Goal: Task Accomplishment & Management: Manage account settings

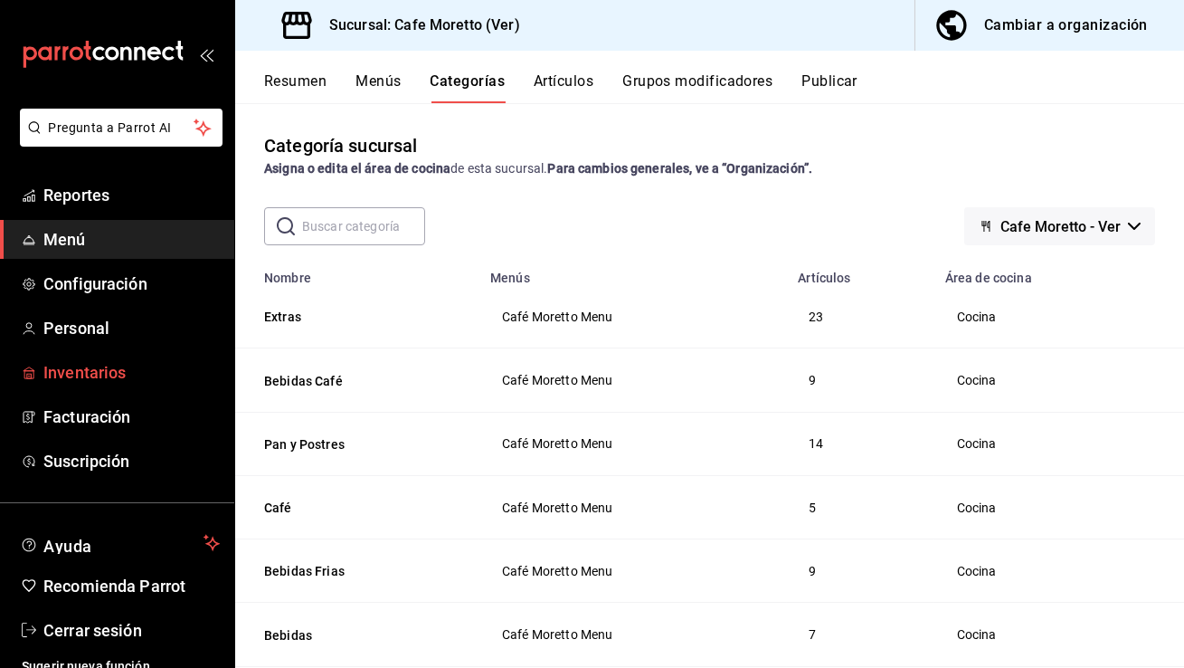
scroll to position [482, 0]
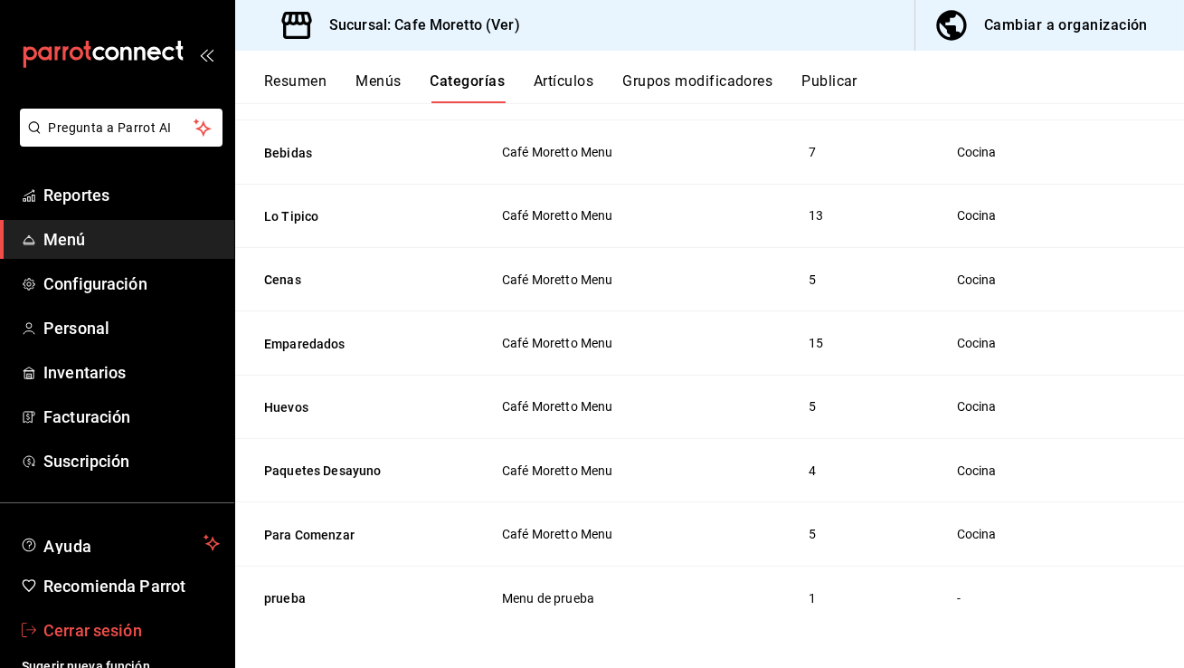
click at [110, 621] on span "Cerrar sesión" at bounding box center [131, 630] width 176 height 24
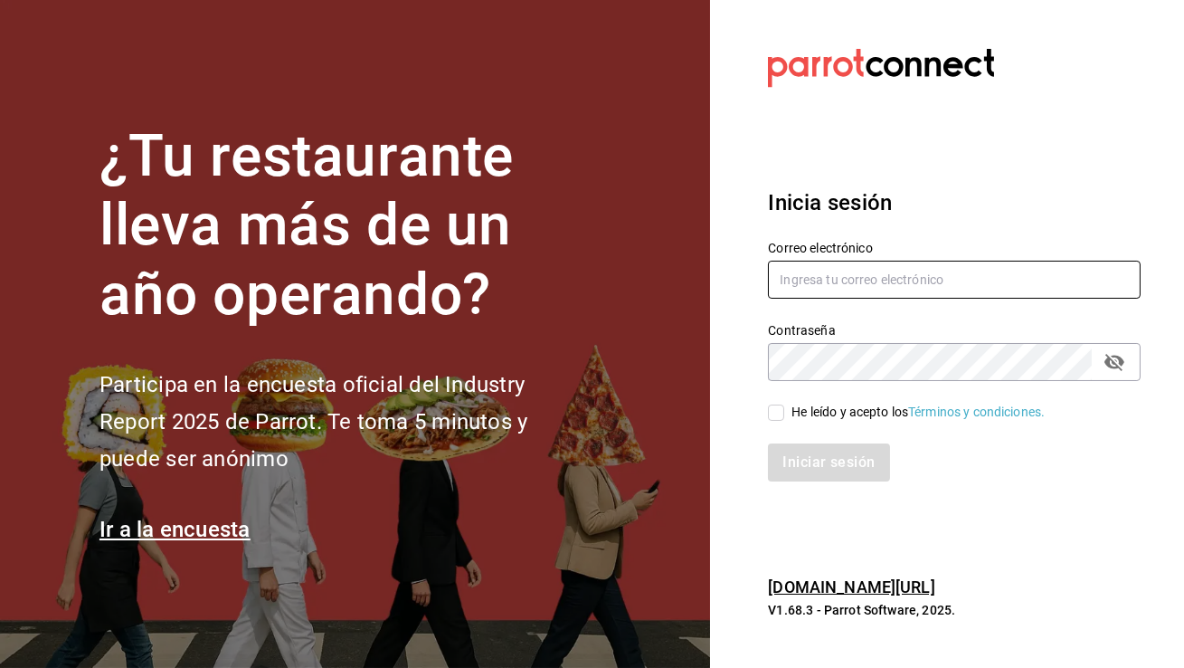
click at [959, 277] on input "text" at bounding box center [954, 280] width 373 height 38
type input "c"
type input "[EMAIL_ADDRESS][DOMAIN_NAME]"
click at [783, 413] on input "He leído y acepto los Términos y condiciones." at bounding box center [776, 412] width 16 height 16
checkbox input "true"
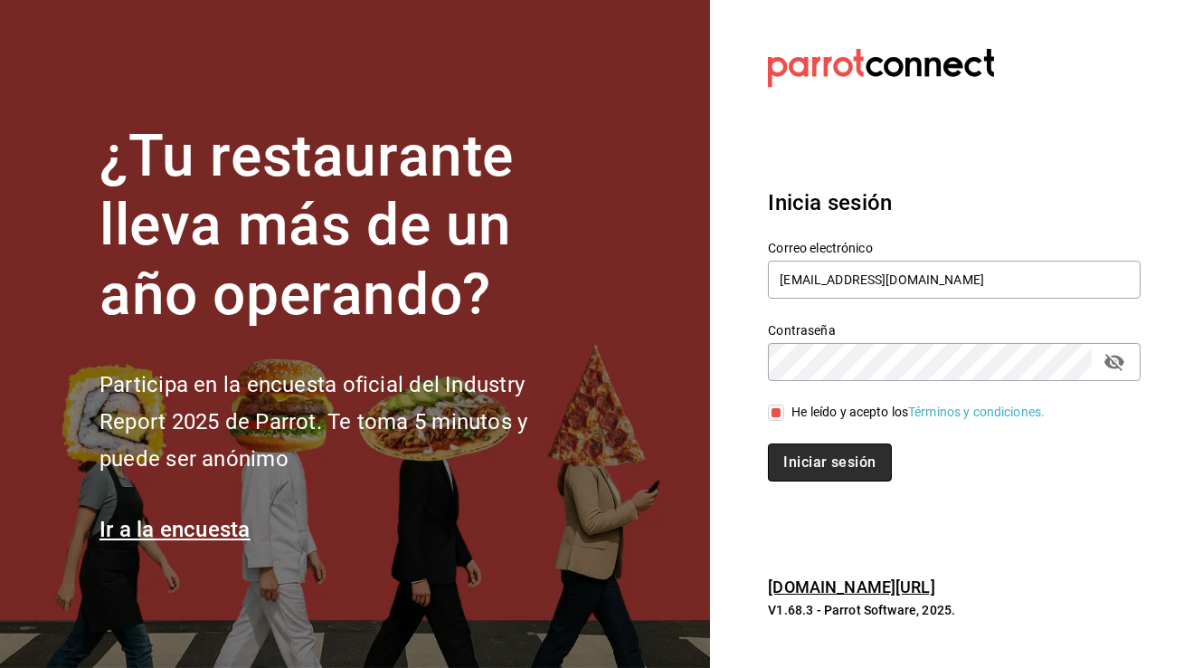
click at [808, 470] on button "Iniciar sesión" at bounding box center [829, 462] width 123 height 38
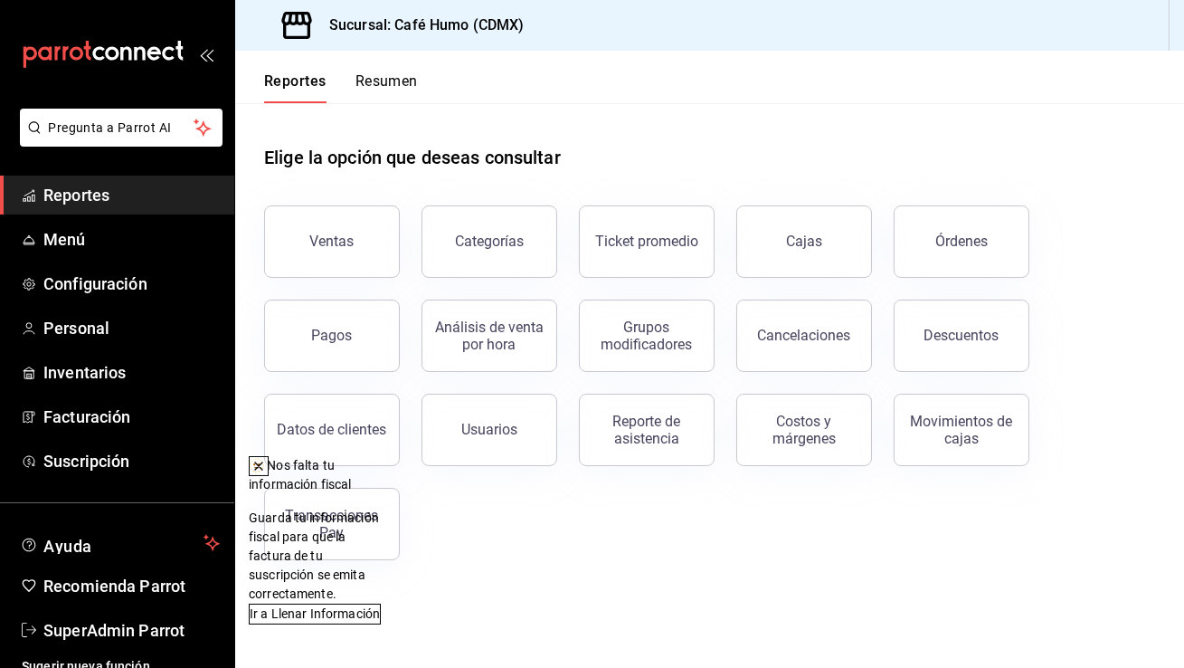
click at [266, 467] on icon at bounding box center [258, 466] width 14 height 14
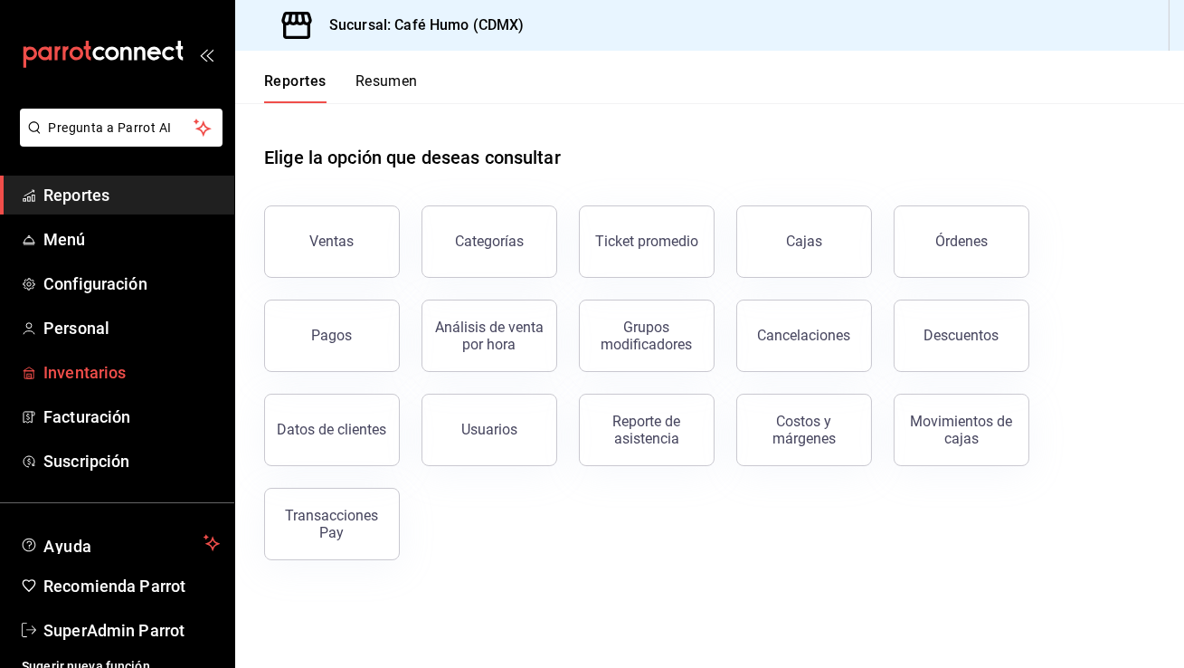
click at [95, 371] on span "Inventarios" at bounding box center [131, 372] width 176 height 24
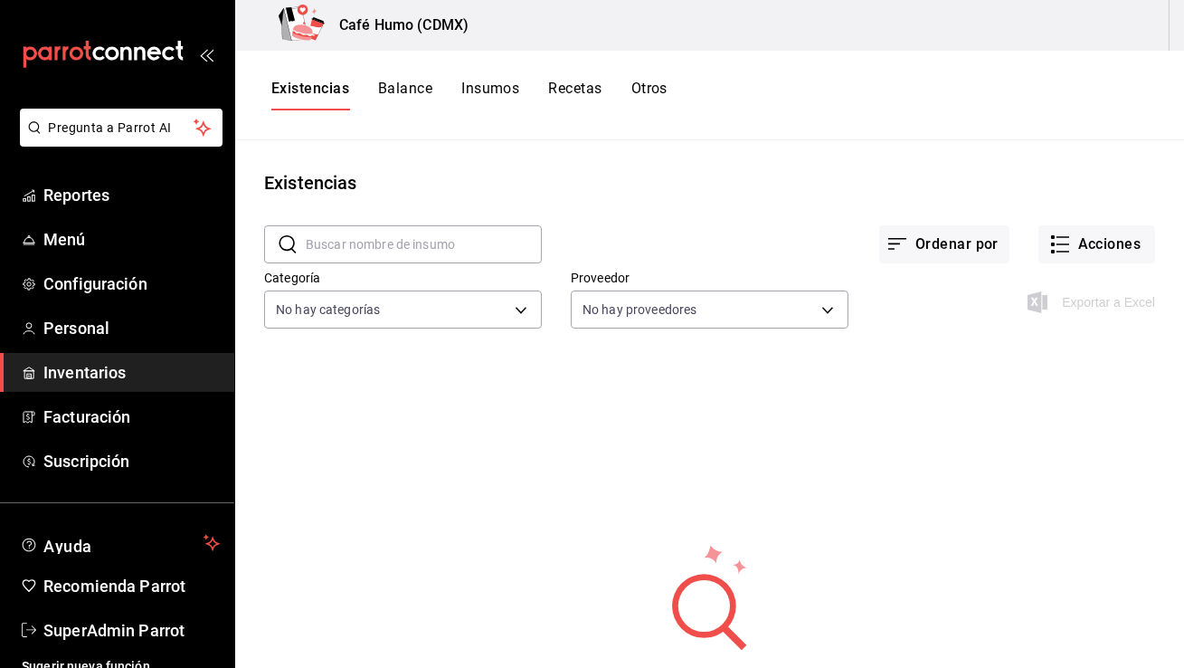
click at [640, 100] on button "Otros" at bounding box center [649, 95] width 36 height 31
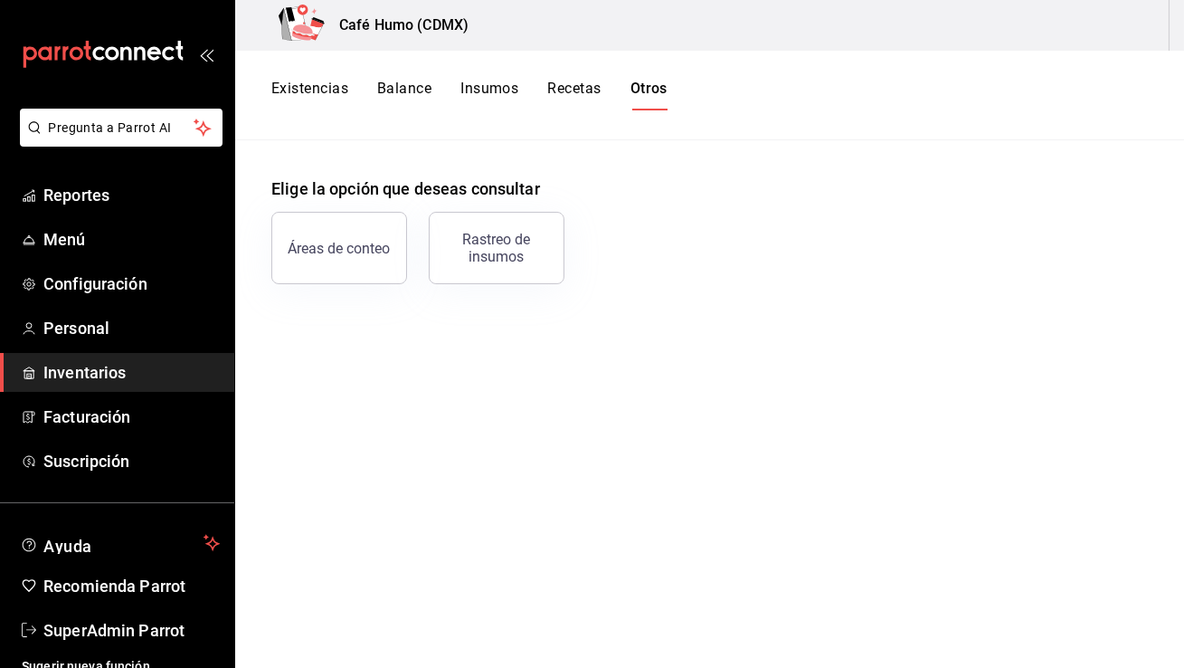
click at [354, 92] on div "Existencias Balance Insumos Recetas Otros" at bounding box center [469, 95] width 396 height 31
click at [402, 92] on button "Balance" at bounding box center [404, 95] width 54 height 31
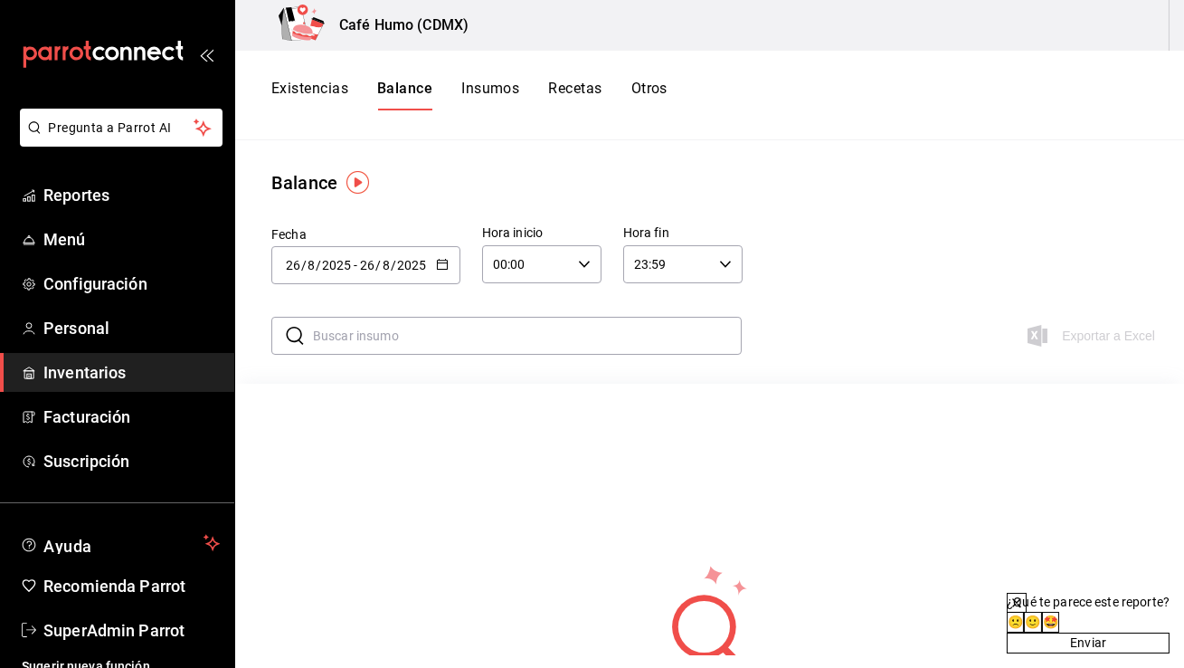
click at [322, 99] on button "Existencias" at bounding box center [309, 95] width 77 height 31
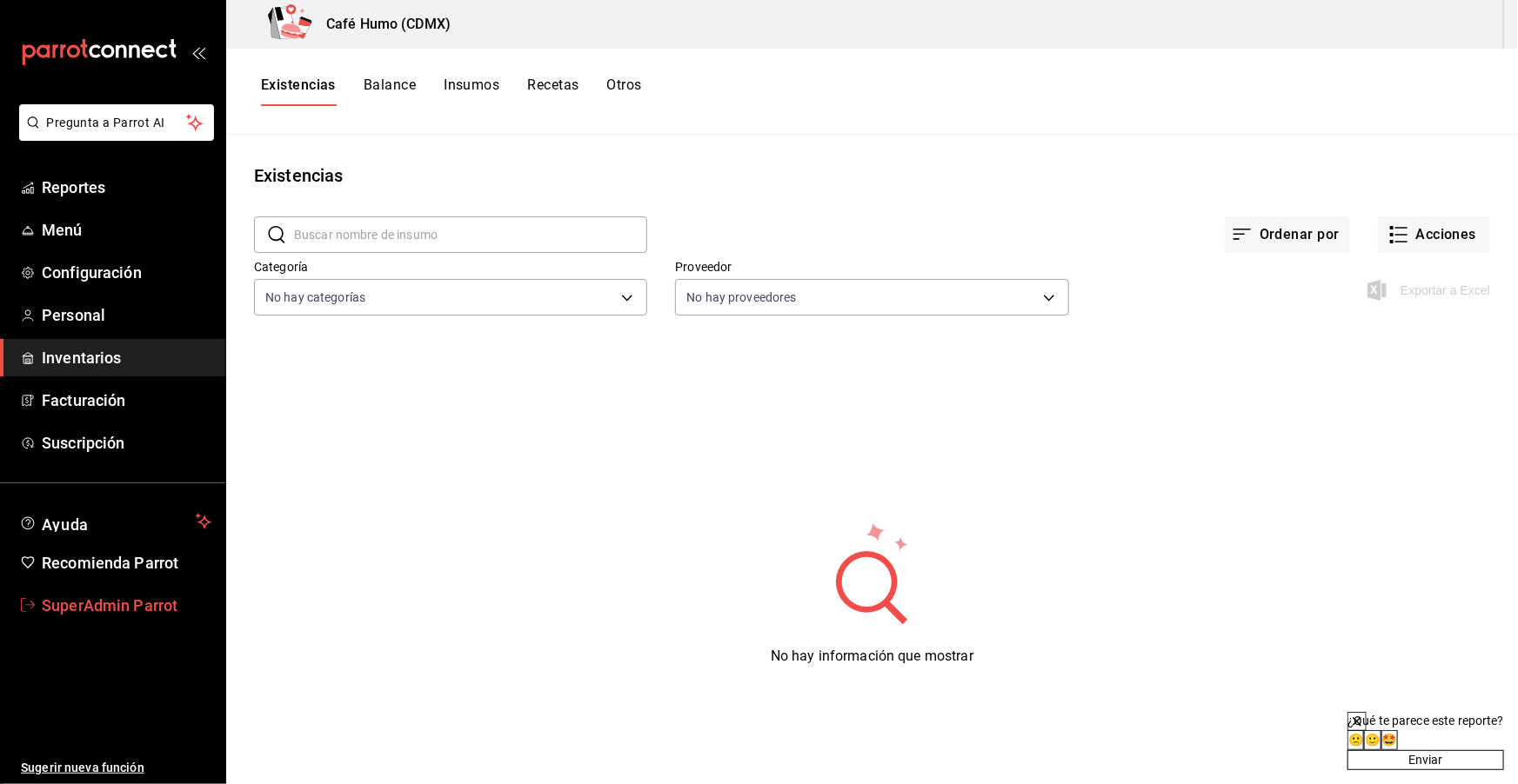
click at [137, 606] on span "SuperAdmin Parrot" at bounding box center [126, 605] width 169 height 23
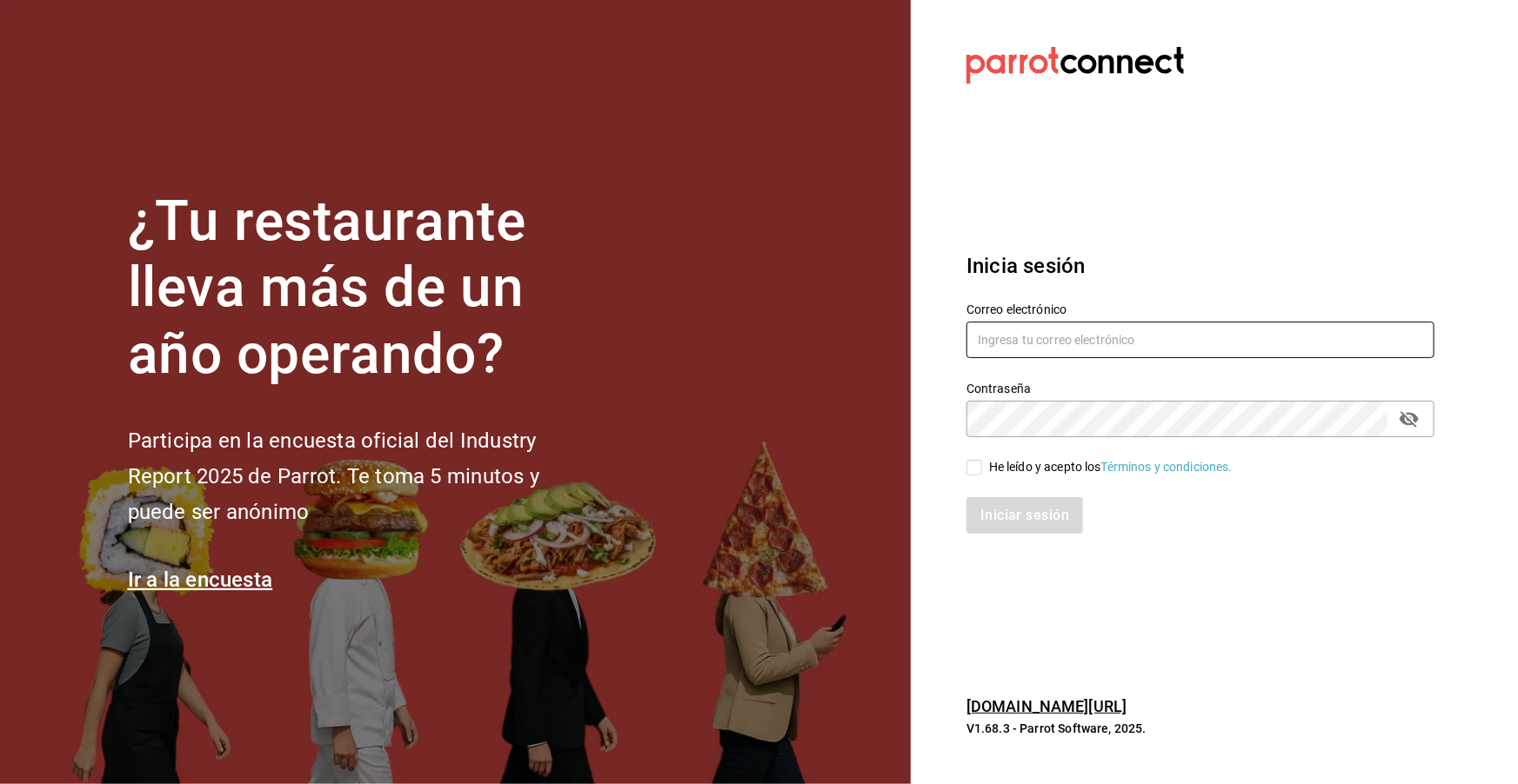
click at [989, 346] on input "text" at bounding box center [1200, 340] width 468 height 37
type input "prettylamb@qro.com"
click at [968, 461] on input "He leído y acepto los Términos y condiciones." at bounding box center [974, 468] width 15 height 15
checkbox input "true"
click at [993, 517] on button "Iniciar sesión" at bounding box center [1025, 515] width 118 height 37
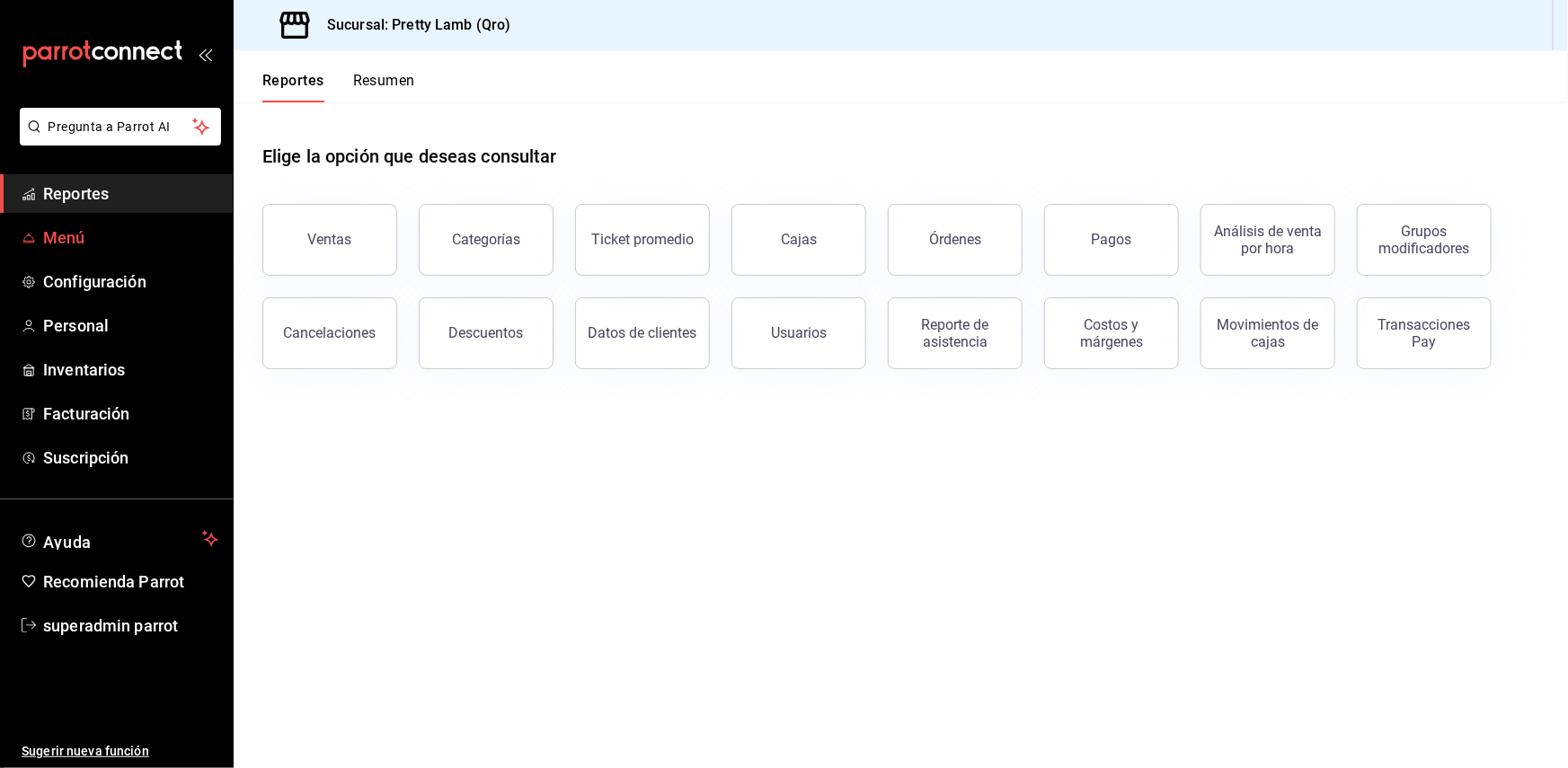
click at [71, 242] on span "Menú" at bounding box center [130, 237] width 175 height 24
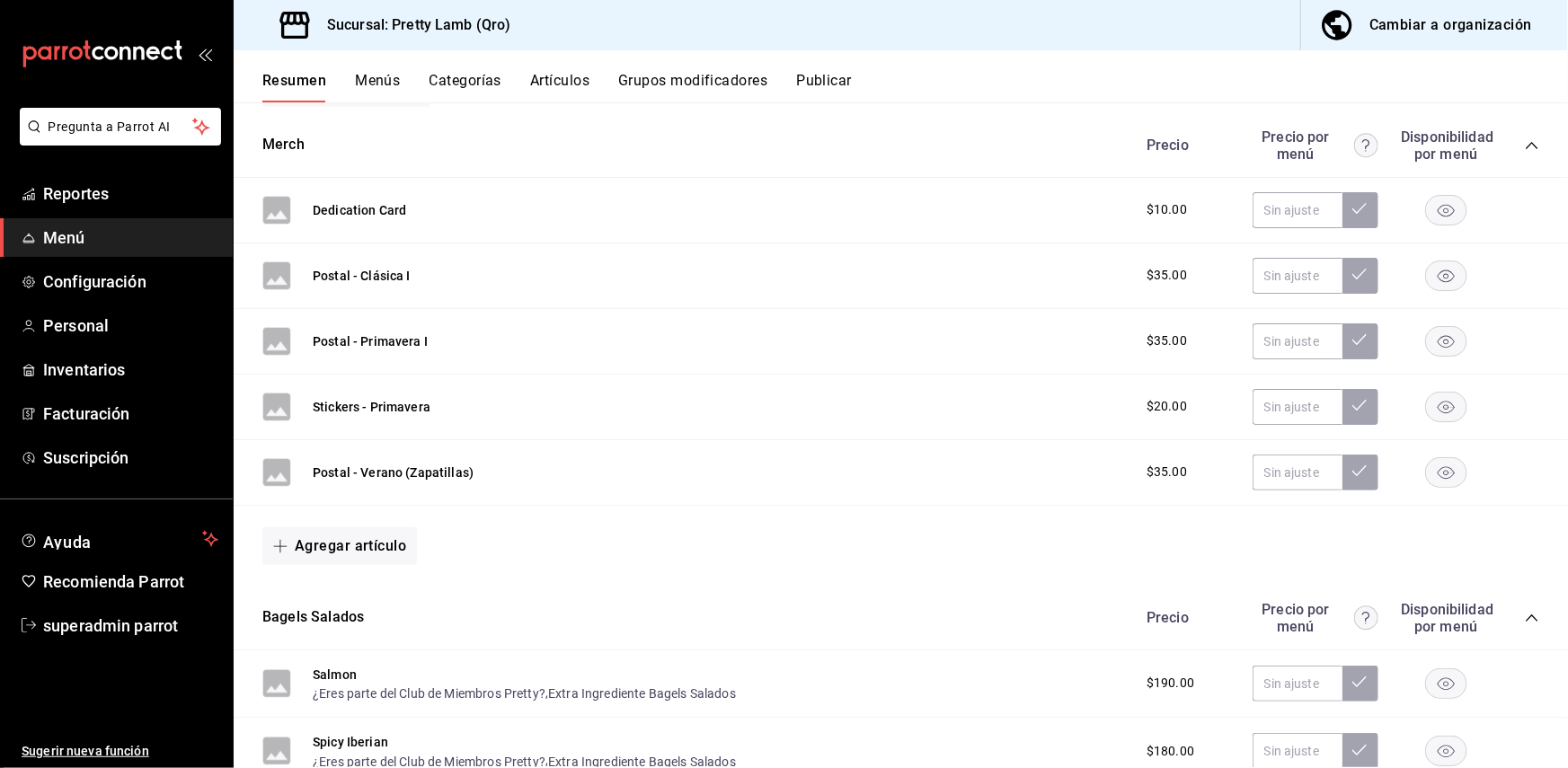
scroll to position [323, 0]
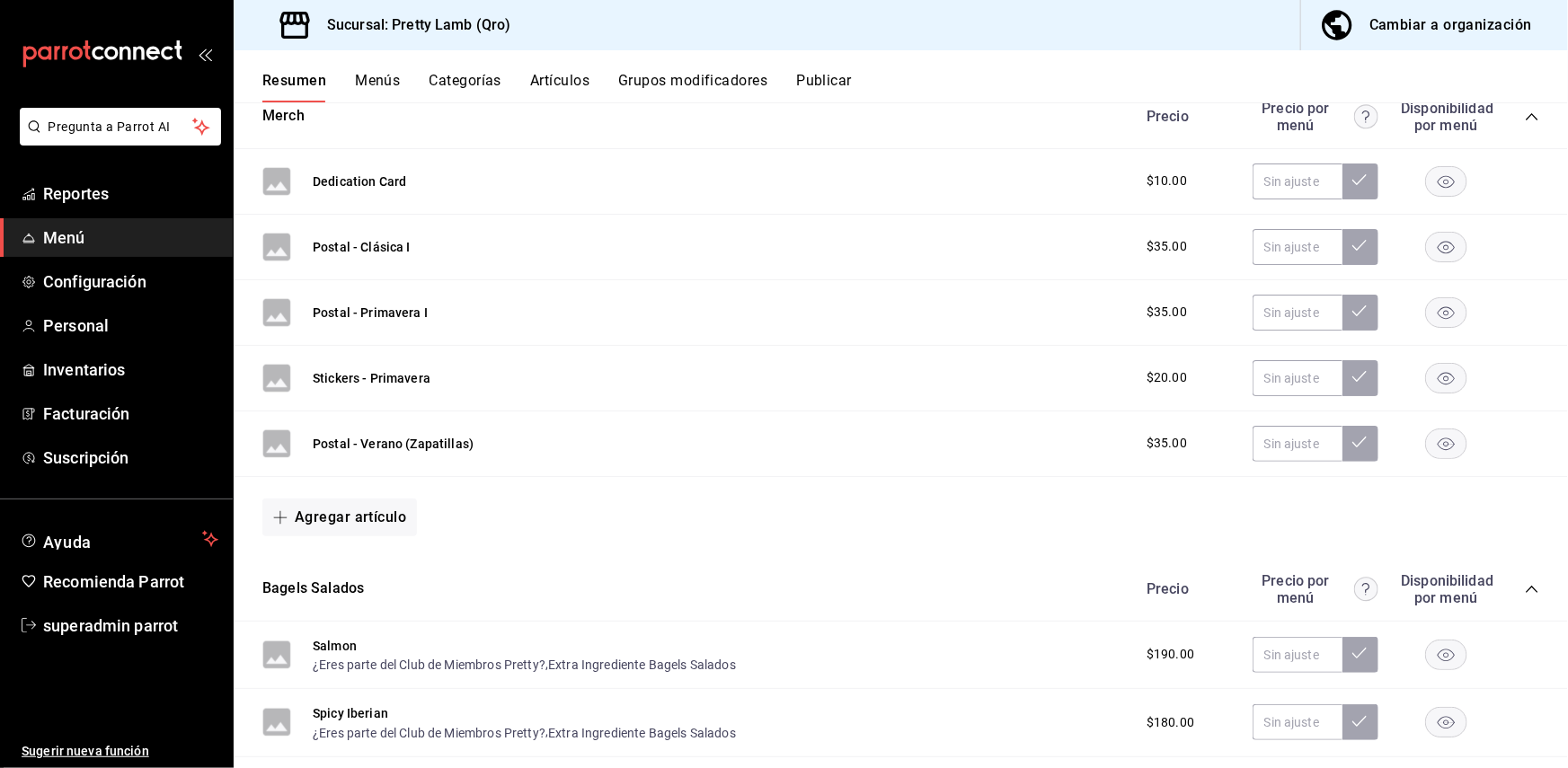
click at [375, 80] on button "Menús" at bounding box center [376, 86] width 45 height 31
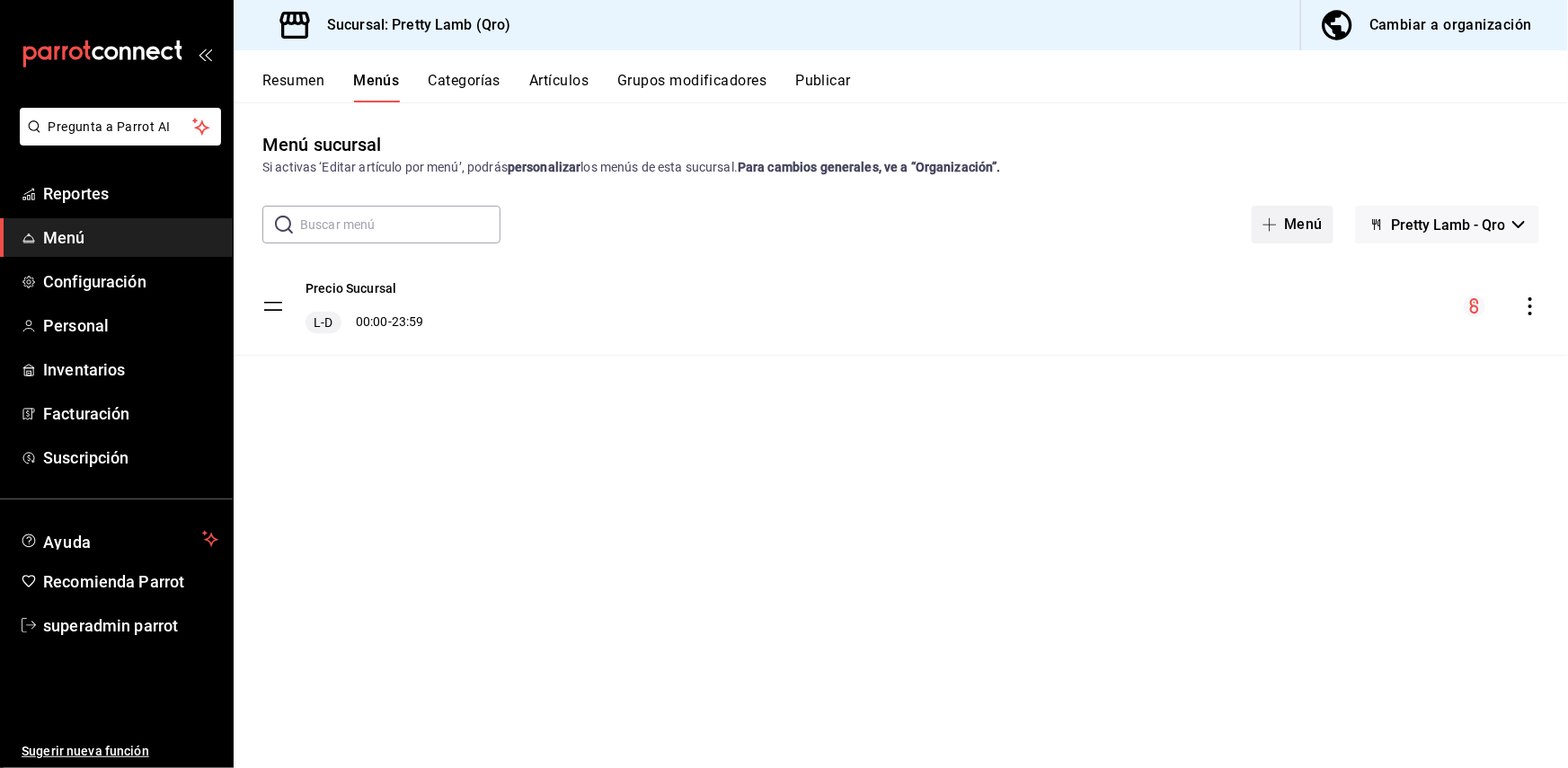
click at [1305, 230] on button "Menú" at bounding box center [1292, 225] width 81 height 38
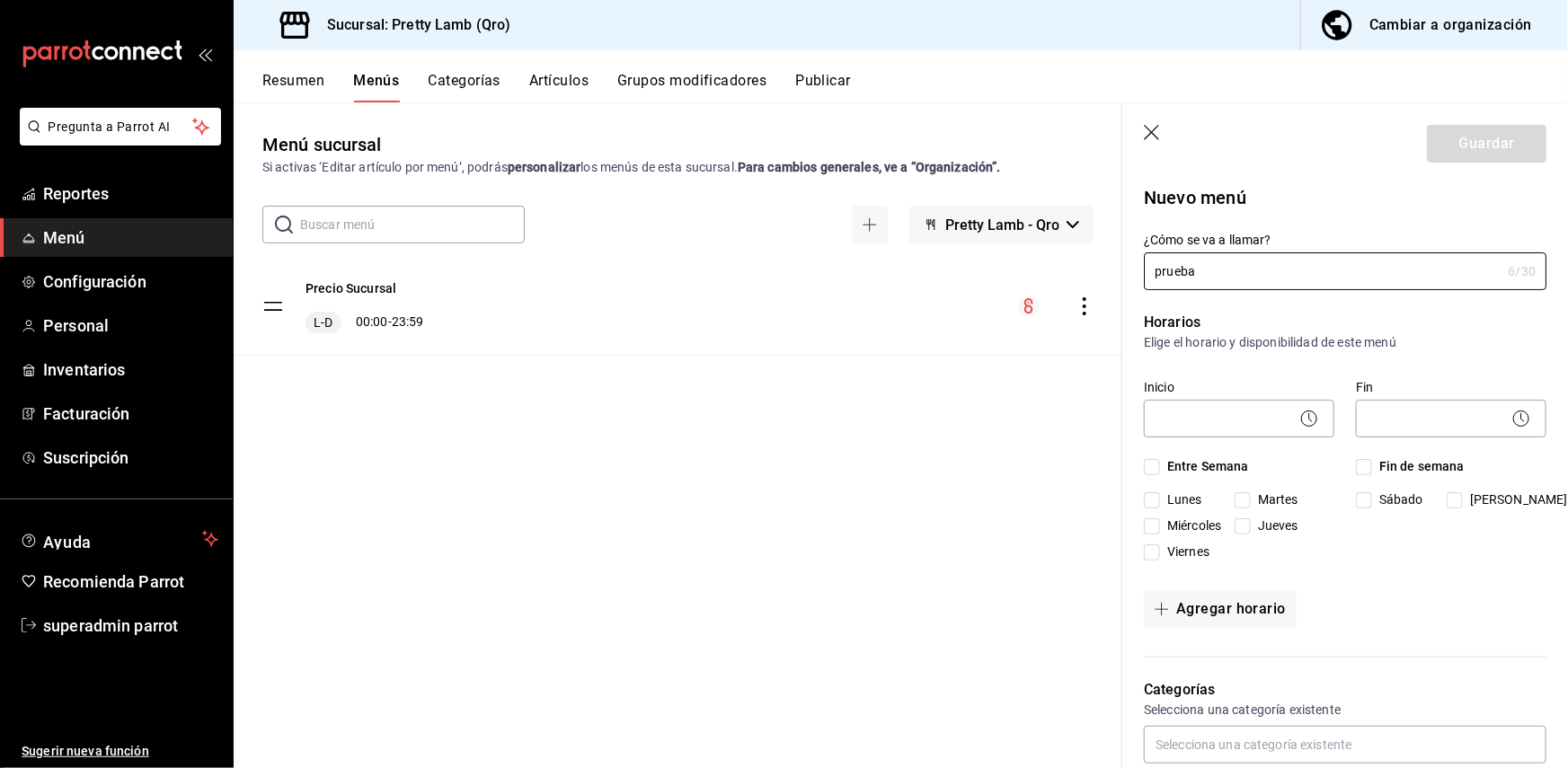
type input "prueba"
click at [1156, 462] on input "Entre Semana" at bounding box center [1152, 467] width 16 height 16
checkbox input "true"
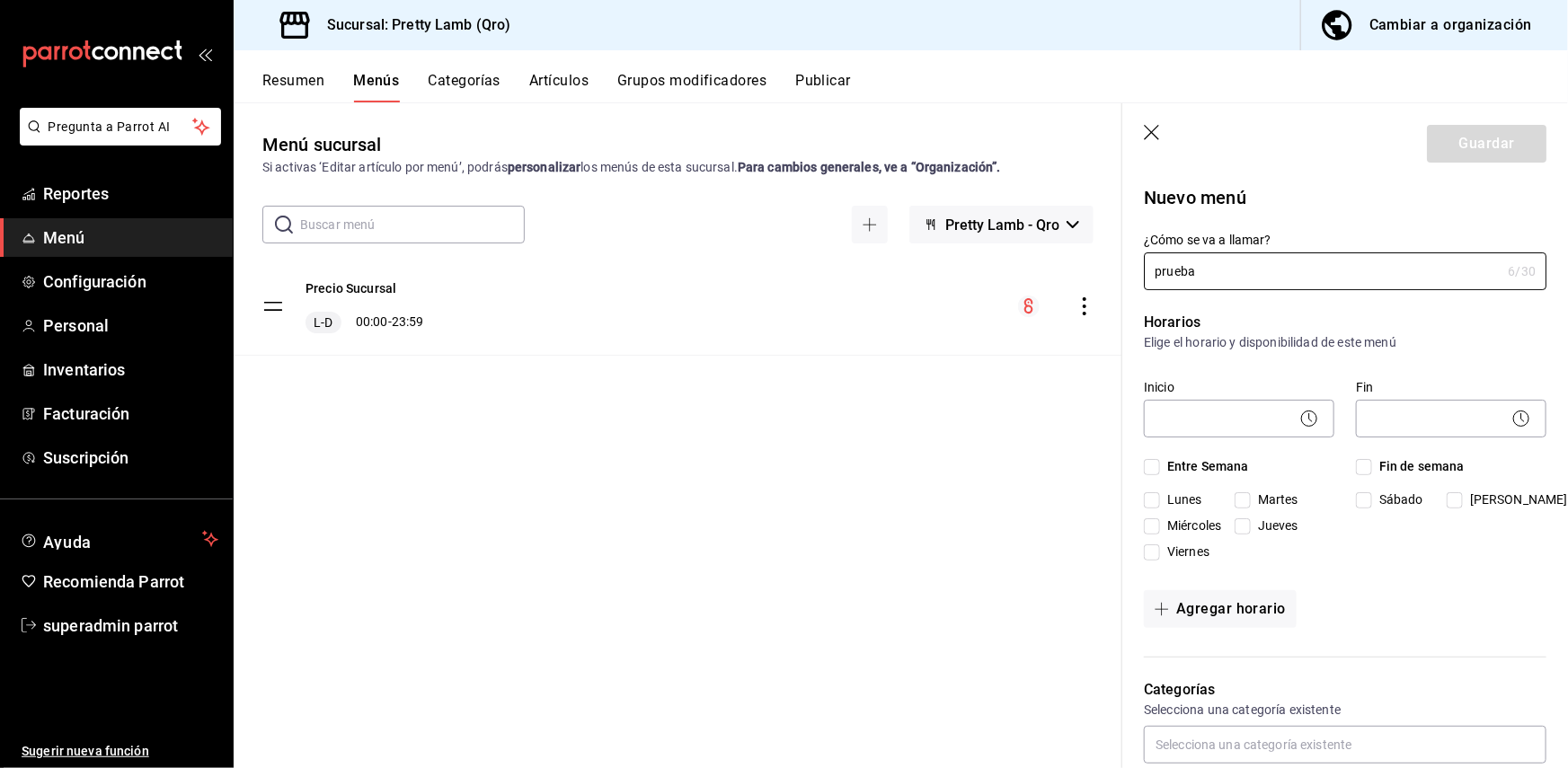
checkbox input "true"
click at [1361, 470] on input "Fin de semana" at bounding box center [1363, 467] width 16 height 16
checkbox input "true"
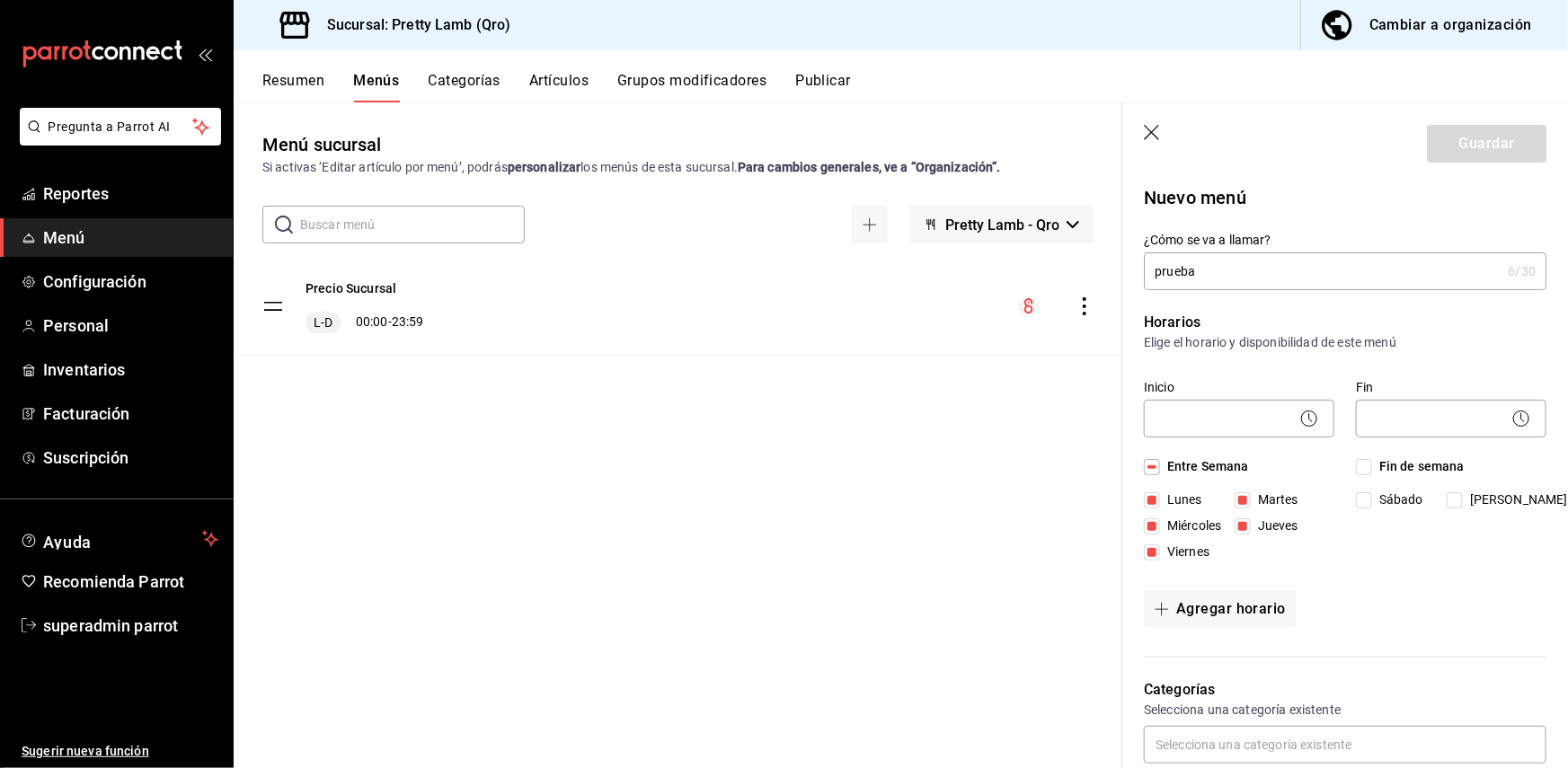
checkbox input "true"
click at [1265, 417] on body "Pregunta a Parrot AI Reportes Menú Configuración Personal Inventarios Facturaci…" at bounding box center [784, 384] width 1568 height 768
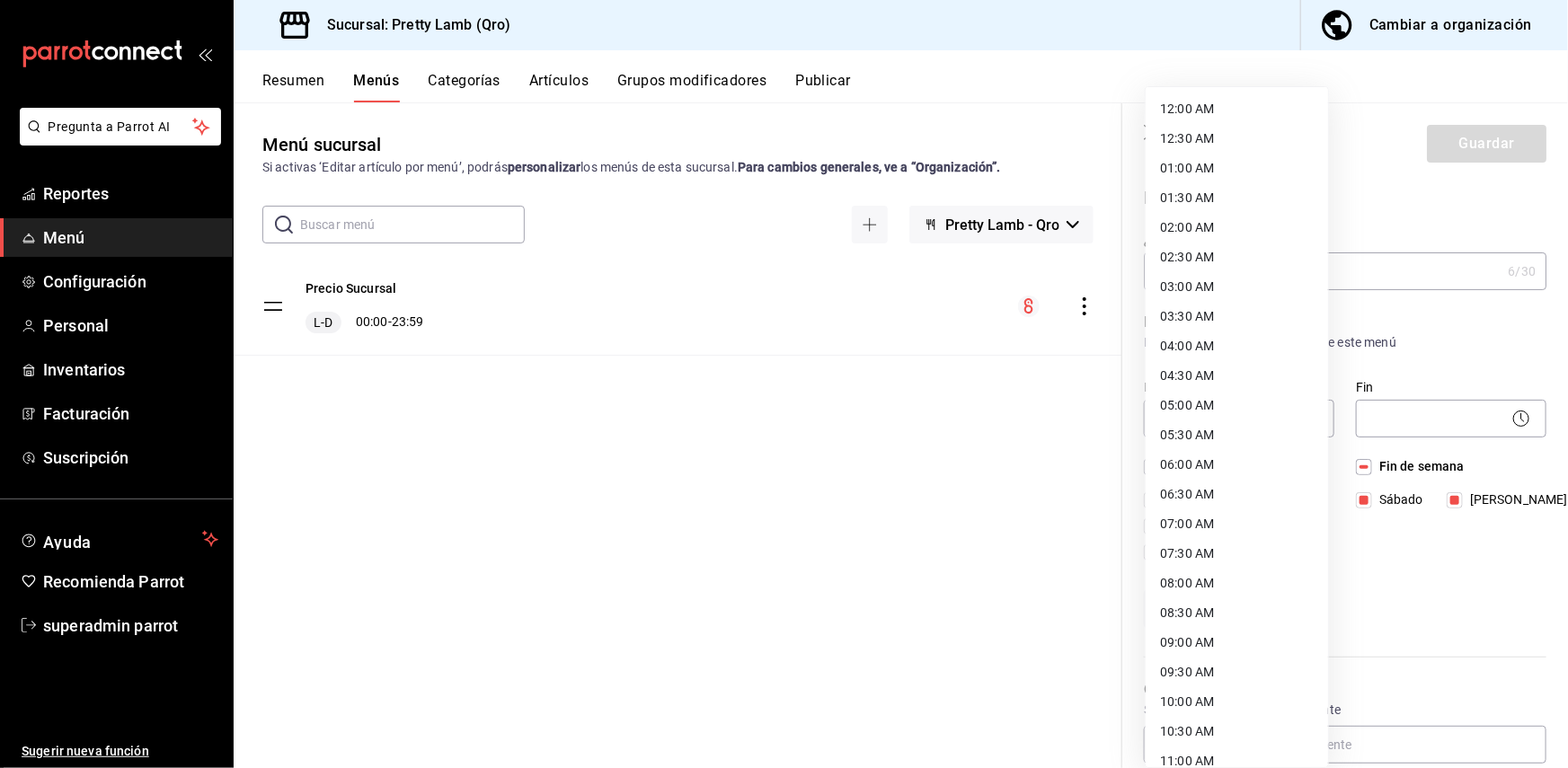
click at [1231, 292] on li "03:00 AM" at bounding box center [1236, 287] width 183 height 30
type input "03:00"
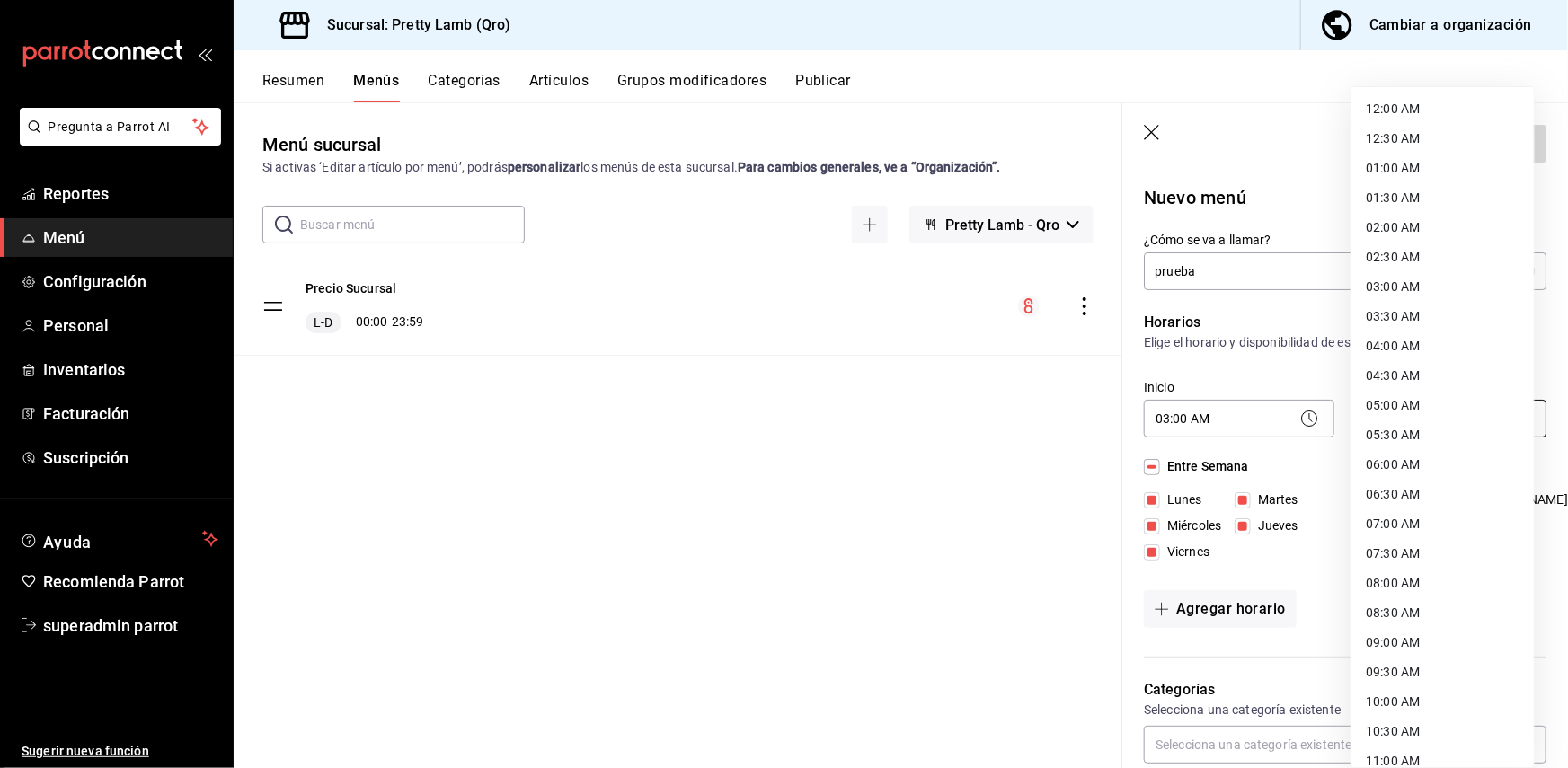
click at [1396, 422] on body "Pregunta a Parrot AI Reportes Menú Configuración Personal Inventarios Facturaci…" at bounding box center [784, 384] width 1568 height 768
click at [1396, 555] on li "07:30 AM" at bounding box center [1443, 554] width 183 height 30
type input "07:30"
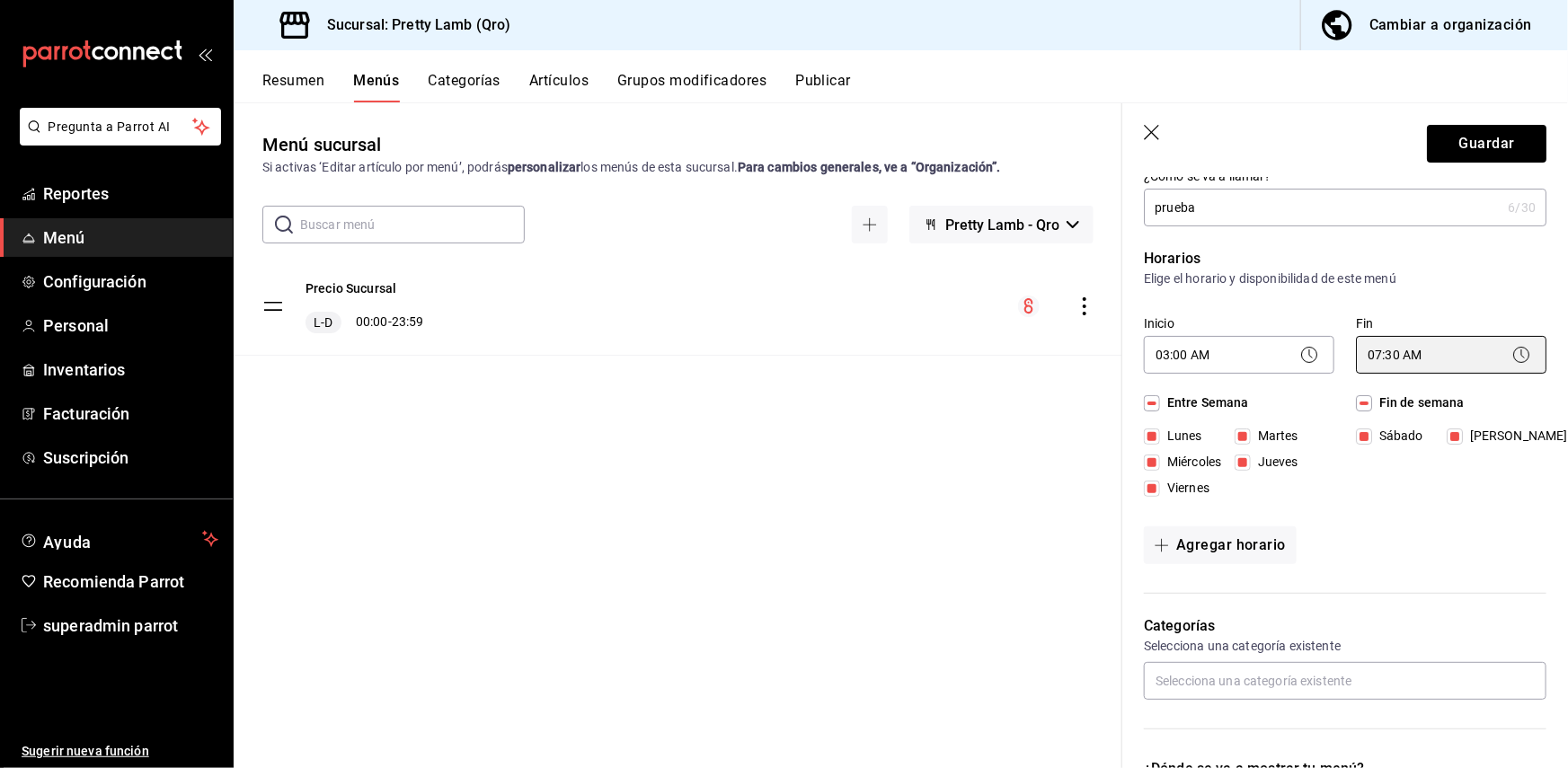
scroll to position [96, 0]
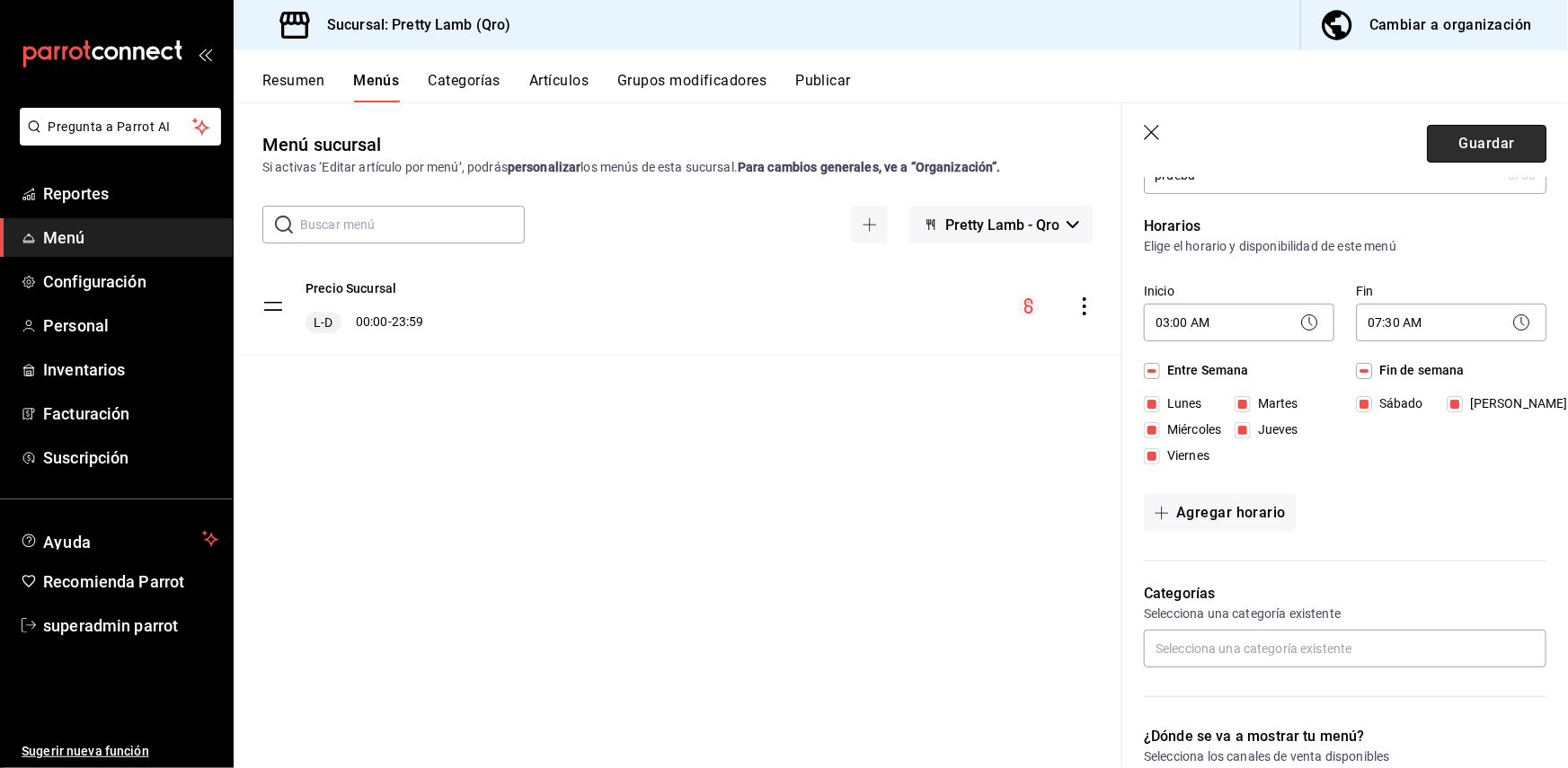
click at [1503, 150] on button "Guardar" at bounding box center [1487, 144] width 119 height 38
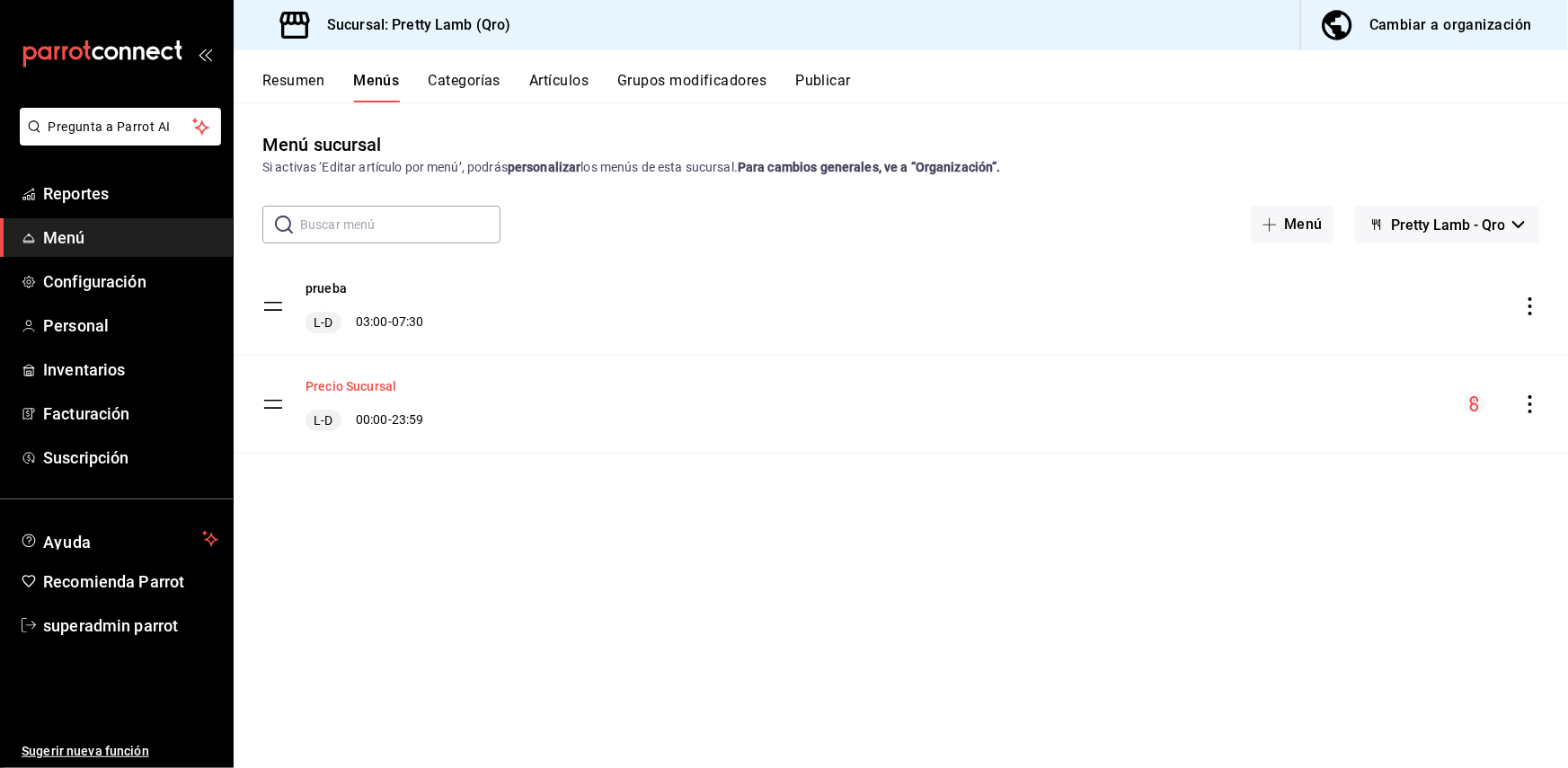
click at [335, 386] on button "Precio Sucursal" at bounding box center [351, 386] width 90 height 18
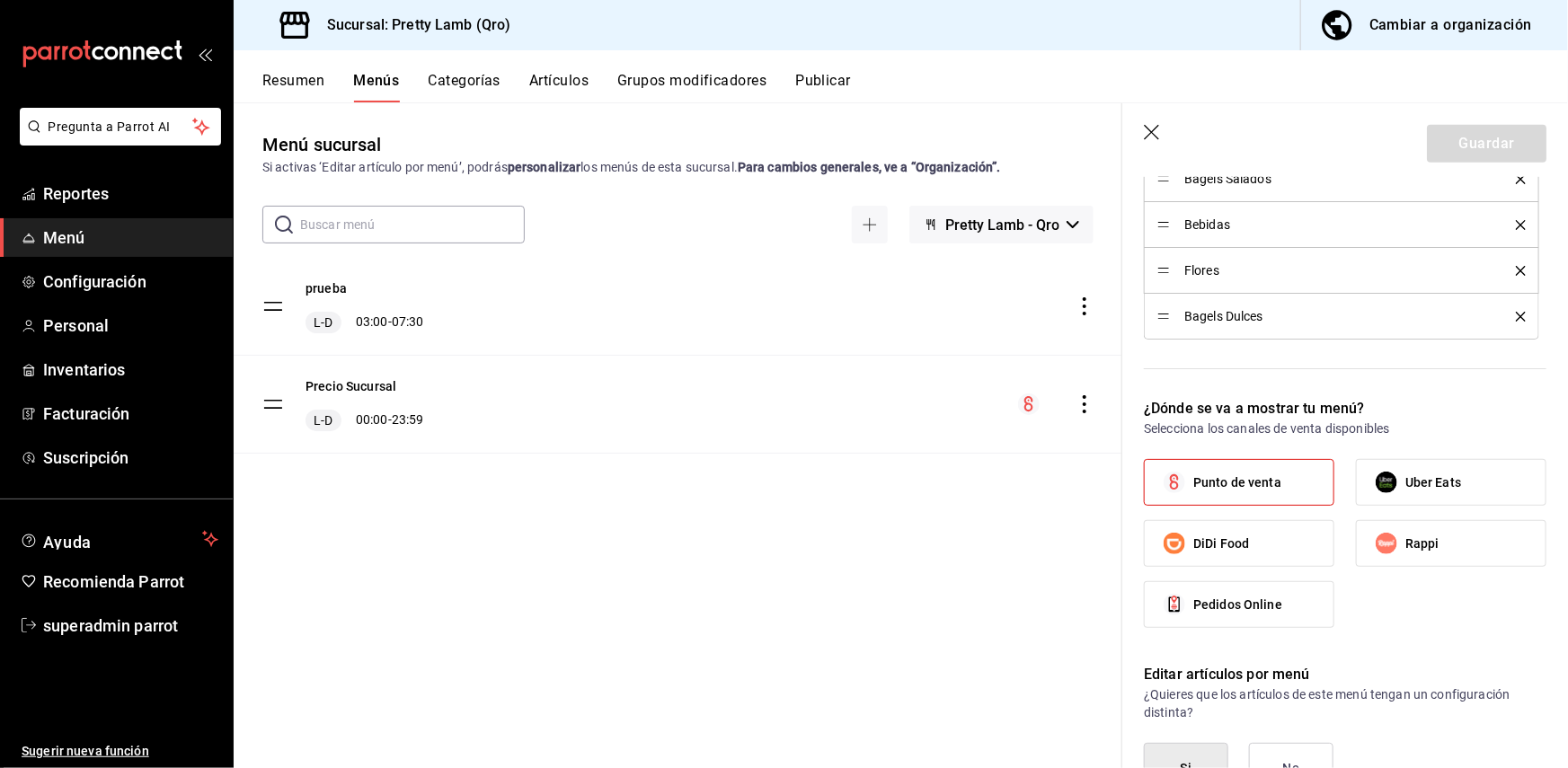
scroll to position [697, 0]
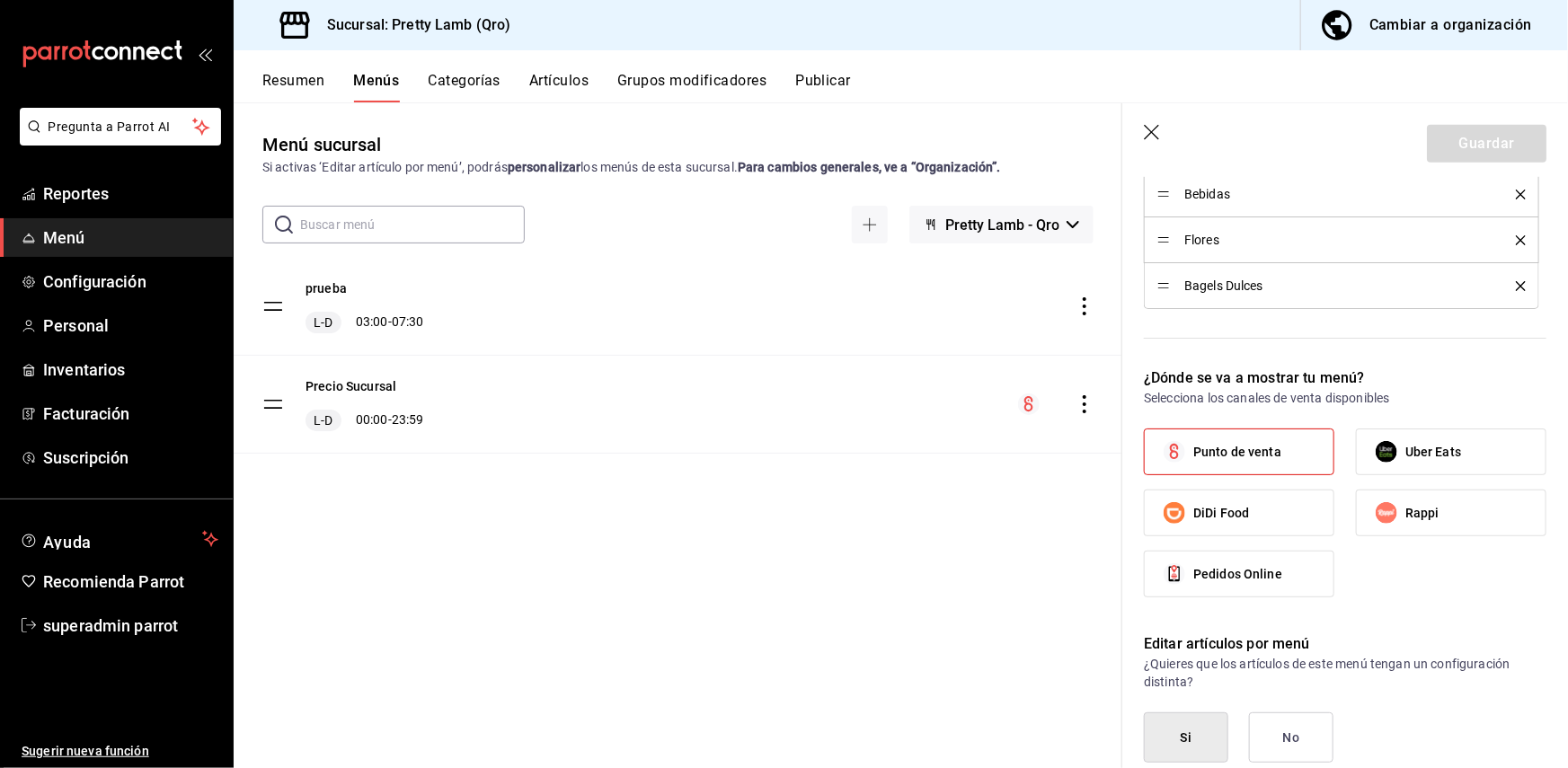
click at [1157, 128] on icon "button" at bounding box center [1153, 134] width 18 height 18
checkbox input "false"
type input "1756244466425"
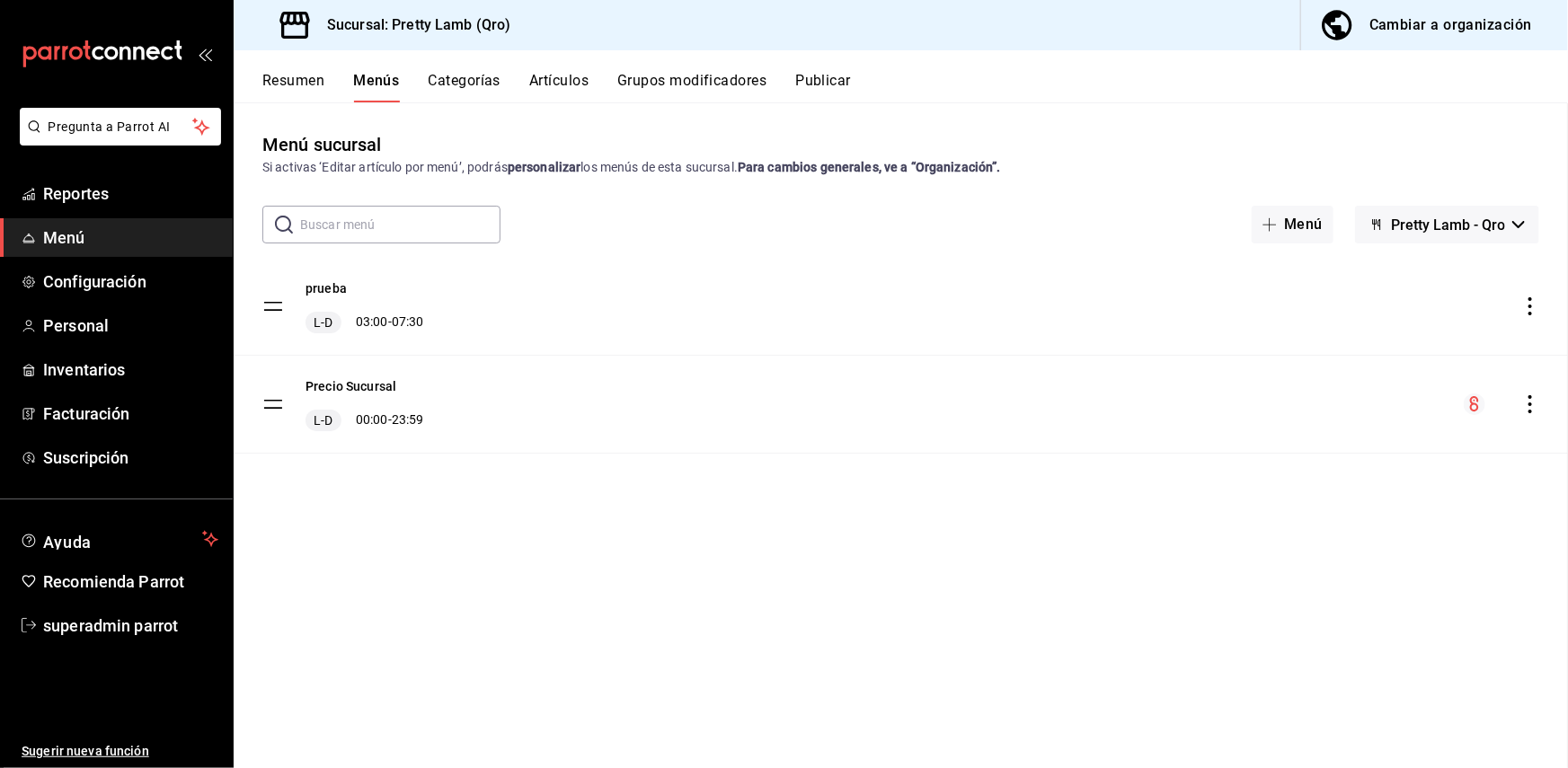
checkbox input "false"
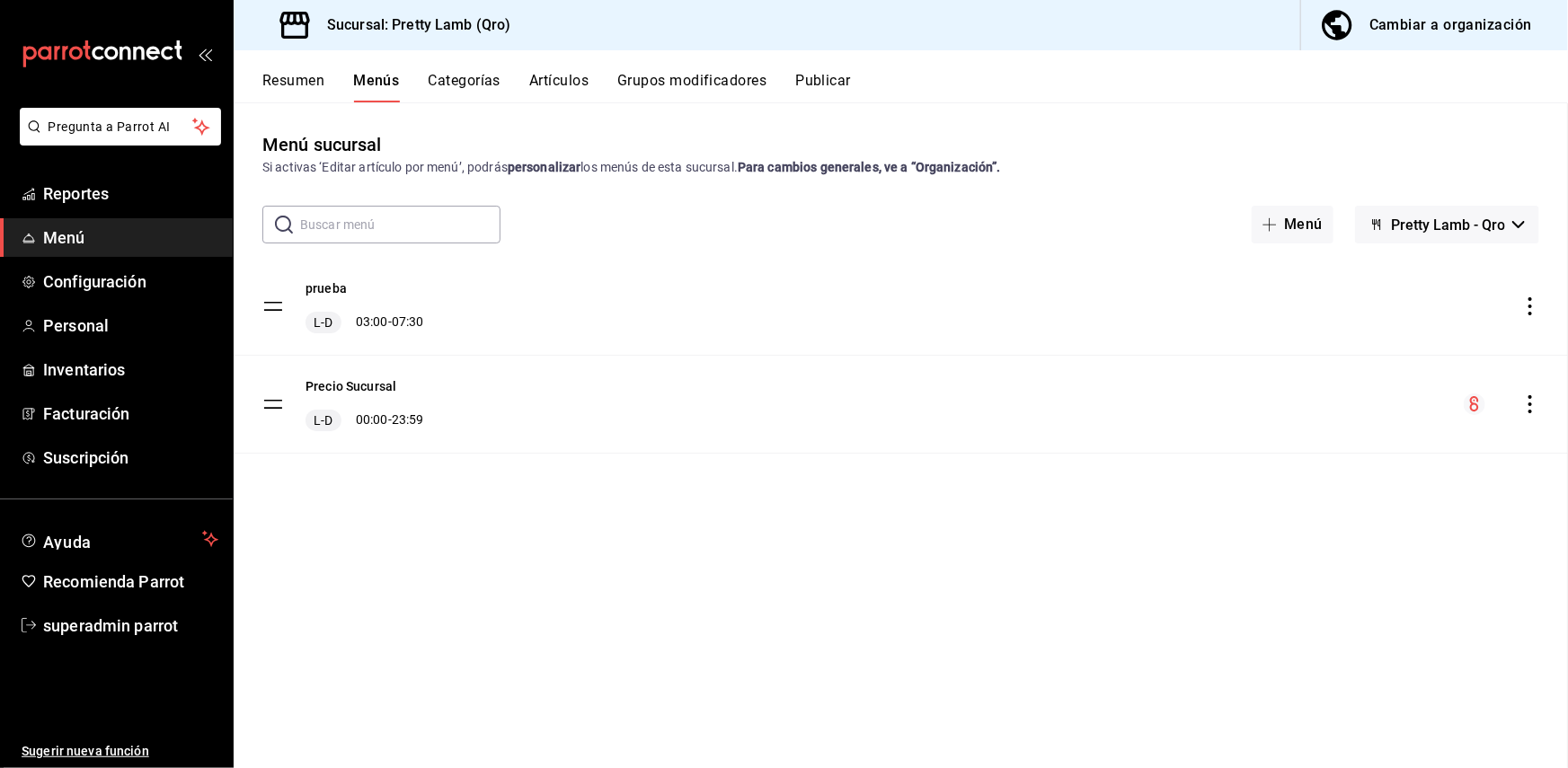
checkbox input "false"
click at [1531, 313] on icon "actions" at bounding box center [1530, 306] width 4 height 18
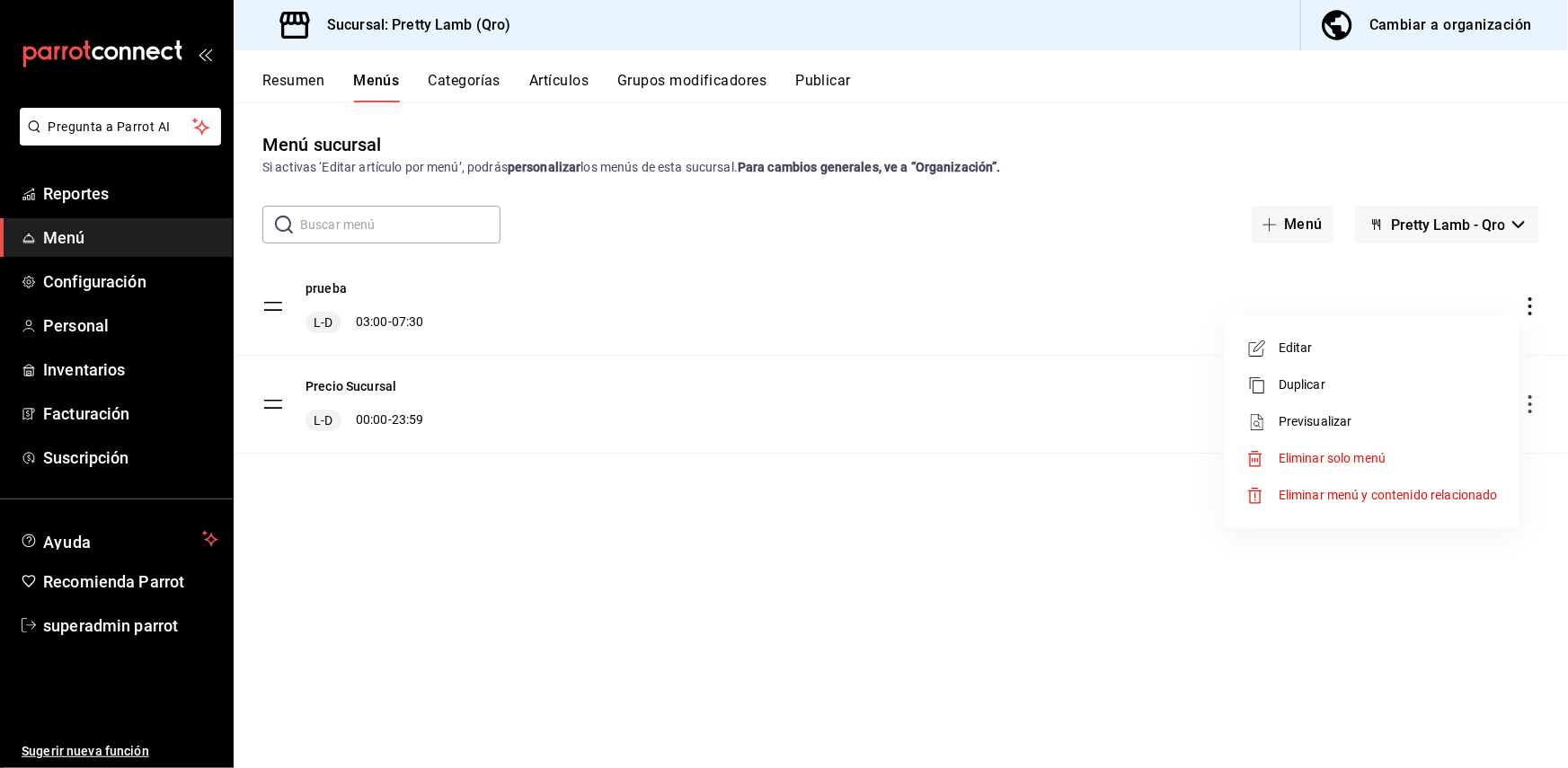
click at [1265, 589] on div at bounding box center [784, 384] width 1568 height 768
click at [1536, 316] on div "prueba [PERSON_NAME] 03:00 - 07:30" at bounding box center [900, 307] width 1334 height 97
click at [1532, 306] on icon "actions" at bounding box center [1530, 306] width 18 height 18
click at [1404, 457] on span "Eliminar solo menú" at bounding box center [1387, 458] width 219 height 19
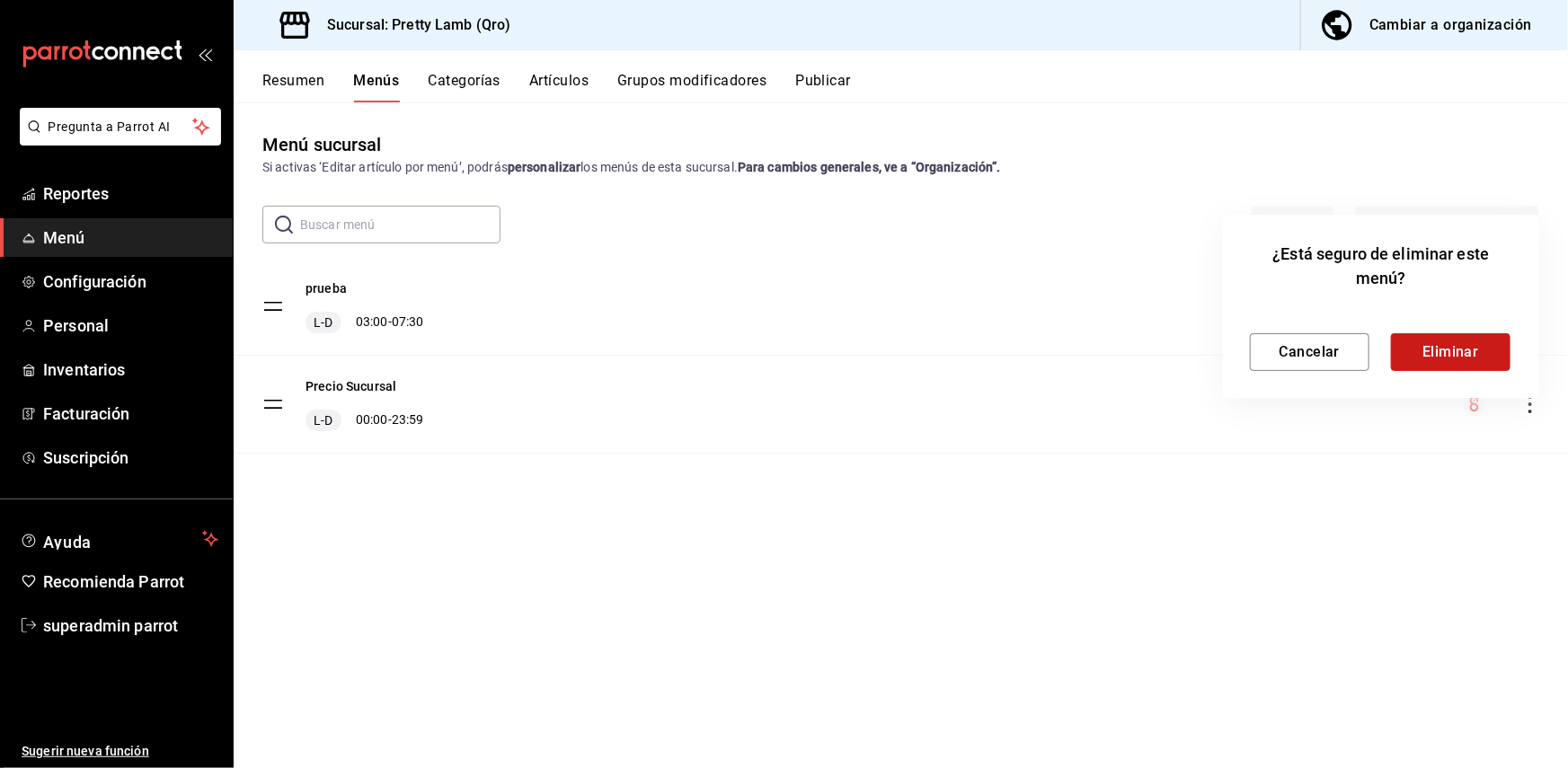
click at [1435, 353] on button "Eliminar" at bounding box center [1450, 353] width 119 height 38
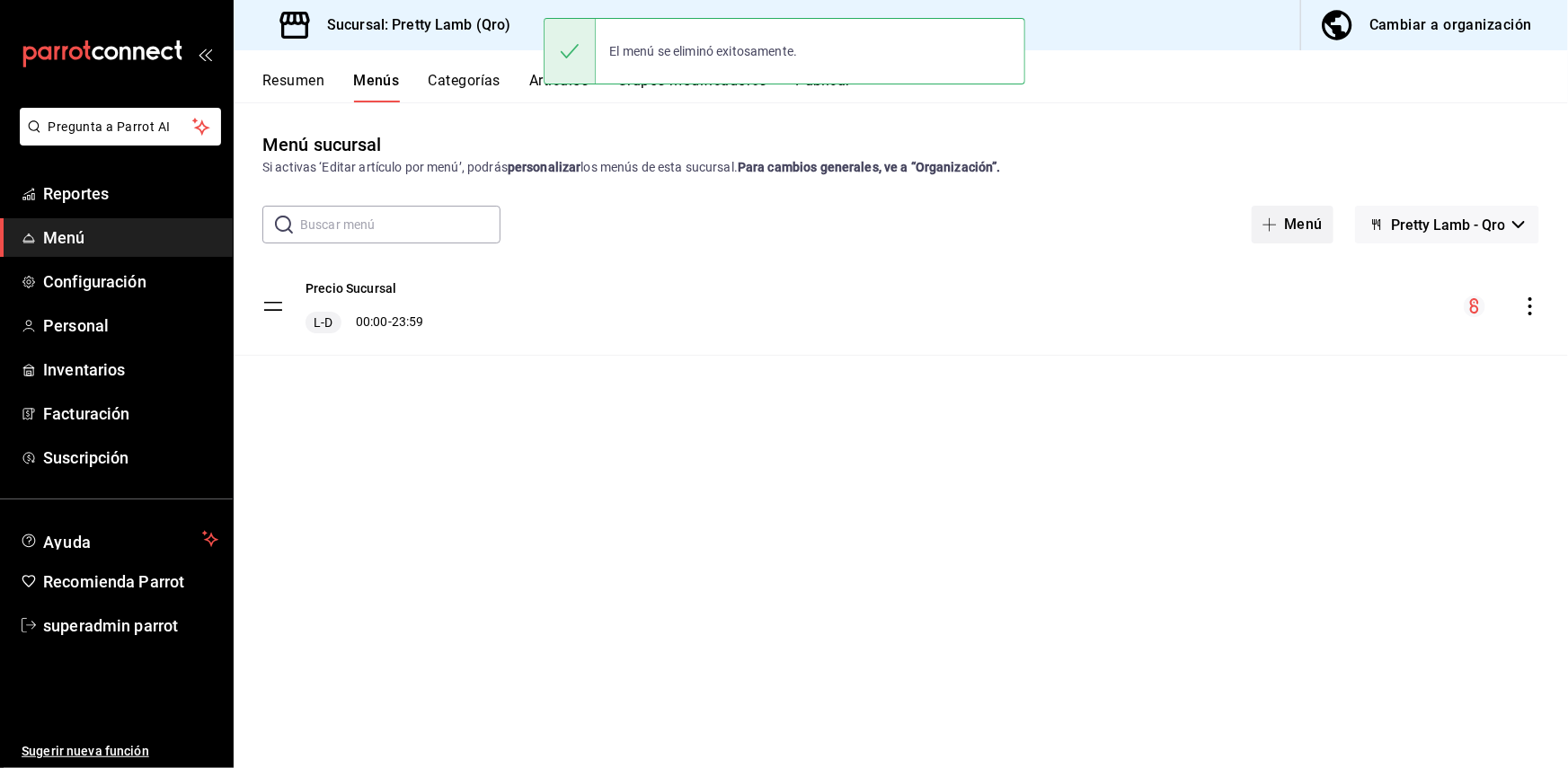
click at [1301, 225] on button "Menú" at bounding box center [1292, 225] width 81 height 38
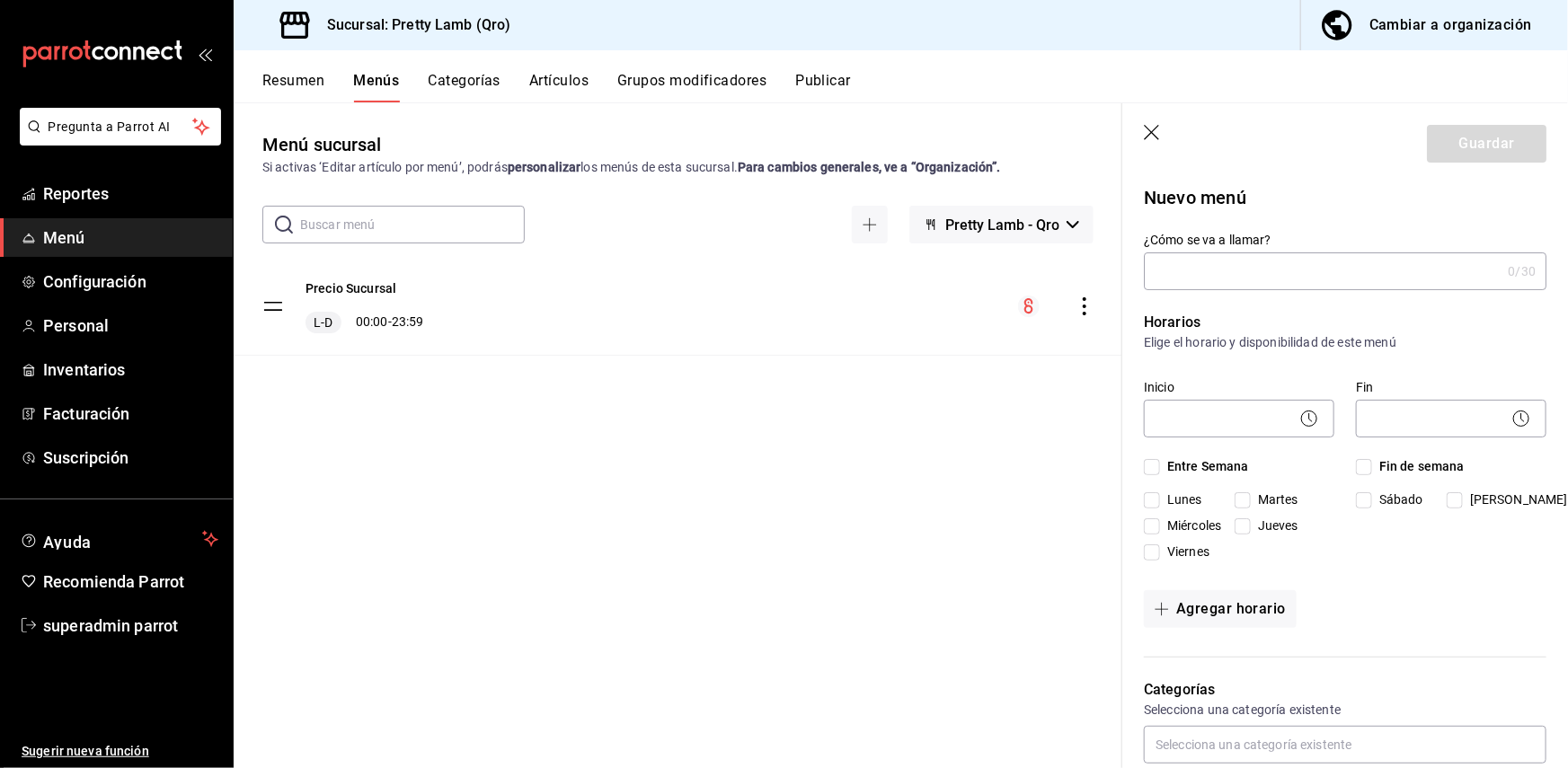
click at [1203, 271] on input "¿Cómo se va a llamar?" at bounding box center [1322, 271] width 356 height 36
click at [1168, 268] on input "¿Cómo se va a llamar?" at bounding box center [1322, 271] width 356 height 36
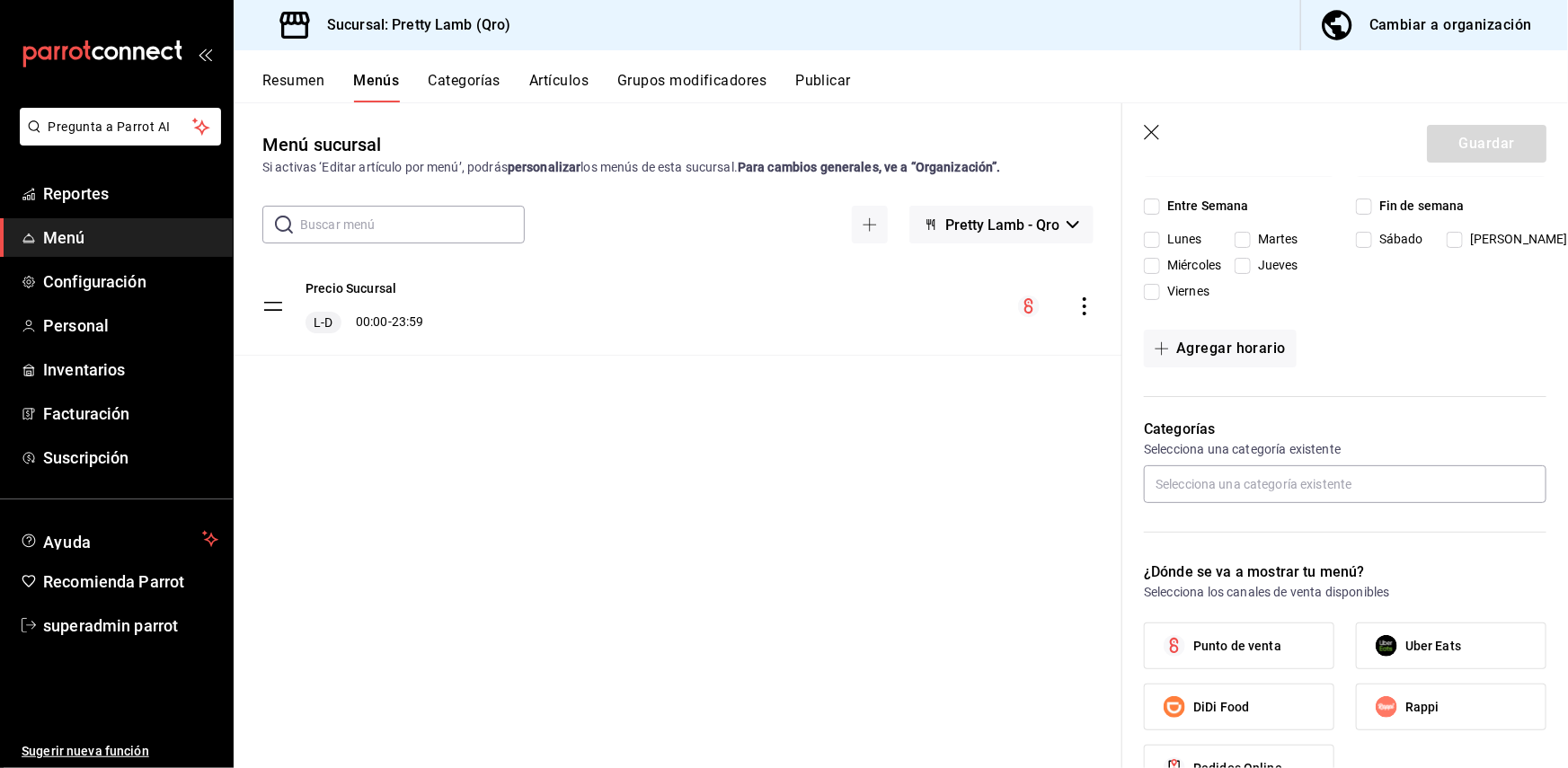
scroll to position [300, 0]
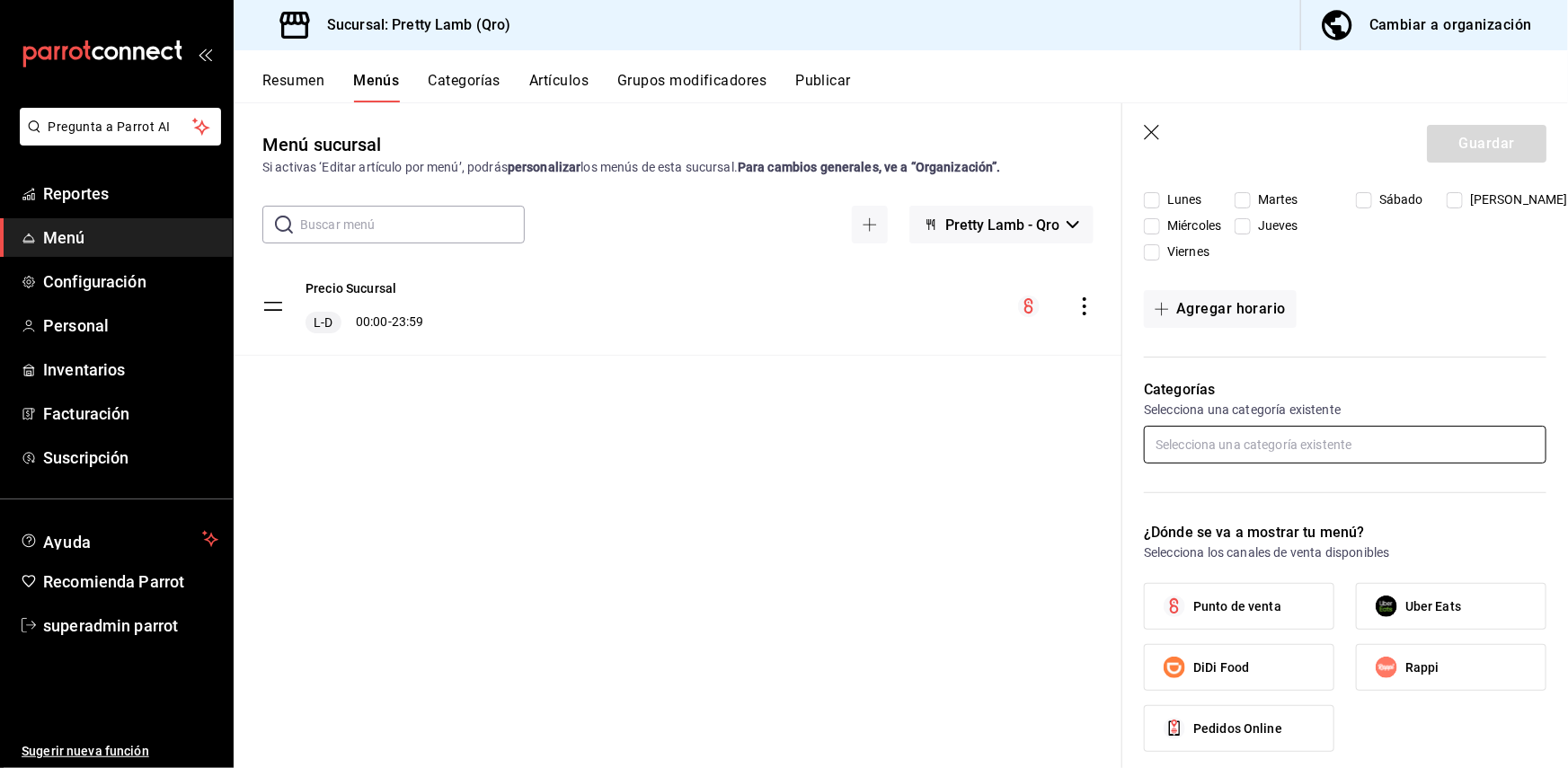
type input "nueva marca"
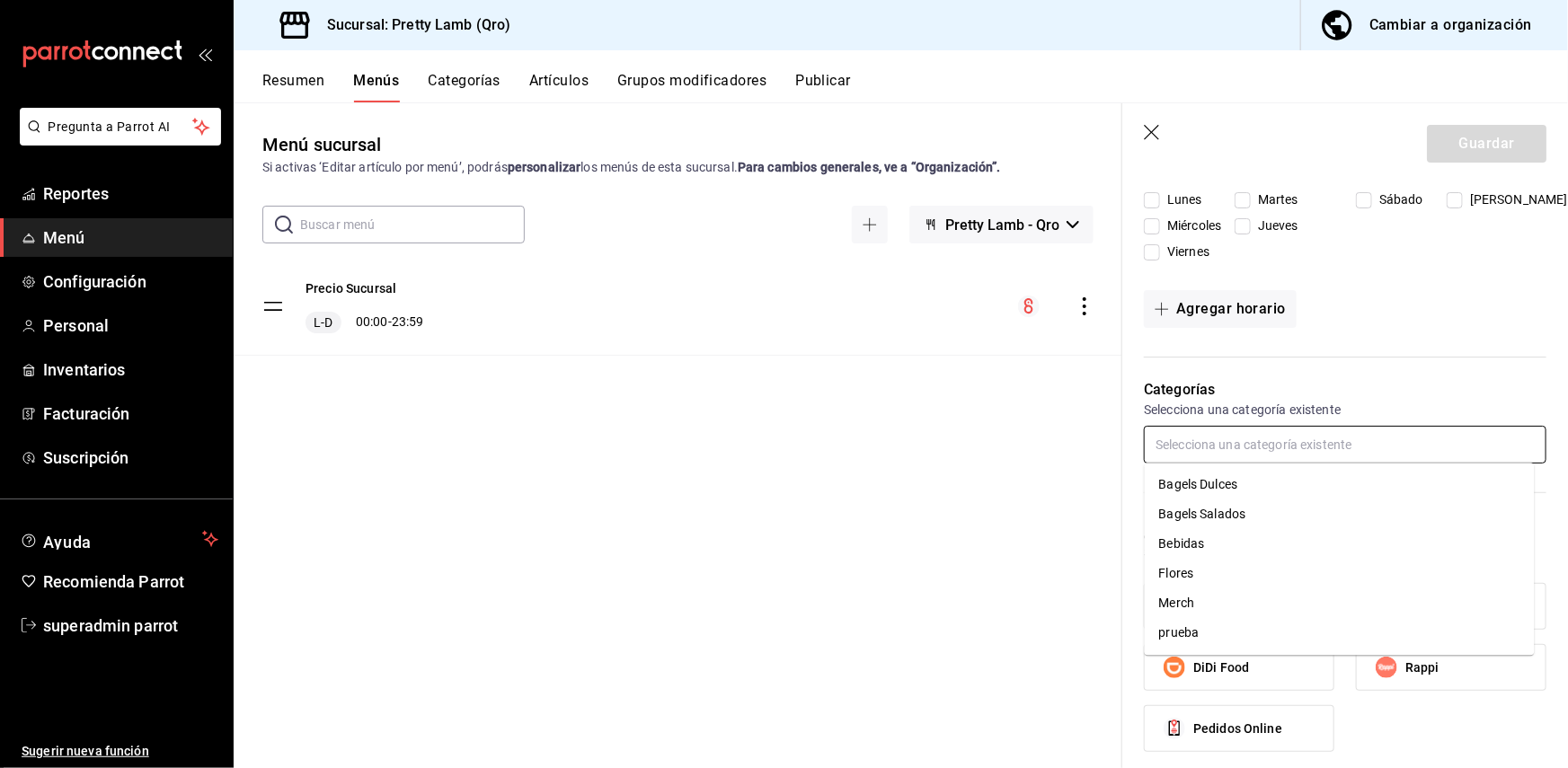
click at [1267, 445] on input "text" at bounding box center [1345, 445] width 402 height 38
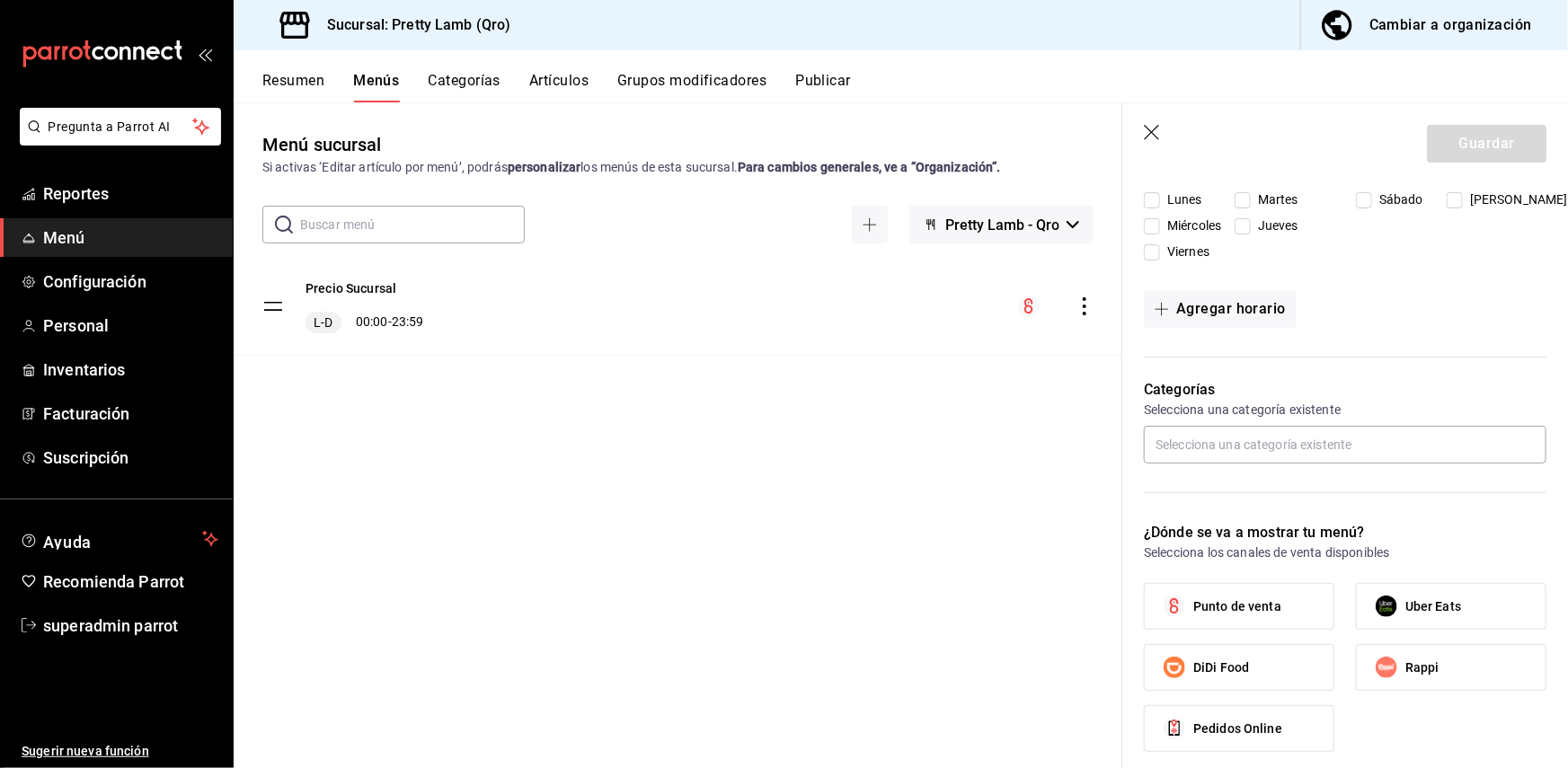
click at [1395, 366] on div "Categorías Selecciona una categoría existente" at bounding box center [1334, 429] width 424 height 143
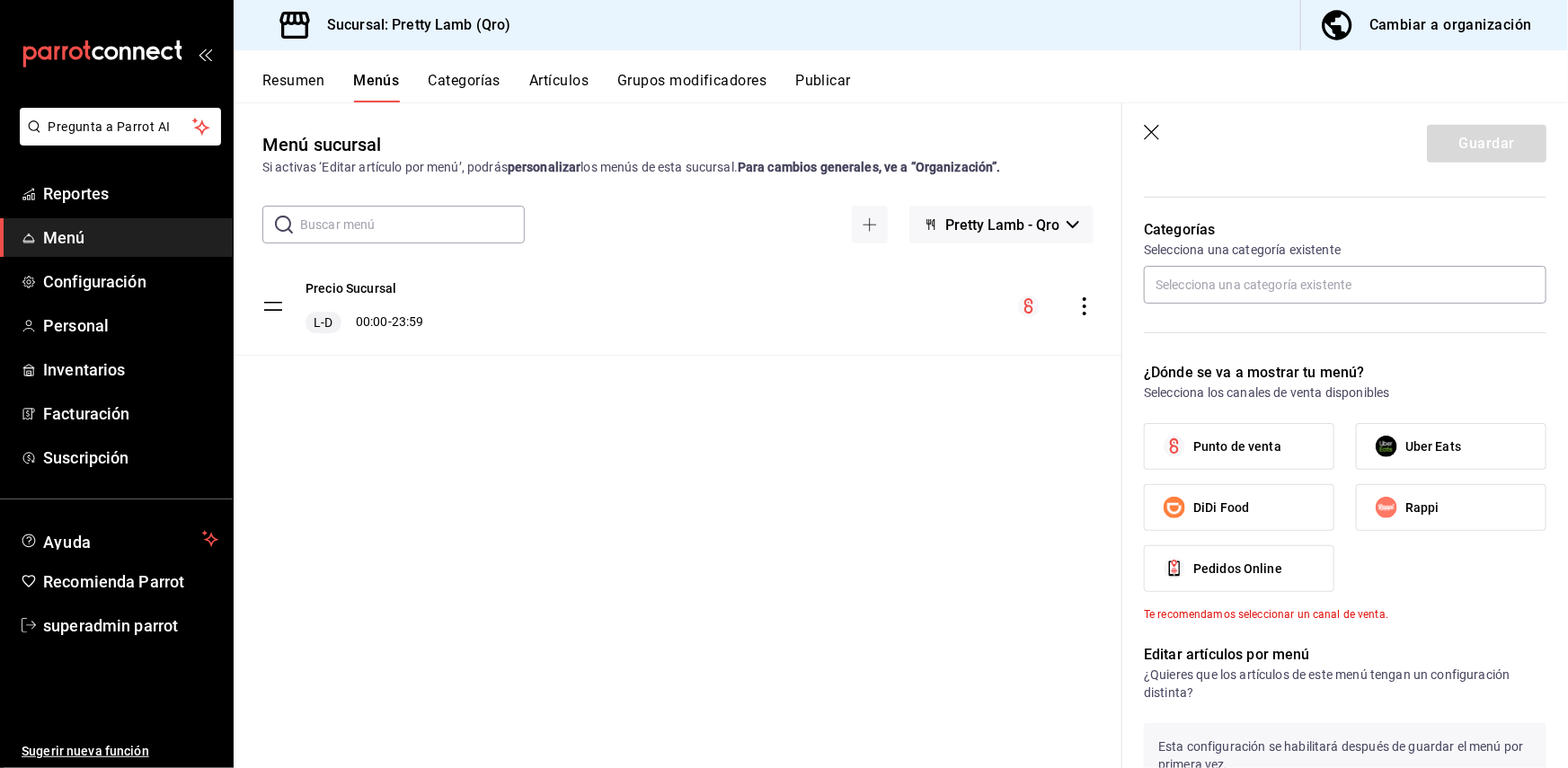
scroll to position [634, 0]
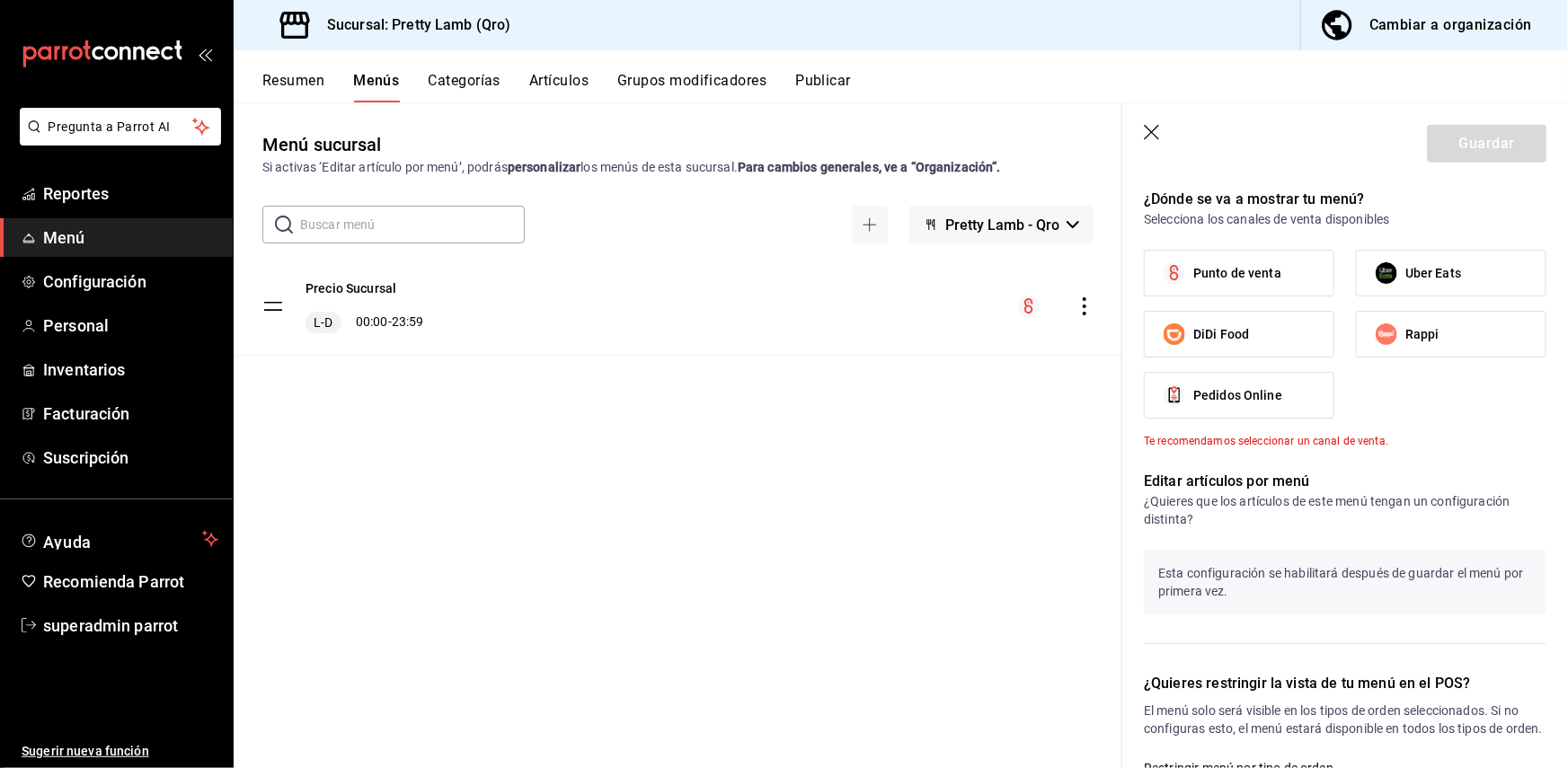
click at [1138, 125] on header "Guardar" at bounding box center [1345, 140] width 446 height 74
click at [1144, 133] on icon "button" at bounding box center [1153, 134] width 18 height 18
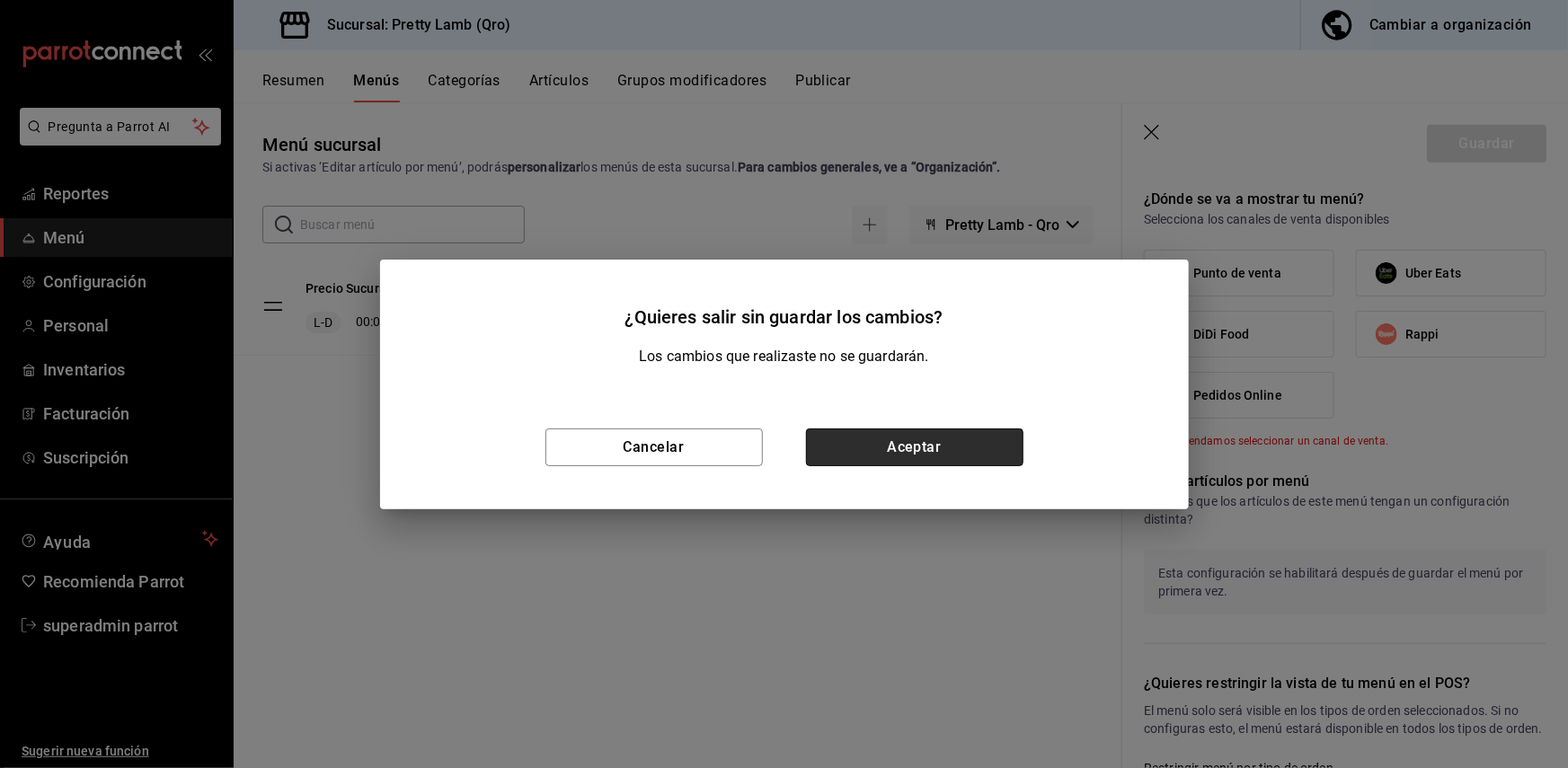
click at [864, 453] on button "Aceptar" at bounding box center [914, 448] width 217 height 38
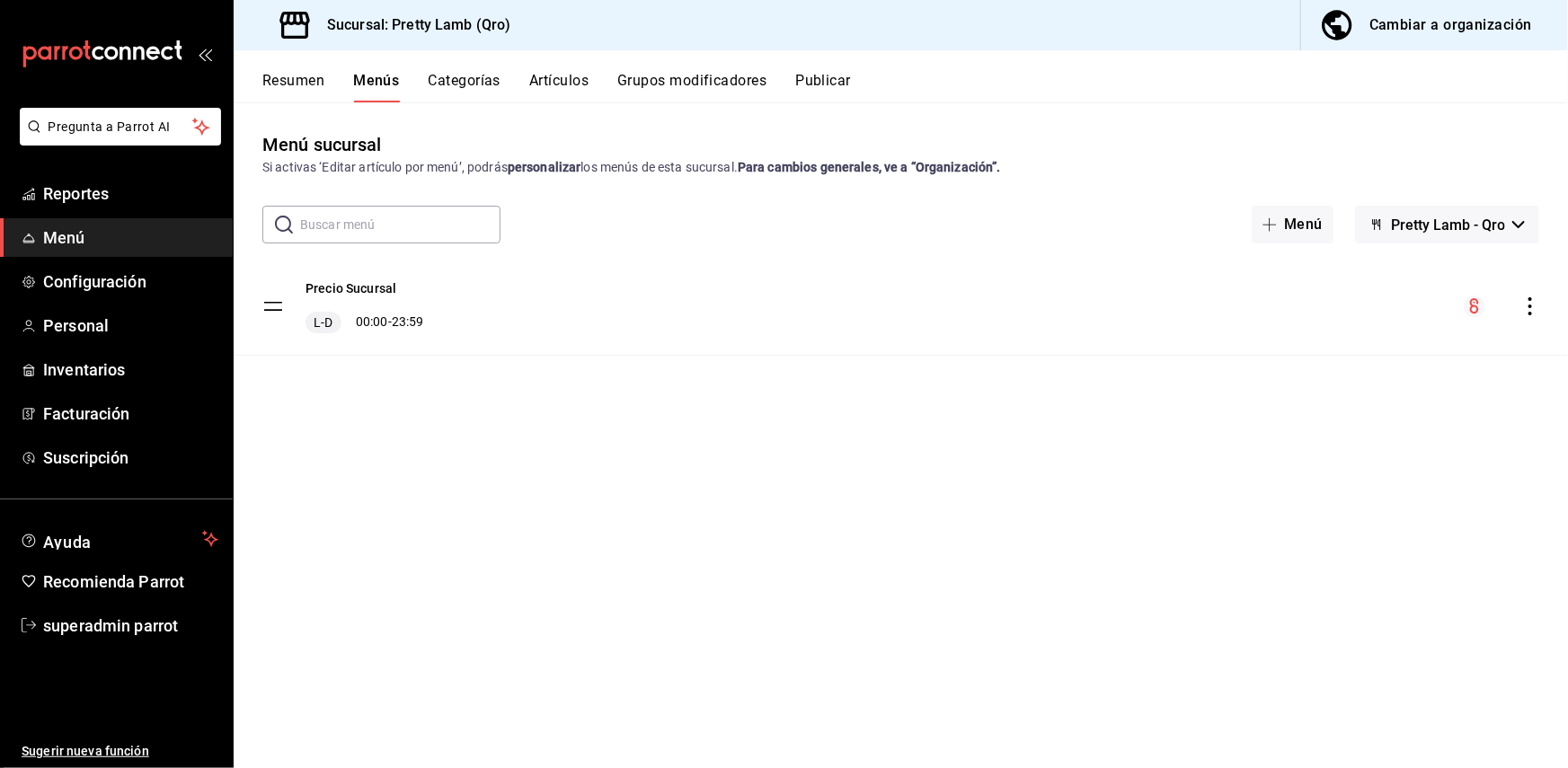
click at [472, 80] on button "Categorías" at bounding box center [465, 86] width 72 height 31
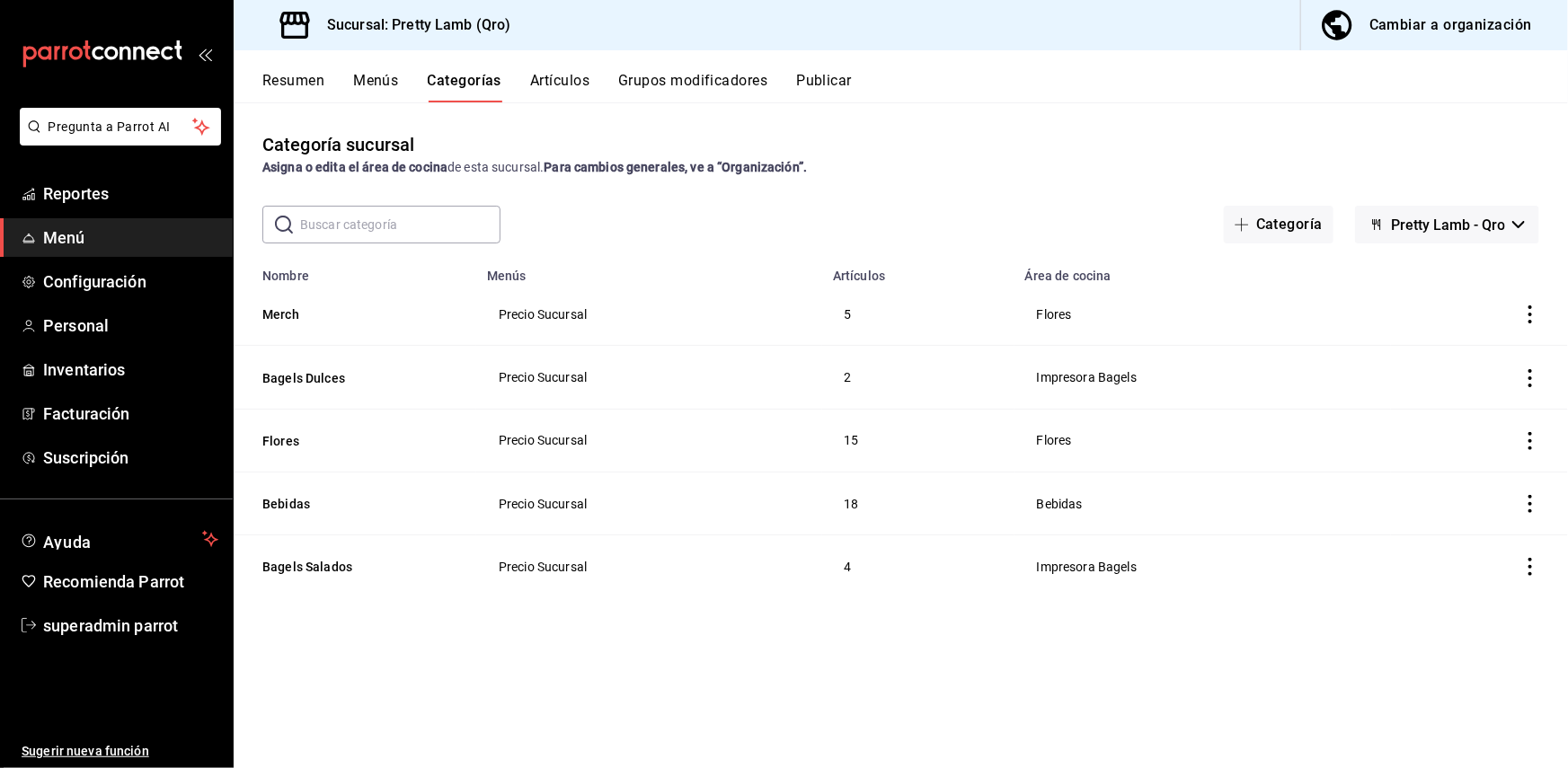
click at [573, 80] on button "Artículos" at bounding box center [560, 86] width 60 height 31
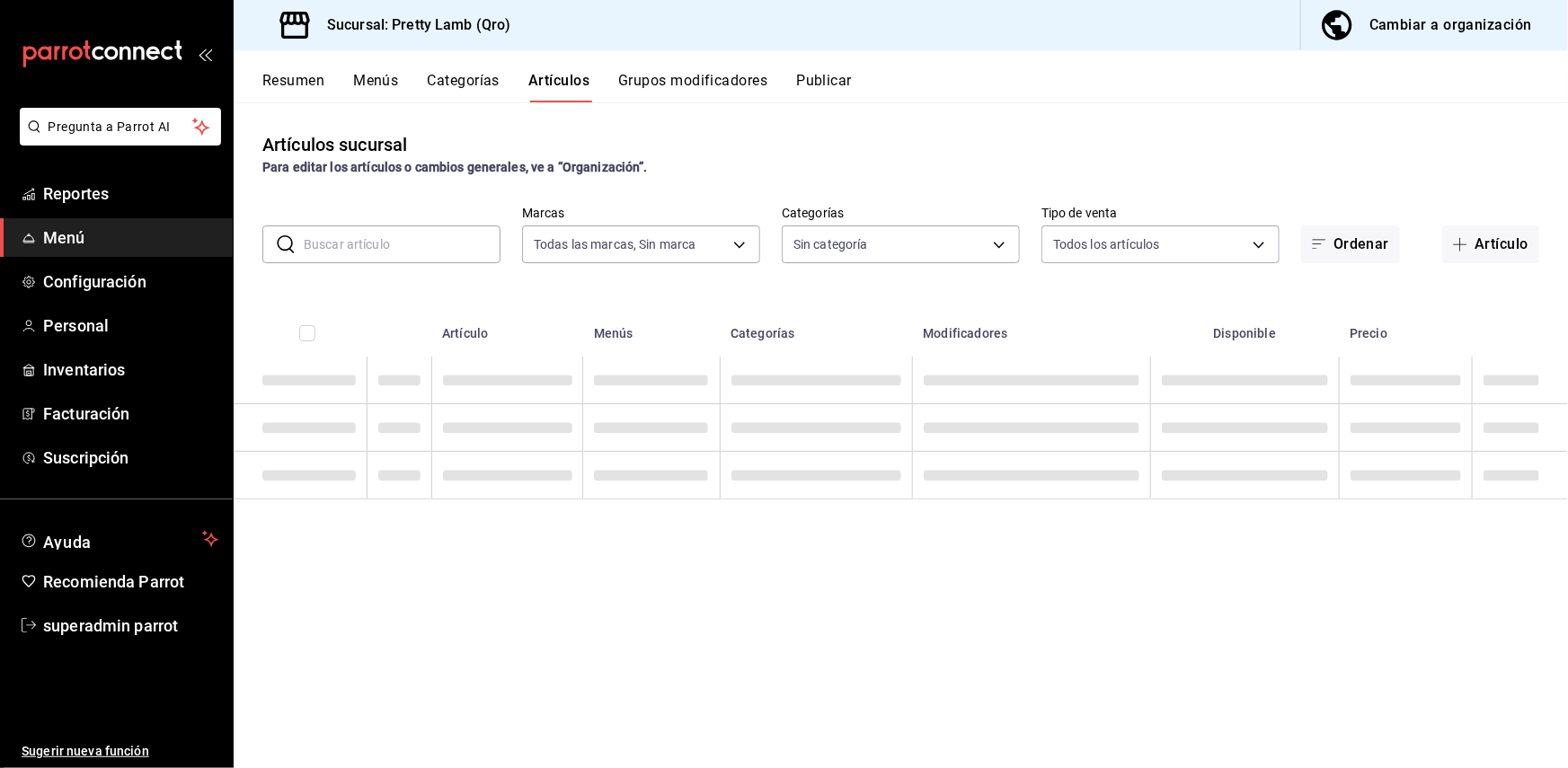
type input "f70abd00-b3d7-4b6c-b68a-ac69f786cbf0"
type input "cbb368d5-8c0a-4057-8a6a-fc88f7414627,4b1a1943-a012-42d9-8204-f736ff484863,28eda…"
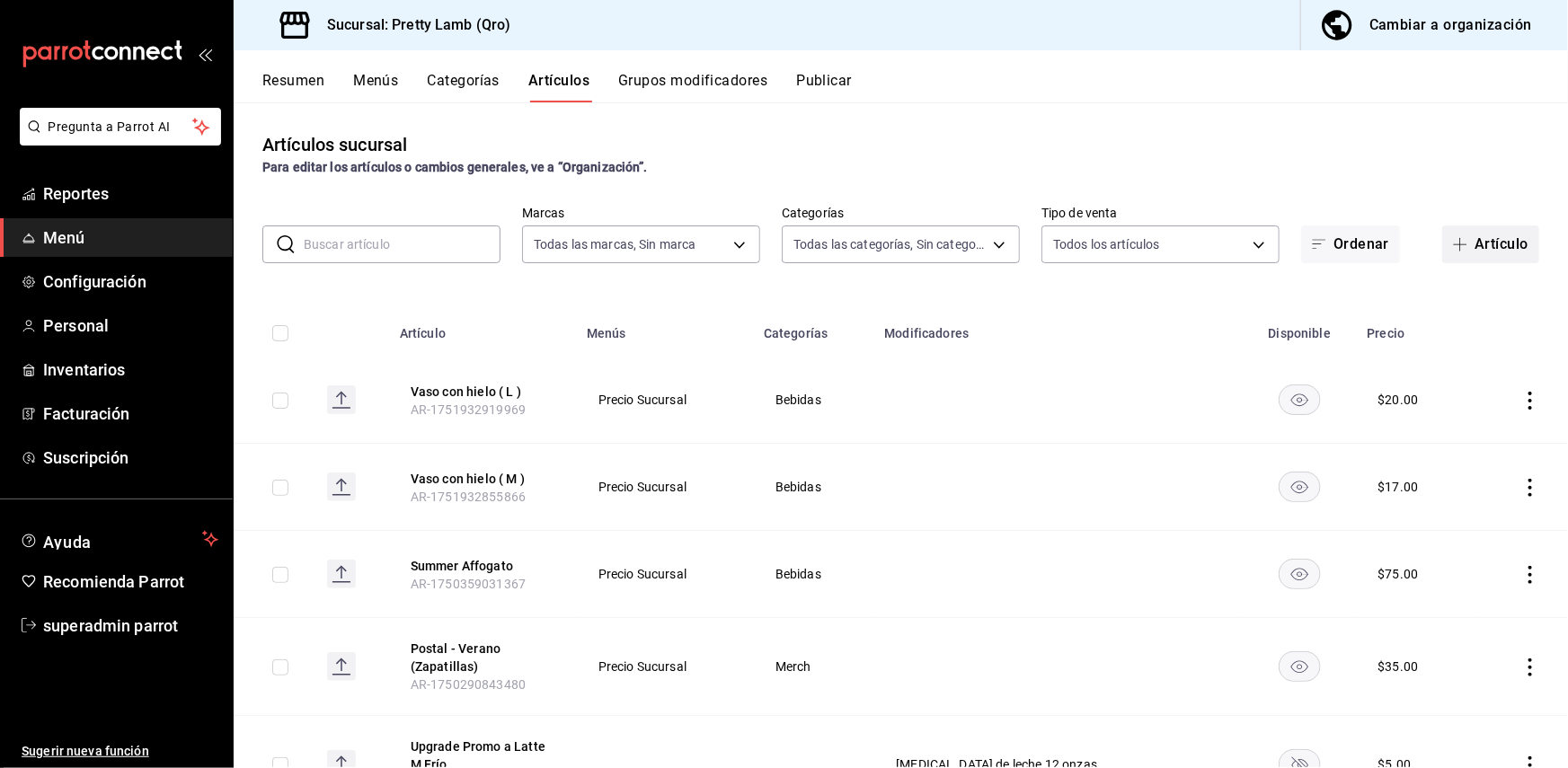
click at [1481, 242] on button "Artículo" at bounding box center [1491, 244] width 97 height 38
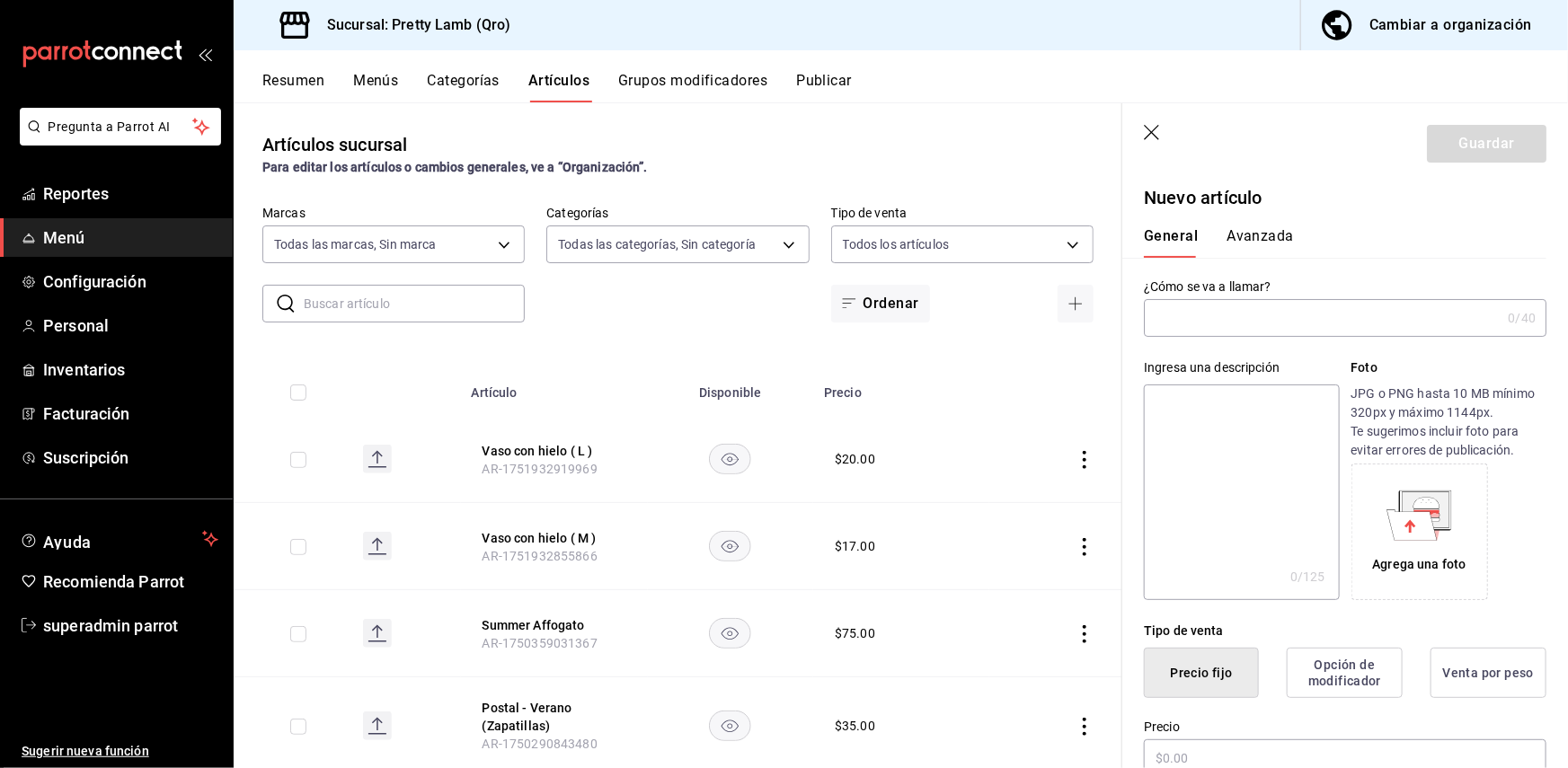
click at [1208, 321] on input "text" at bounding box center [1322, 318] width 356 height 36
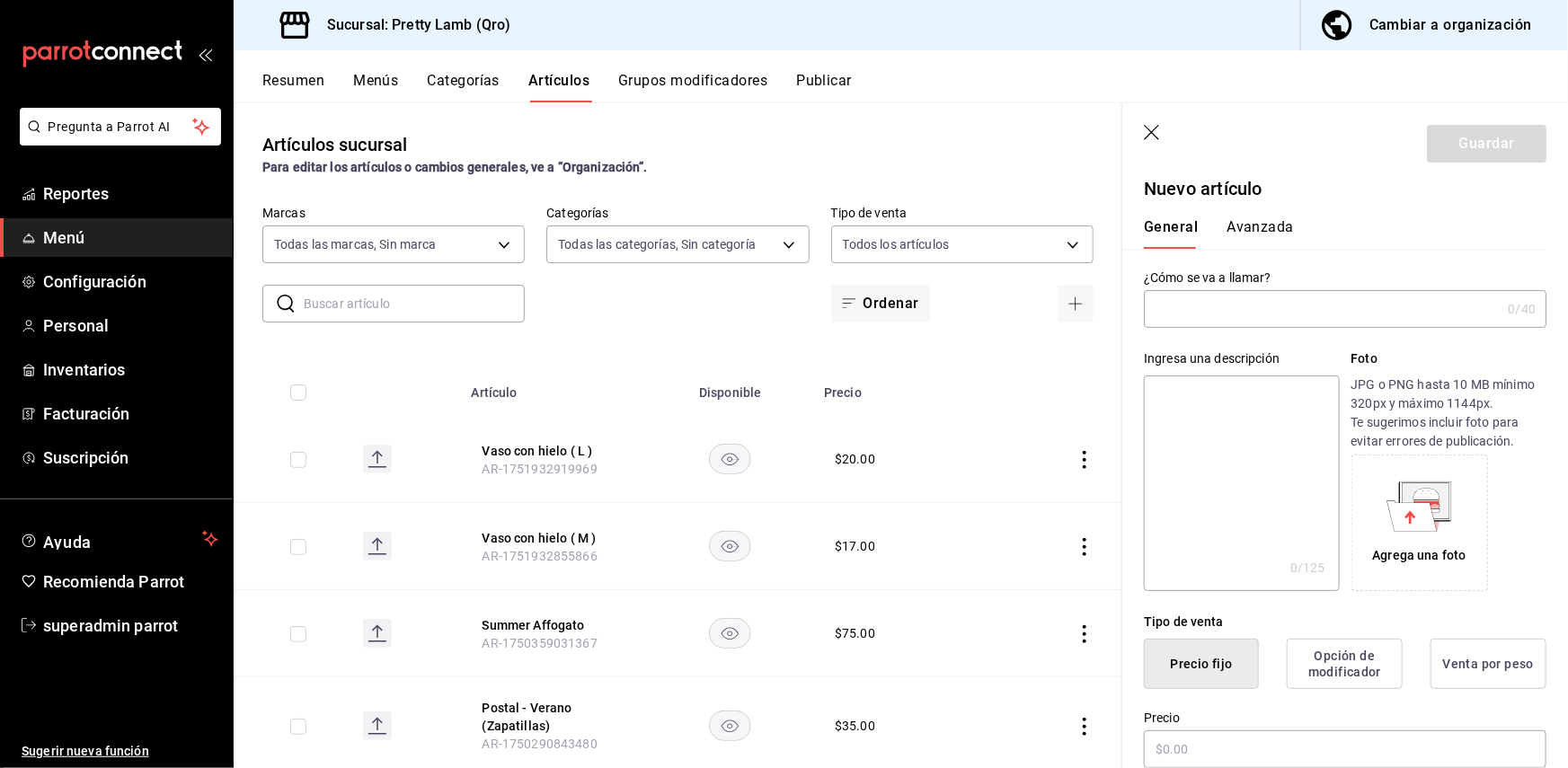
scroll to position [14, 0]
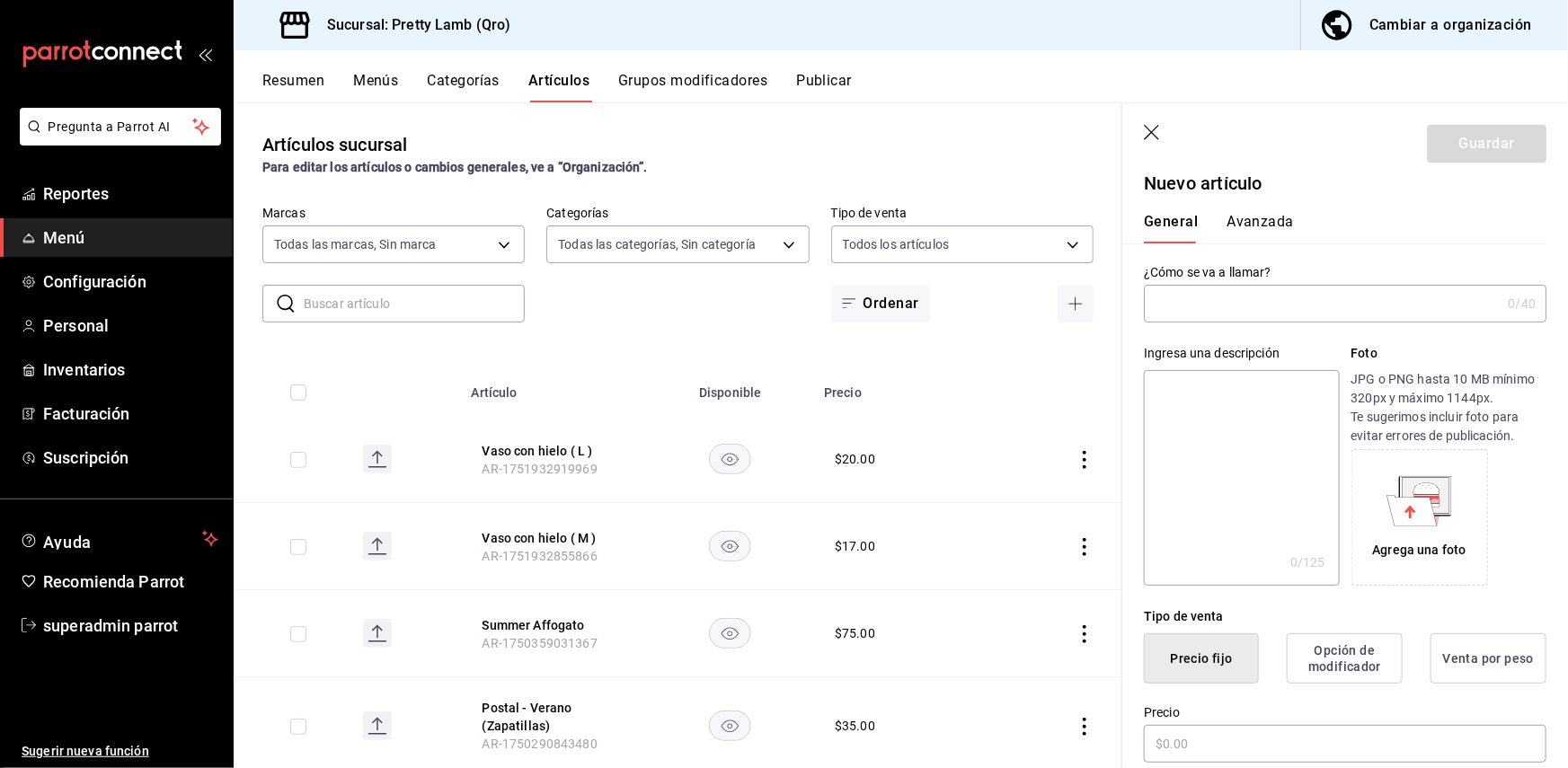
click at [1155, 126] on icon "button" at bounding box center [1153, 134] width 18 height 18
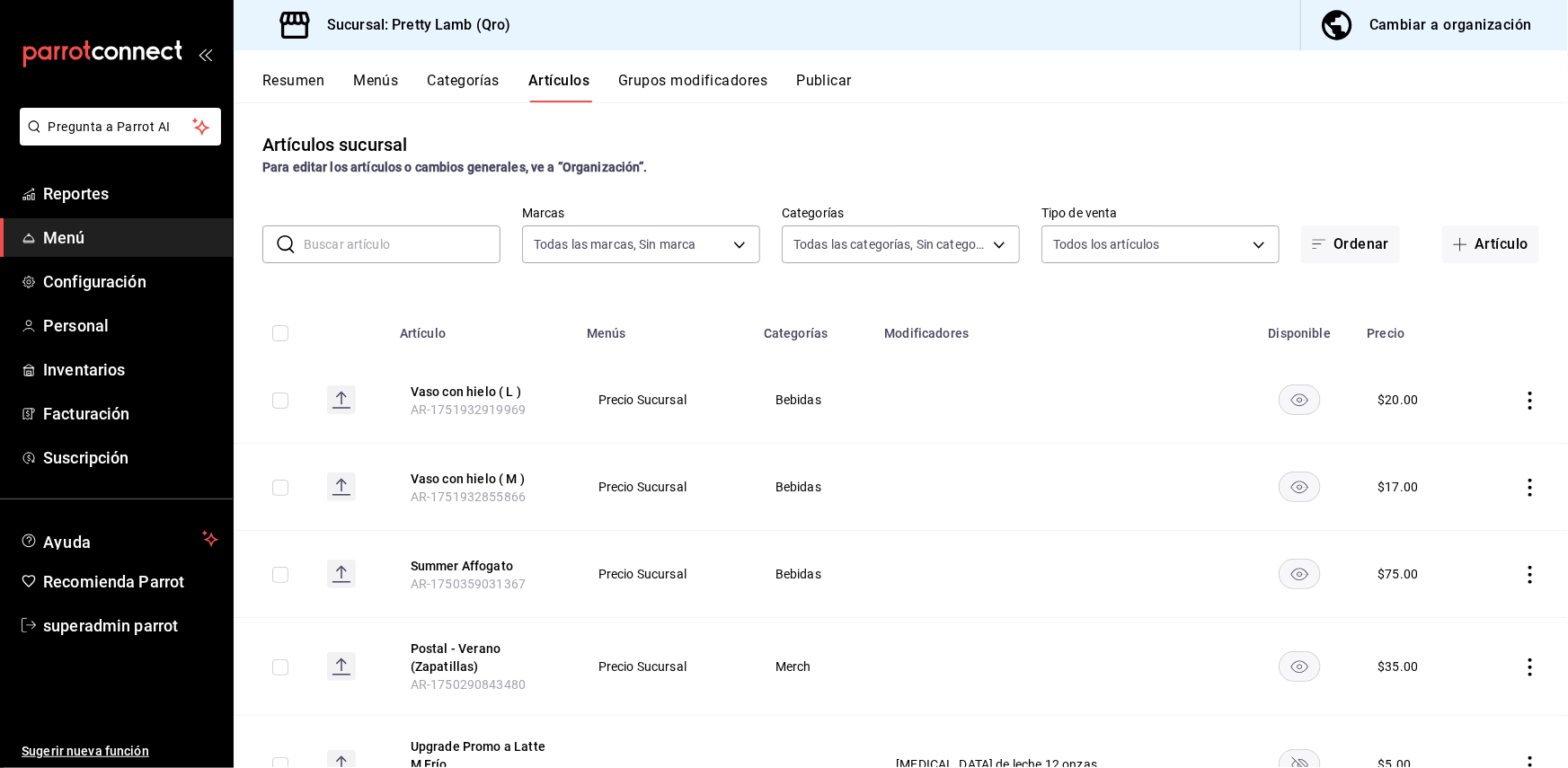
click at [458, 75] on button "Categorías" at bounding box center [464, 86] width 72 height 31
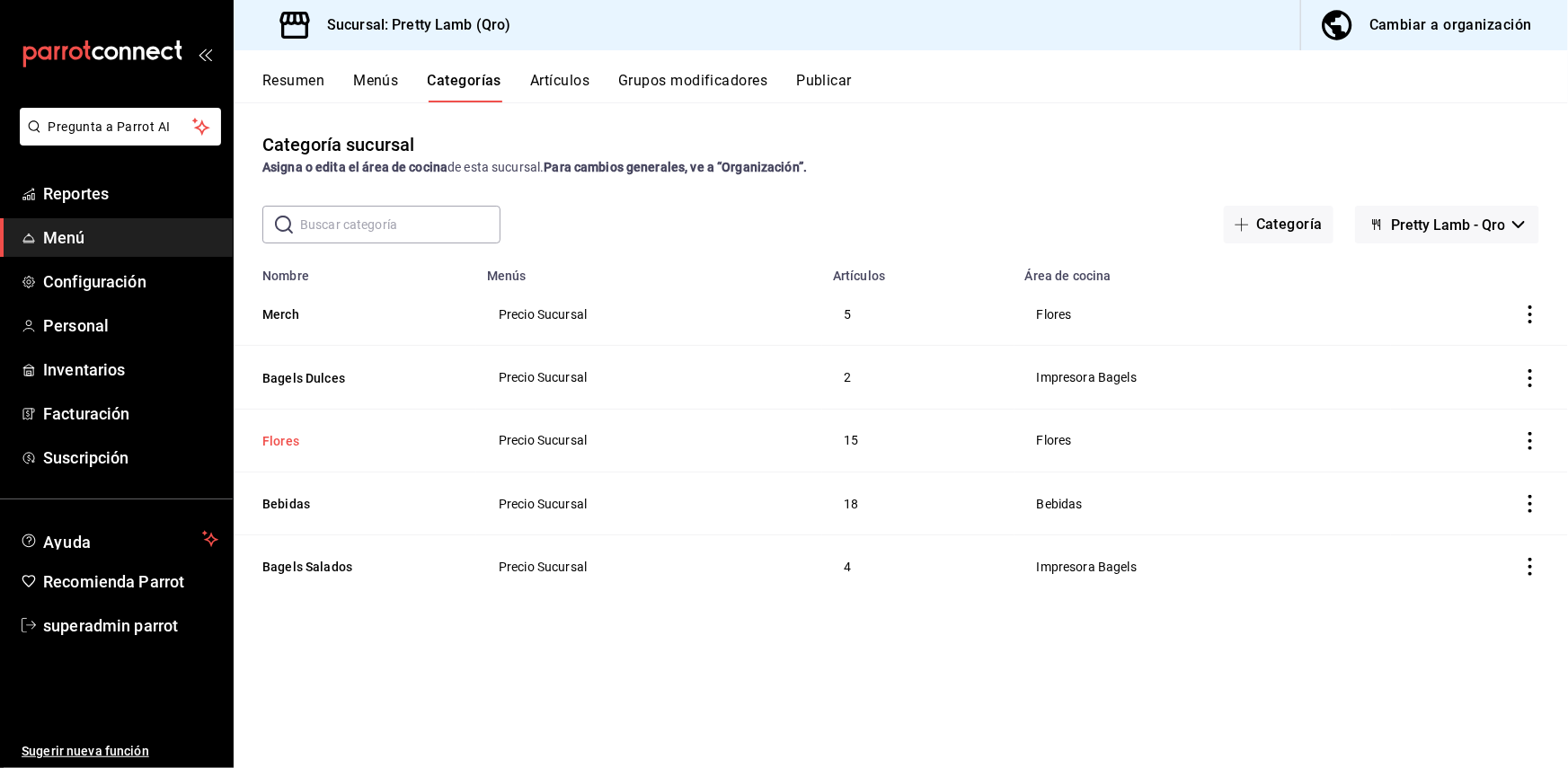
click at [287, 438] on button "Flores" at bounding box center [352, 441] width 180 height 18
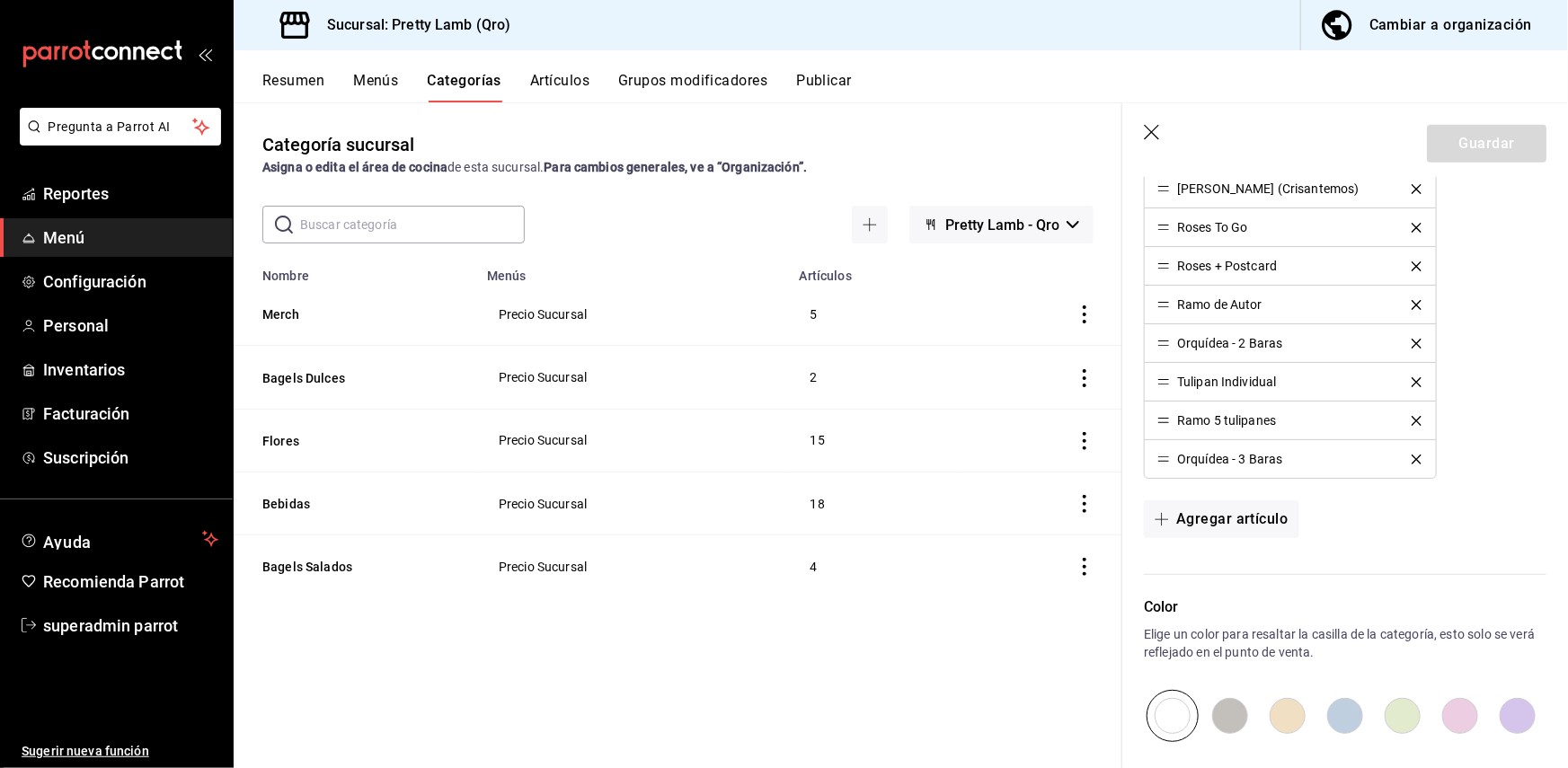
scroll to position [890, 0]
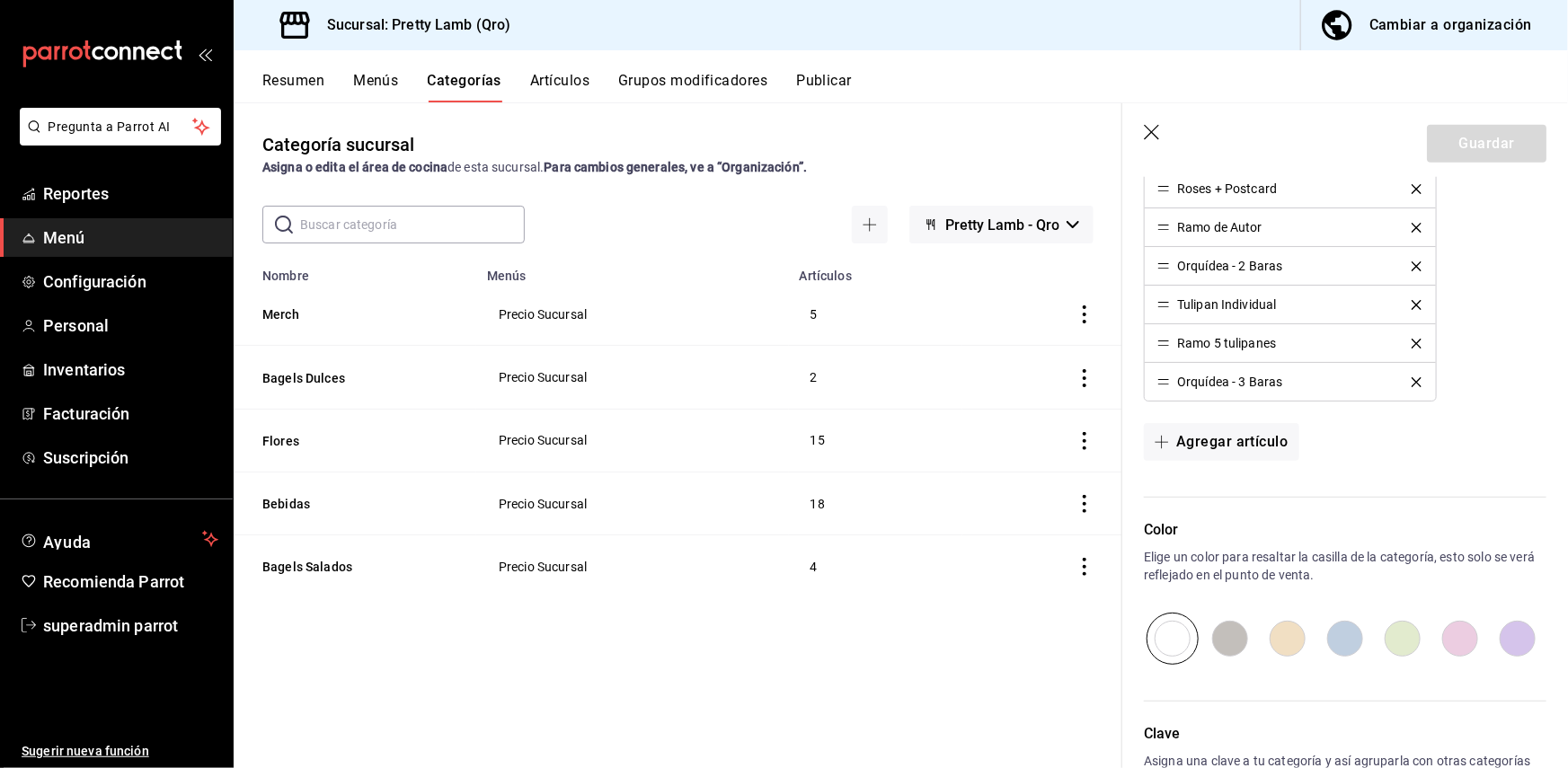
click at [1154, 132] on icon "button" at bounding box center [1153, 134] width 18 height 18
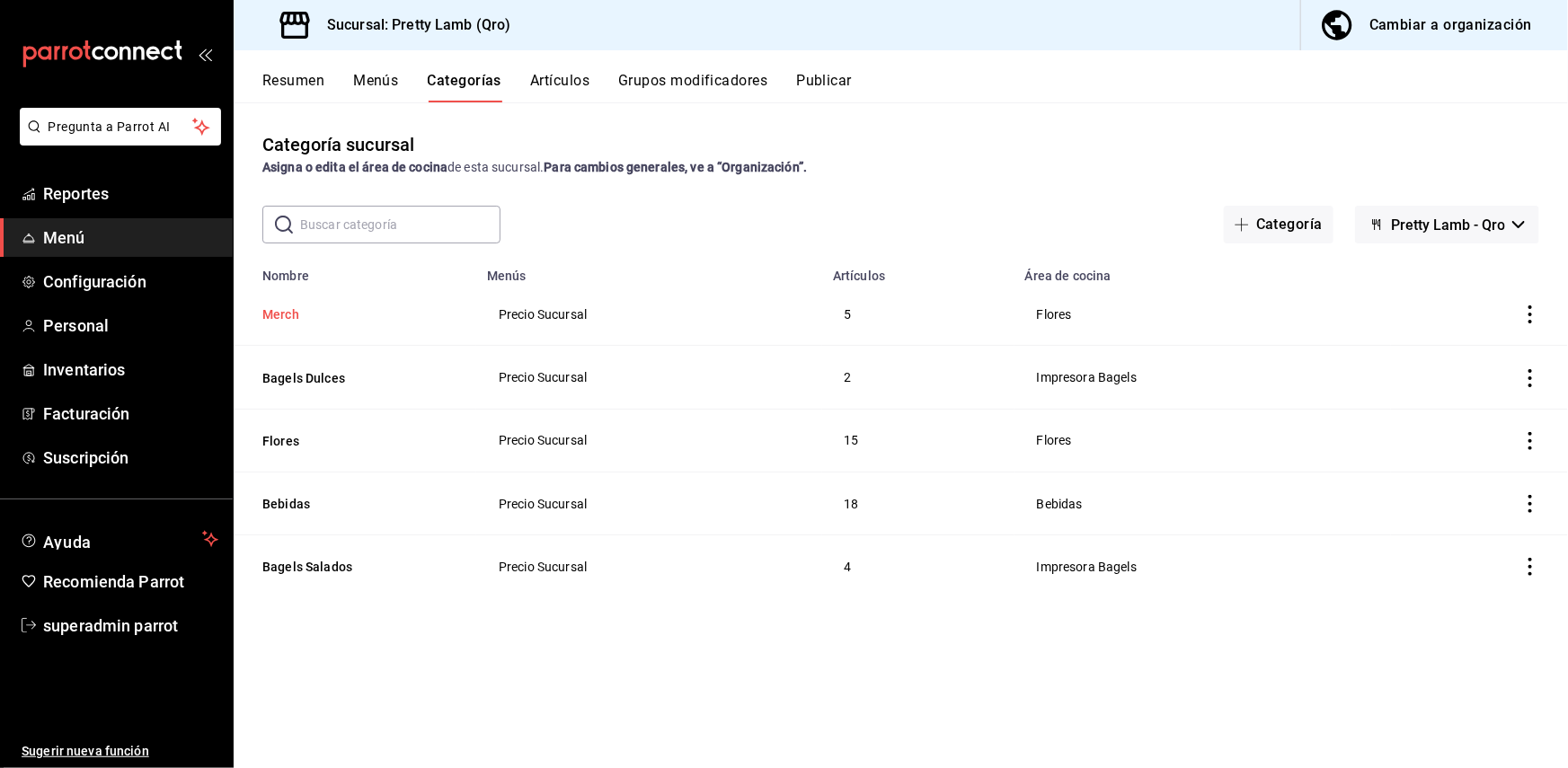
click at [280, 310] on button "Merch" at bounding box center [352, 315] width 180 height 18
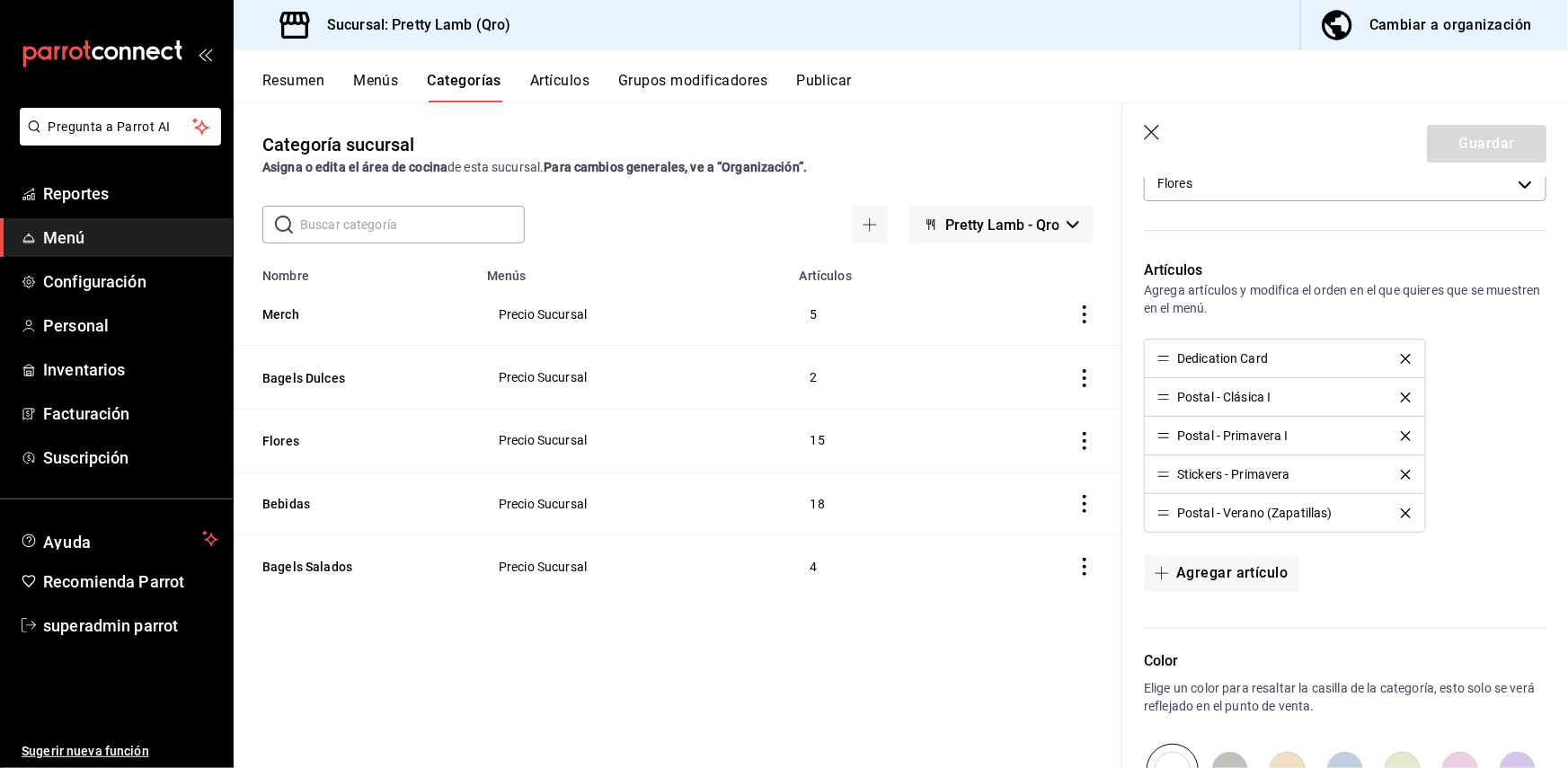
scroll to position [386, 0]
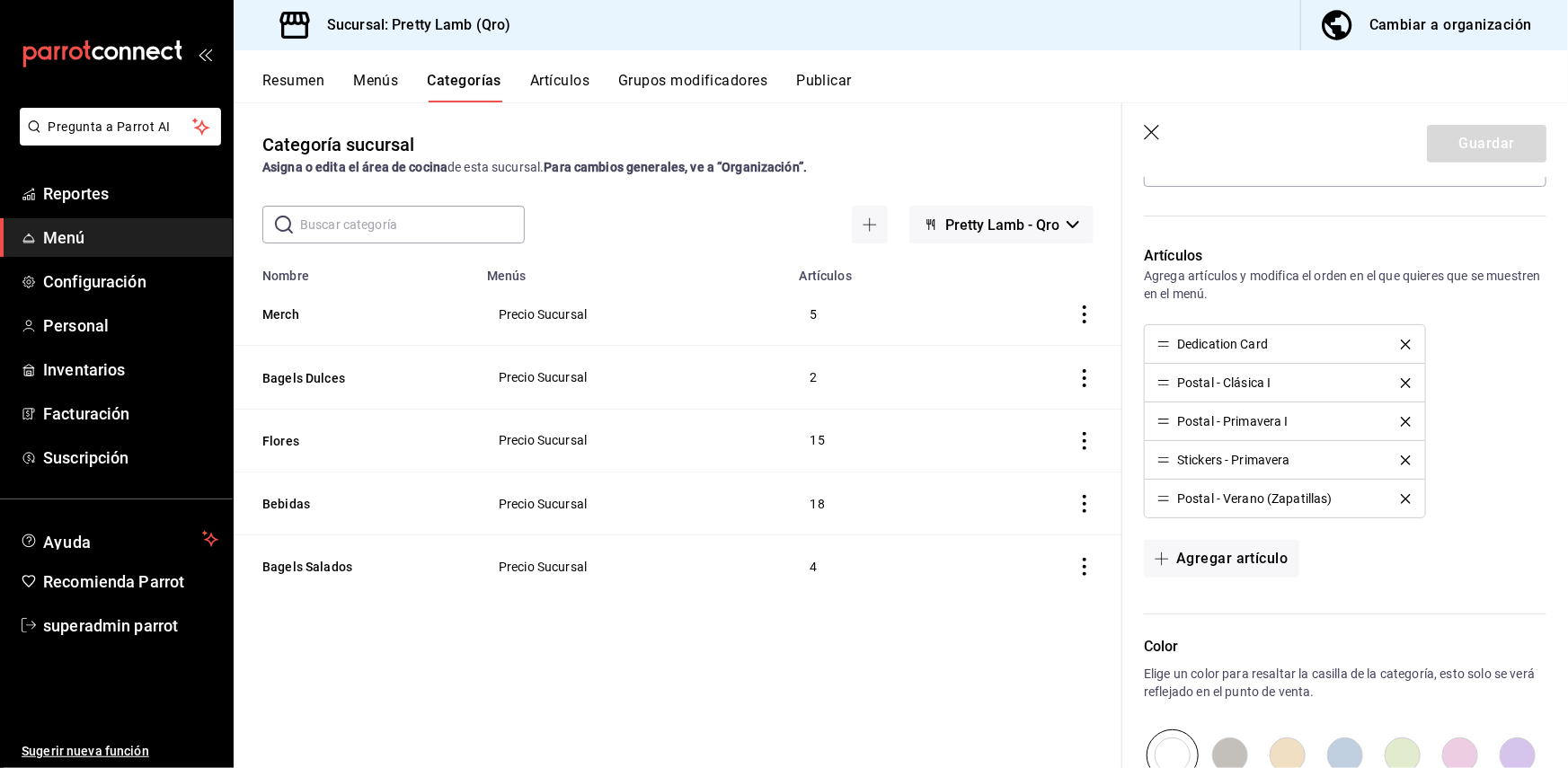
click at [1152, 127] on icon "button" at bounding box center [1153, 134] width 18 height 18
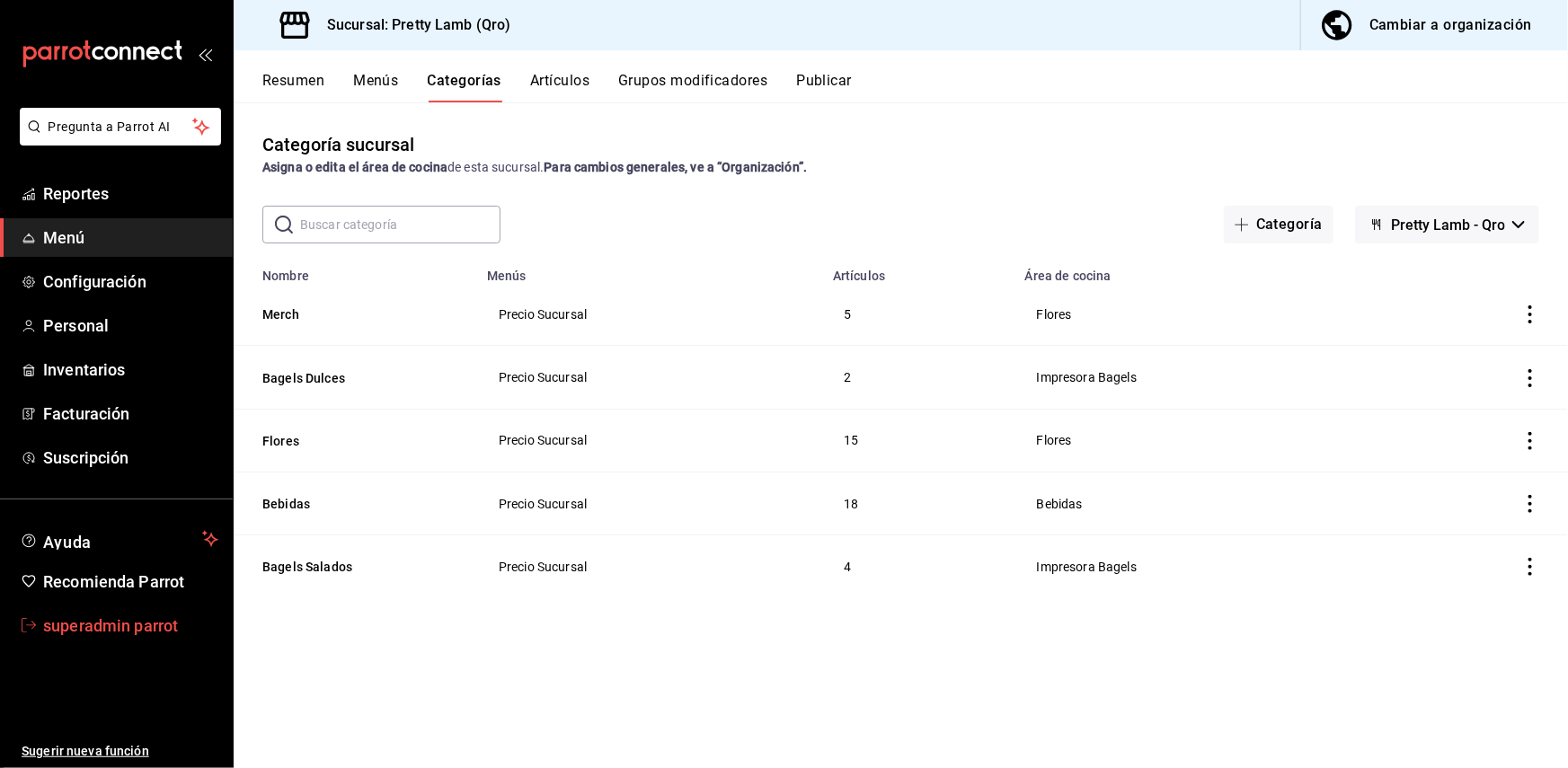
click at [92, 626] on span "superadmin parrot" at bounding box center [130, 626] width 175 height 24
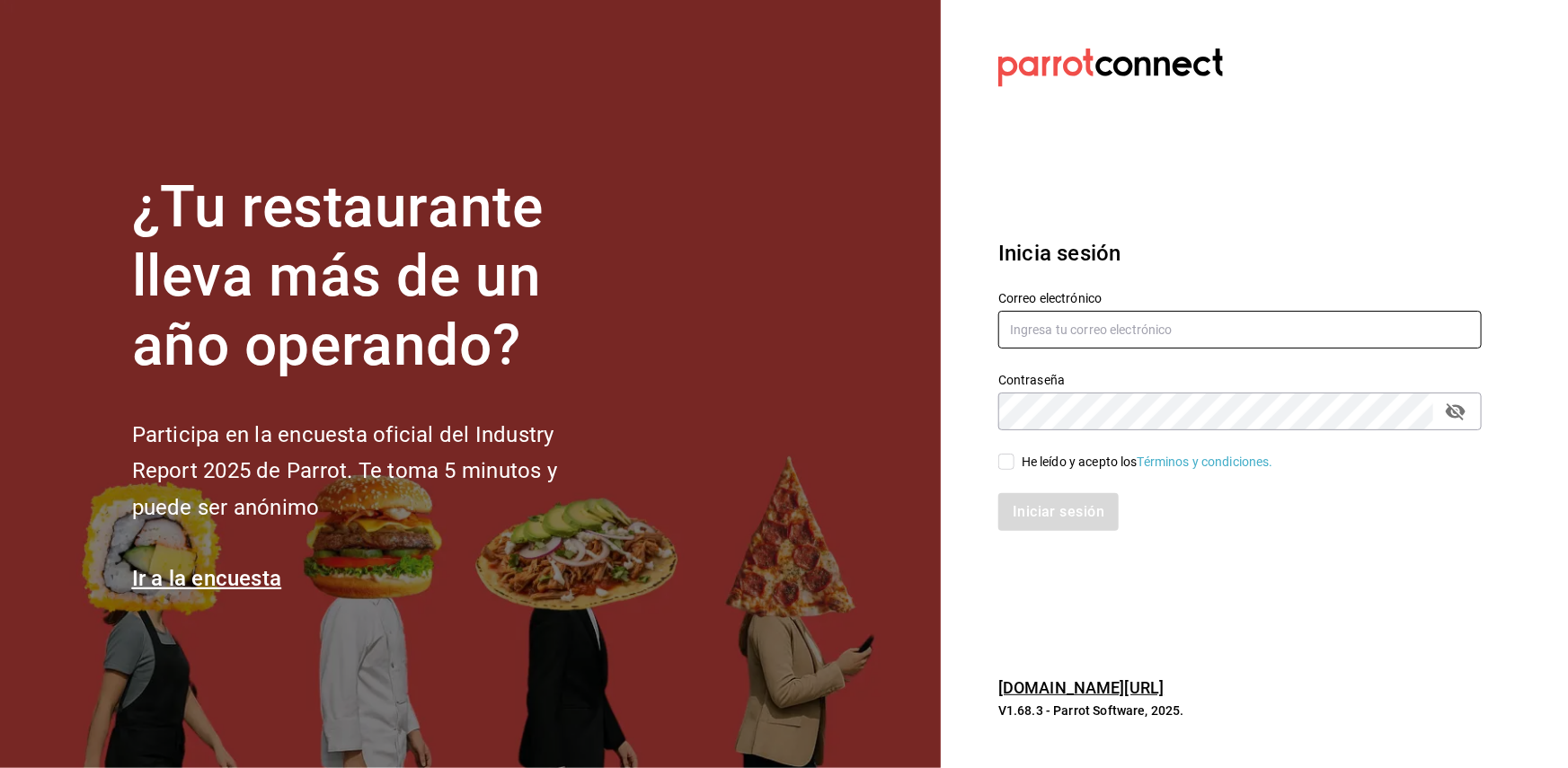
click at [1044, 335] on input "text" at bounding box center [1239, 330] width 484 height 38
type input "[EMAIL_ADDRESS][DOMAIN_NAME]"
click at [1004, 463] on input "He leído y acepto los Términos y condiciones." at bounding box center [1006, 462] width 16 height 16
checkbox input "true"
click at [1028, 504] on button "Iniciar sesión" at bounding box center [1059, 513] width 122 height 38
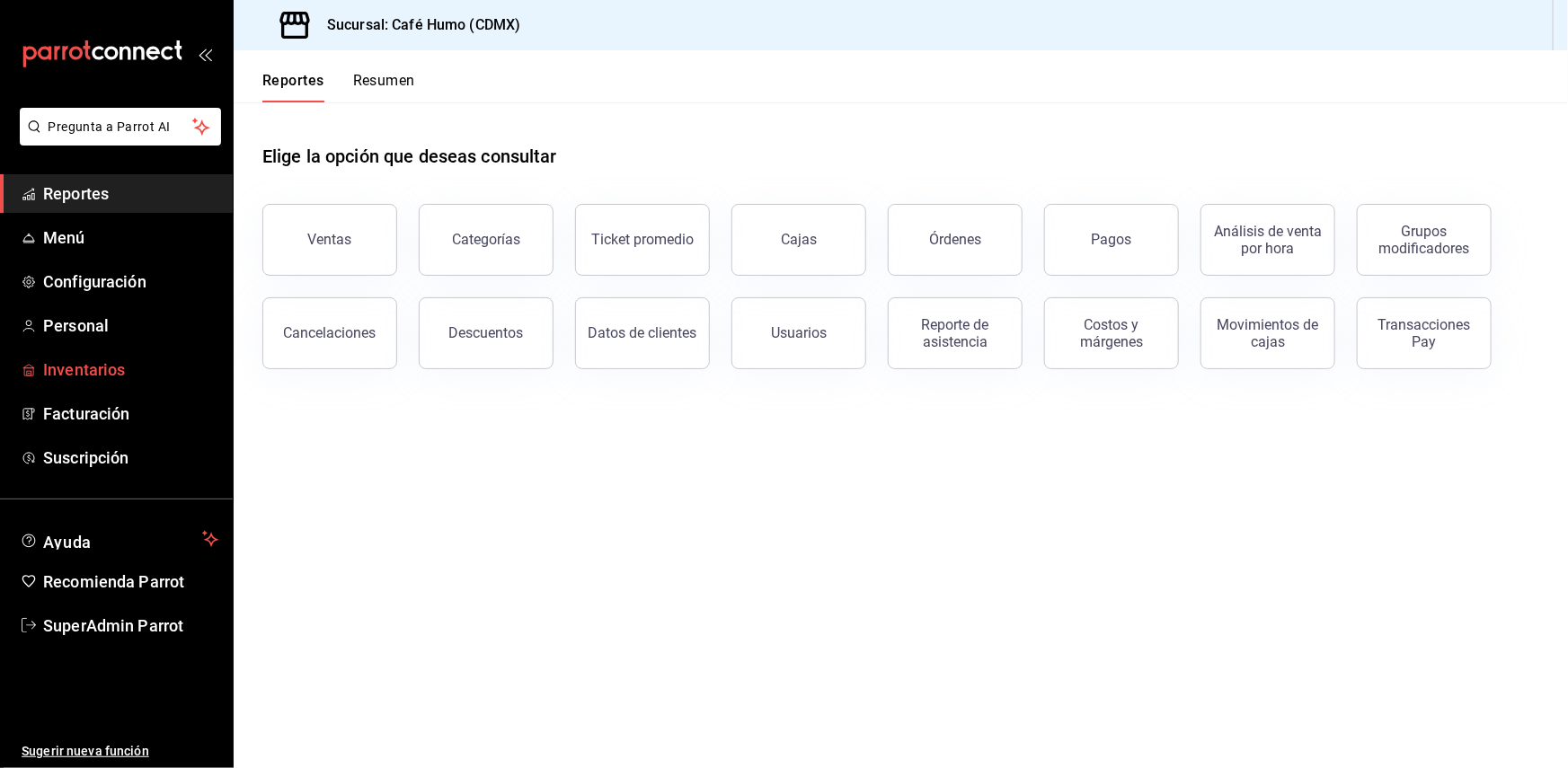
click at [118, 370] on span "Inventarios" at bounding box center [130, 370] width 175 height 24
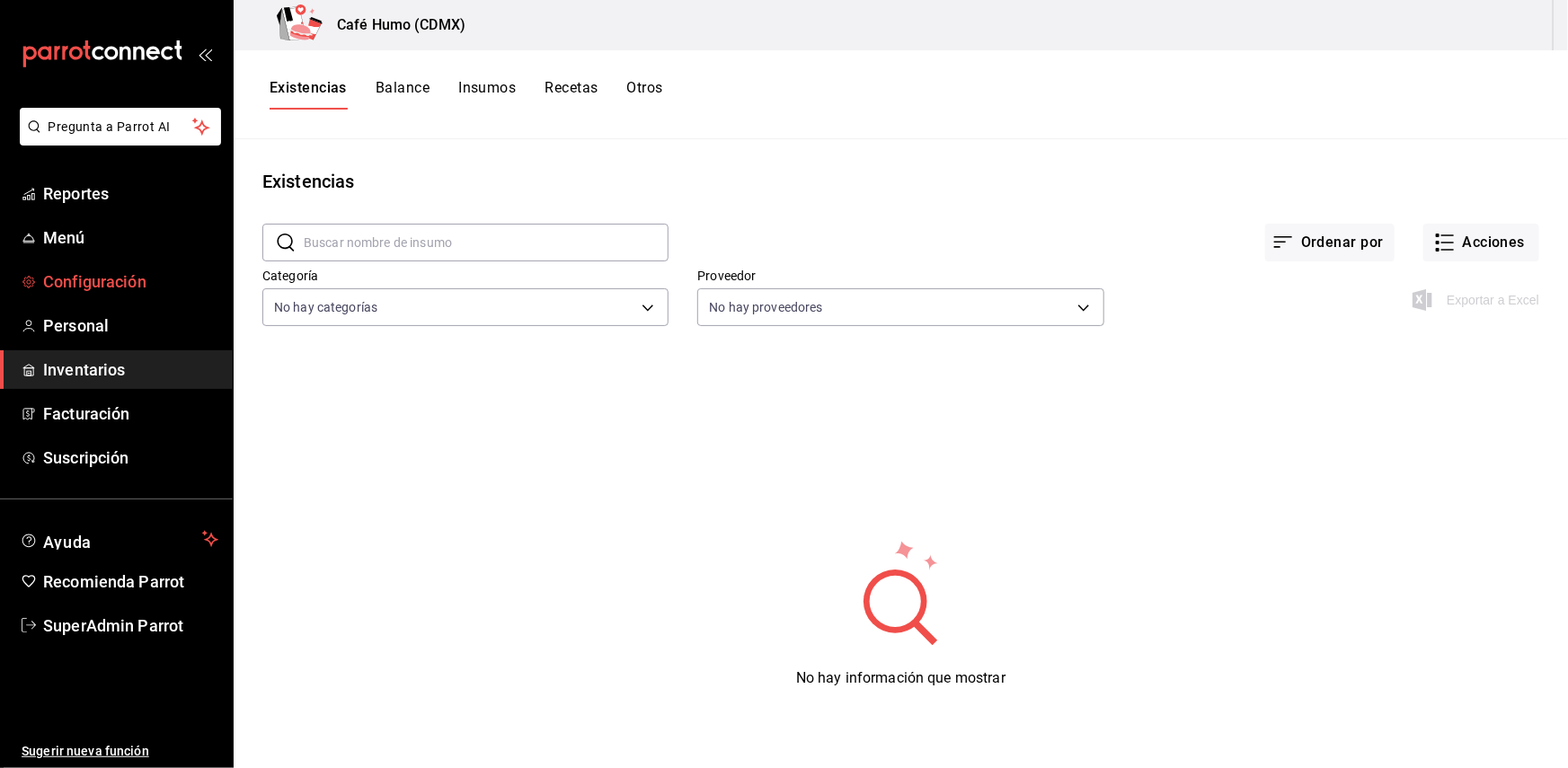
click at [163, 269] on span "Configuración" at bounding box center [130, 281] width 175 height 24
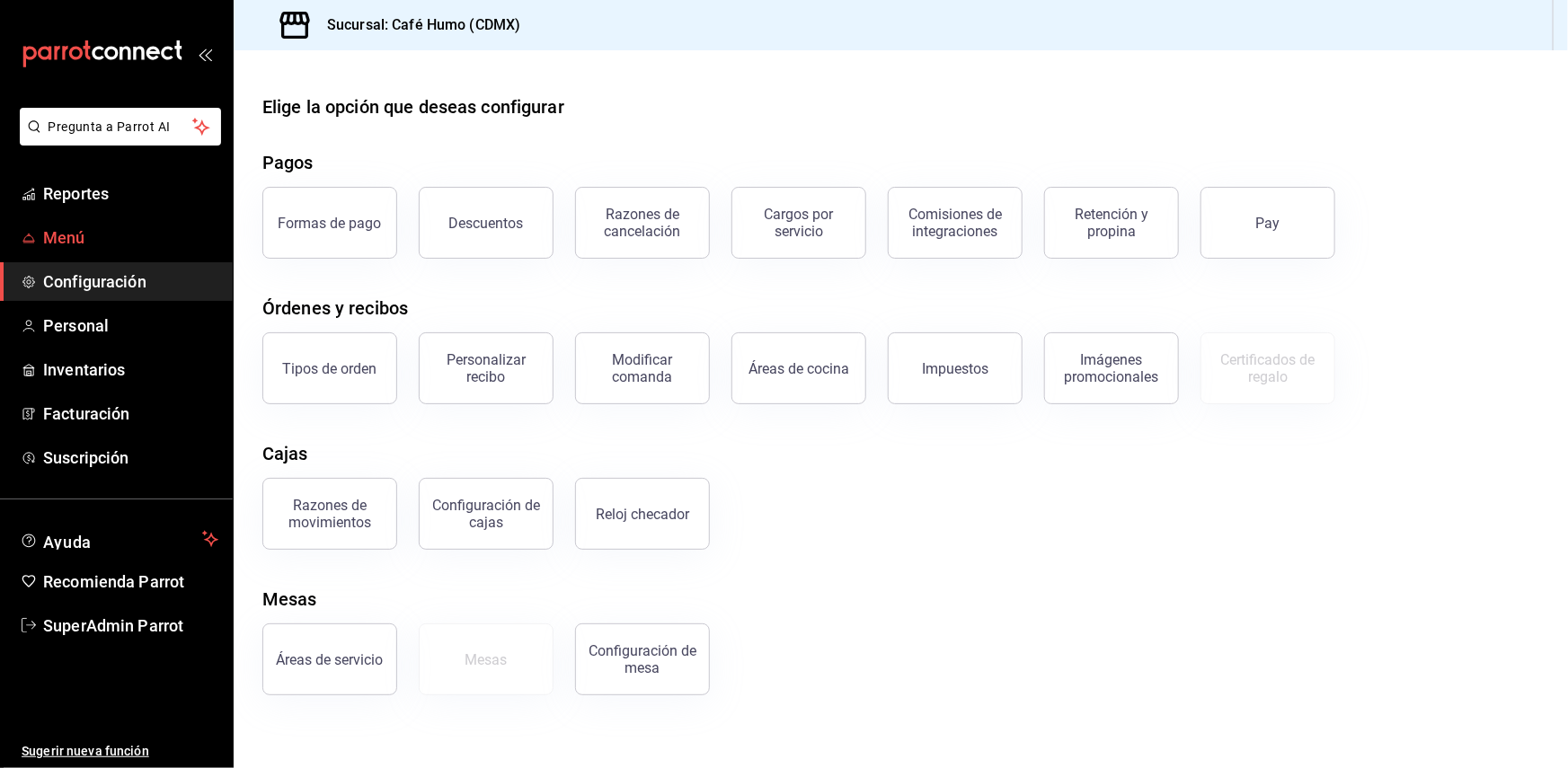
click at [127, 249] on link "Menú" at bounding box center [116, 237] width 232 height 39
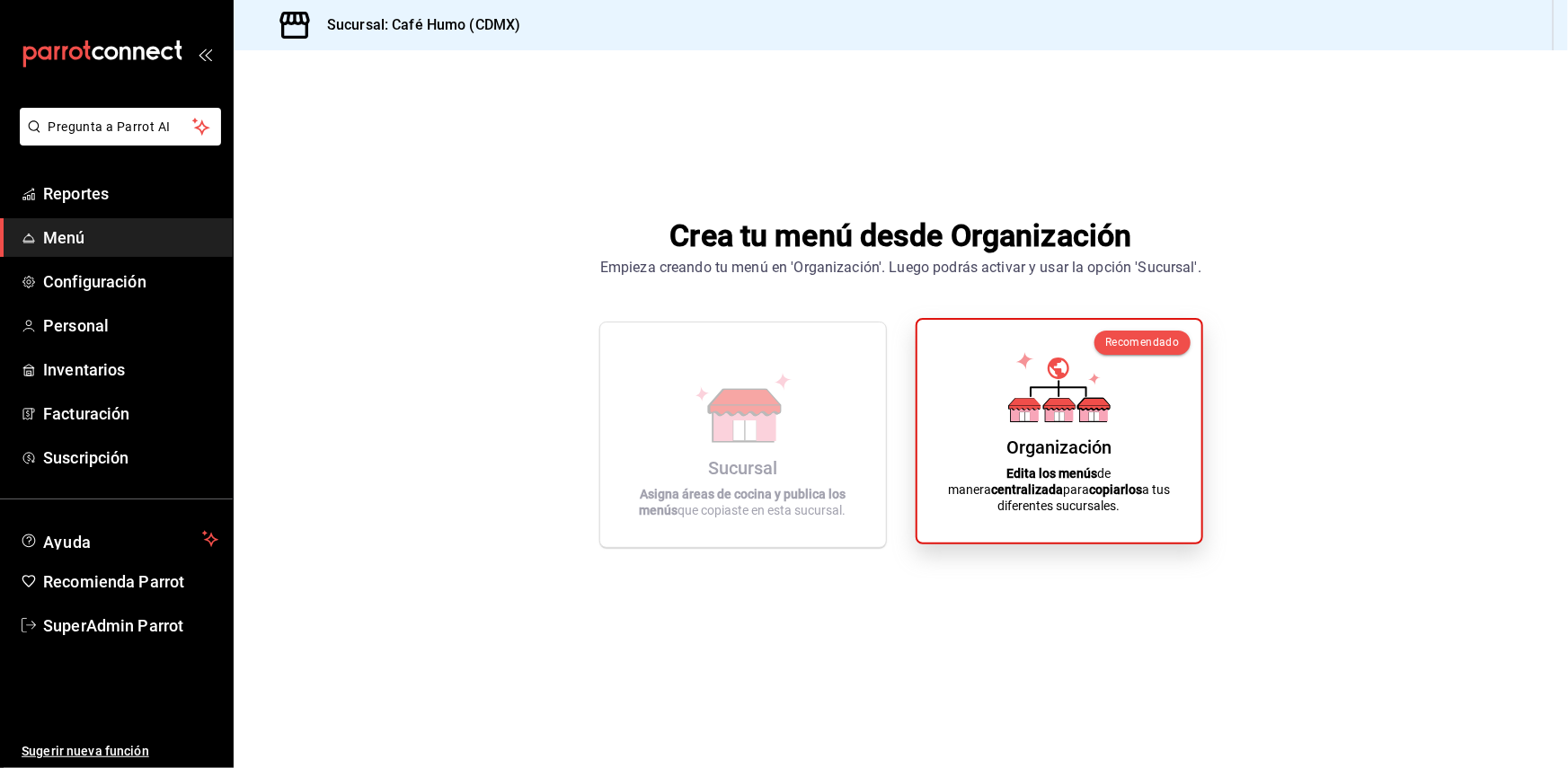
click at [996, 444] on div "Organización Edita los menús de manera centralizada para copiarlos a tus difere…" at bounding box center [1059, 431] width 240 height 194
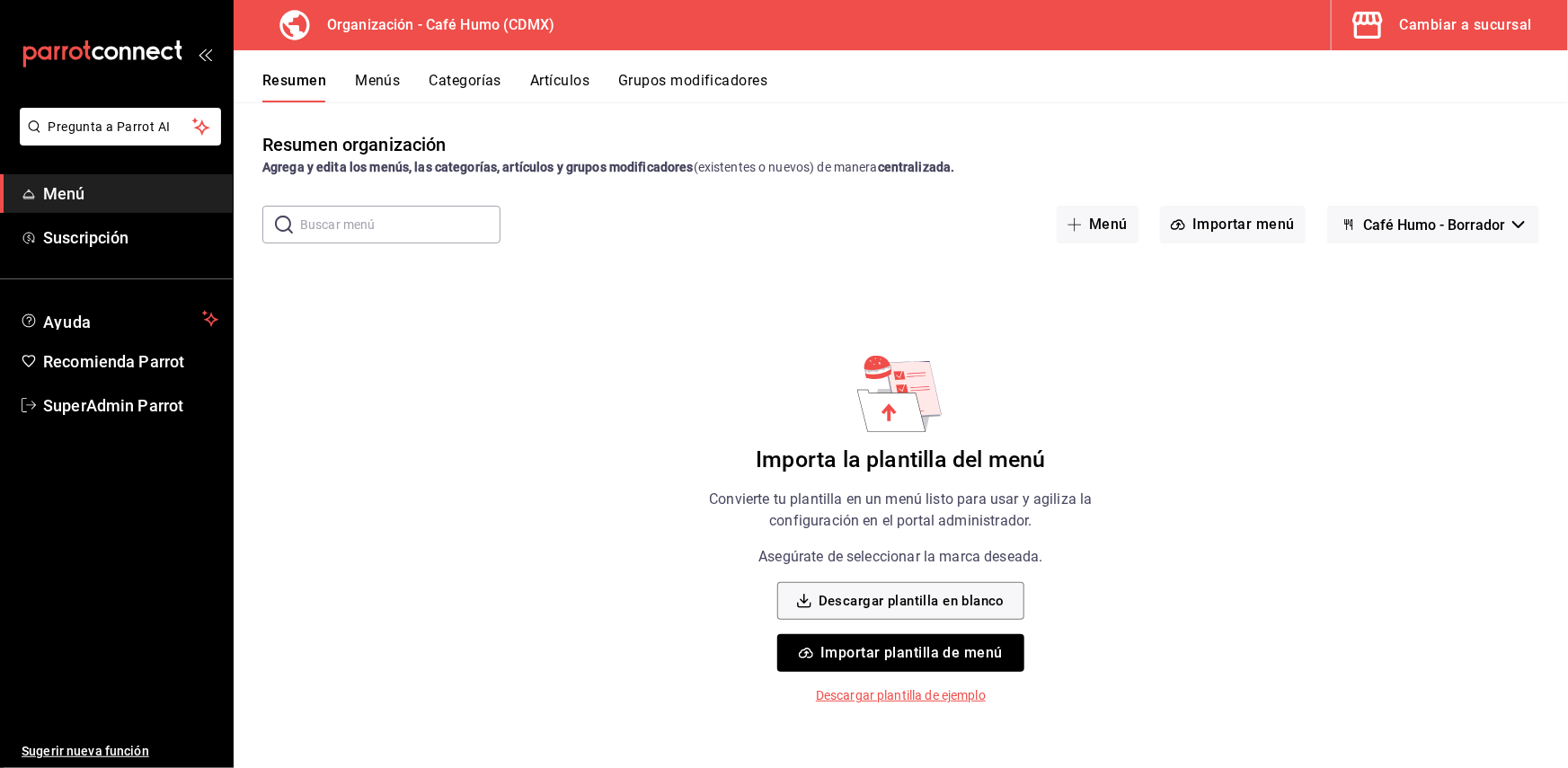
click at [385, 89] on button "Menús" at bounding box center [376, 86] width 45 height 31
click at [1485, 35] on div "Cambiar a sucursal" at bounding box center [1465, 25] width 132 height 25
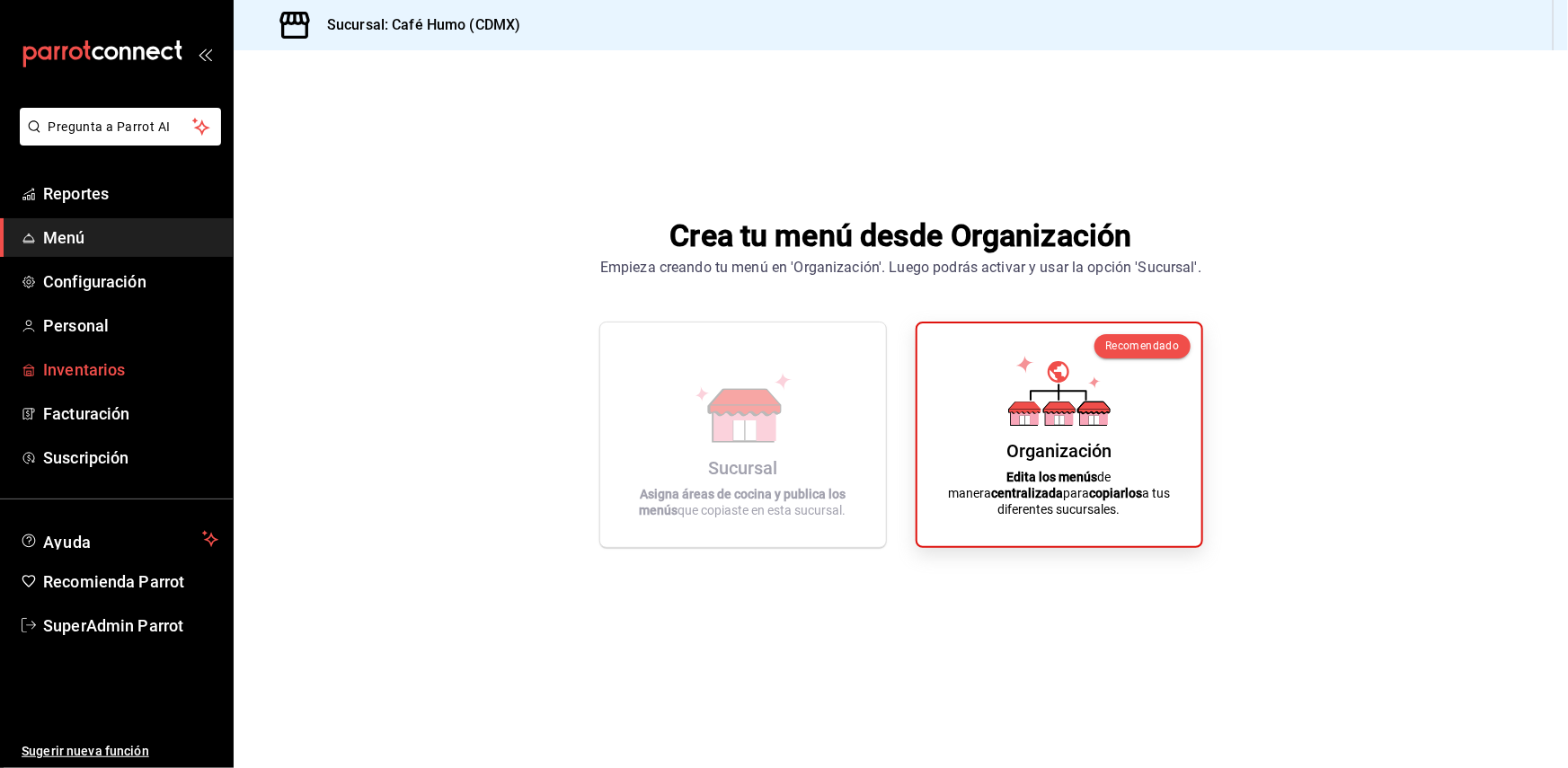
click at [116, 370] on span "Inventarios" at bounding box center [130, 370] width 175 height 24
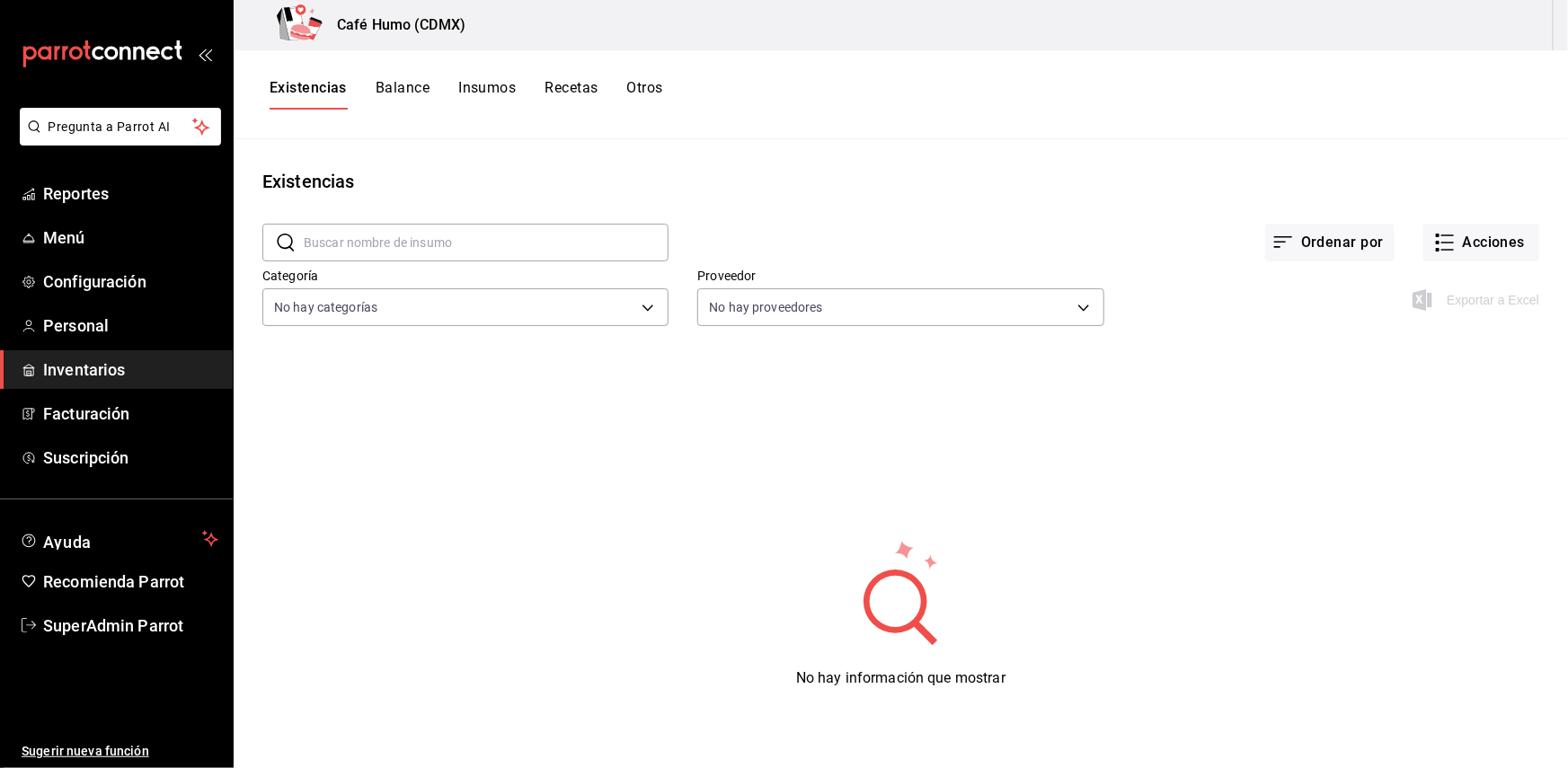
click at [613, 345] on div "​ ​ Ordenar por Acciones Categoría No hay categorías Proveedor No hay proveedor…" at bounding box center [900, 277] width 1334 height 165
click at [136, 278] on span "Configuración" at bounding box center [130, 281] width 175 height 24
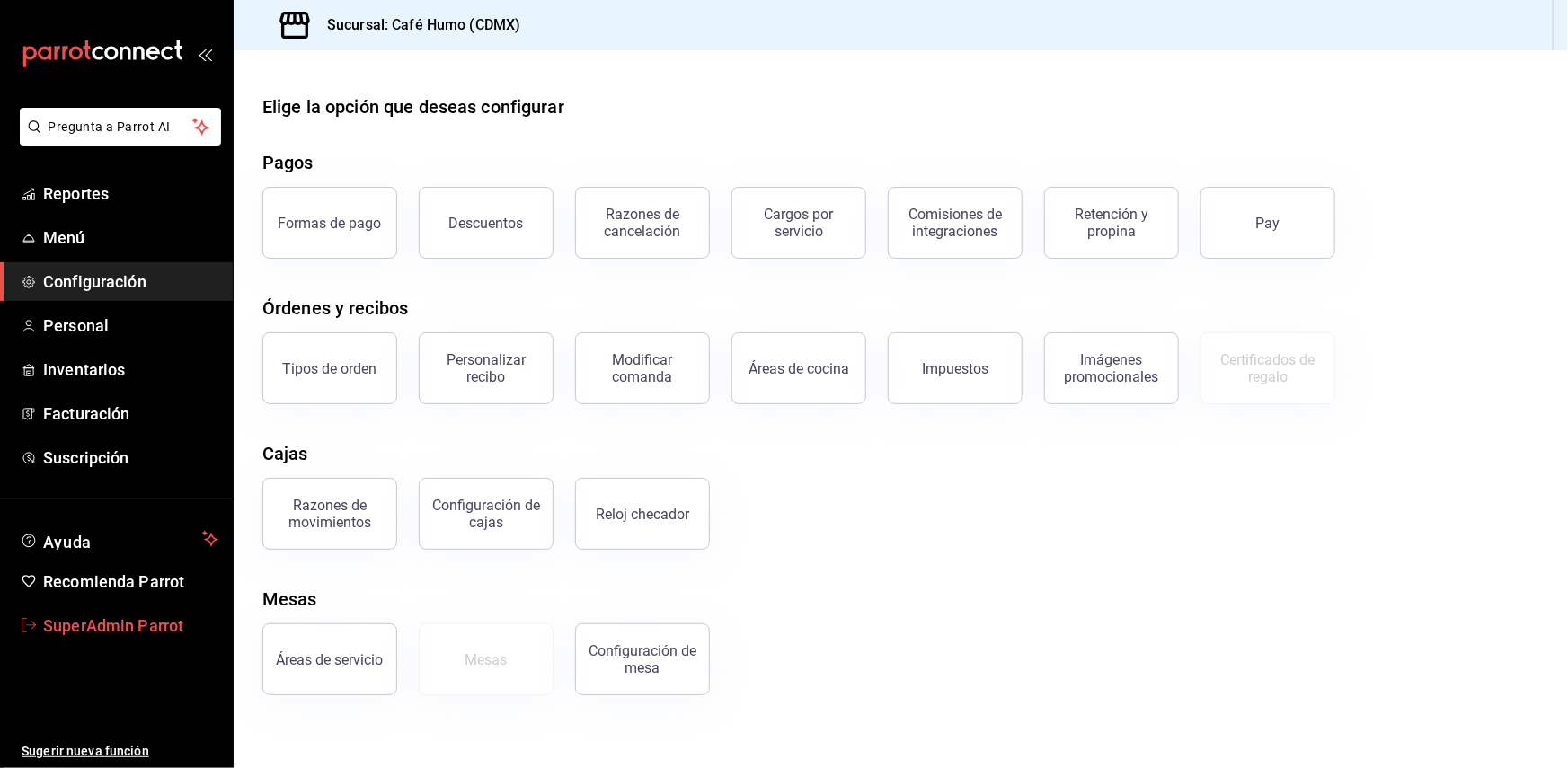
click at [137, 620] on span "SuperAdmin Parrot" at bounding box center [130, 626] width 175 height 24
